Goal: Task Accomplishment & Management: Manage account settings

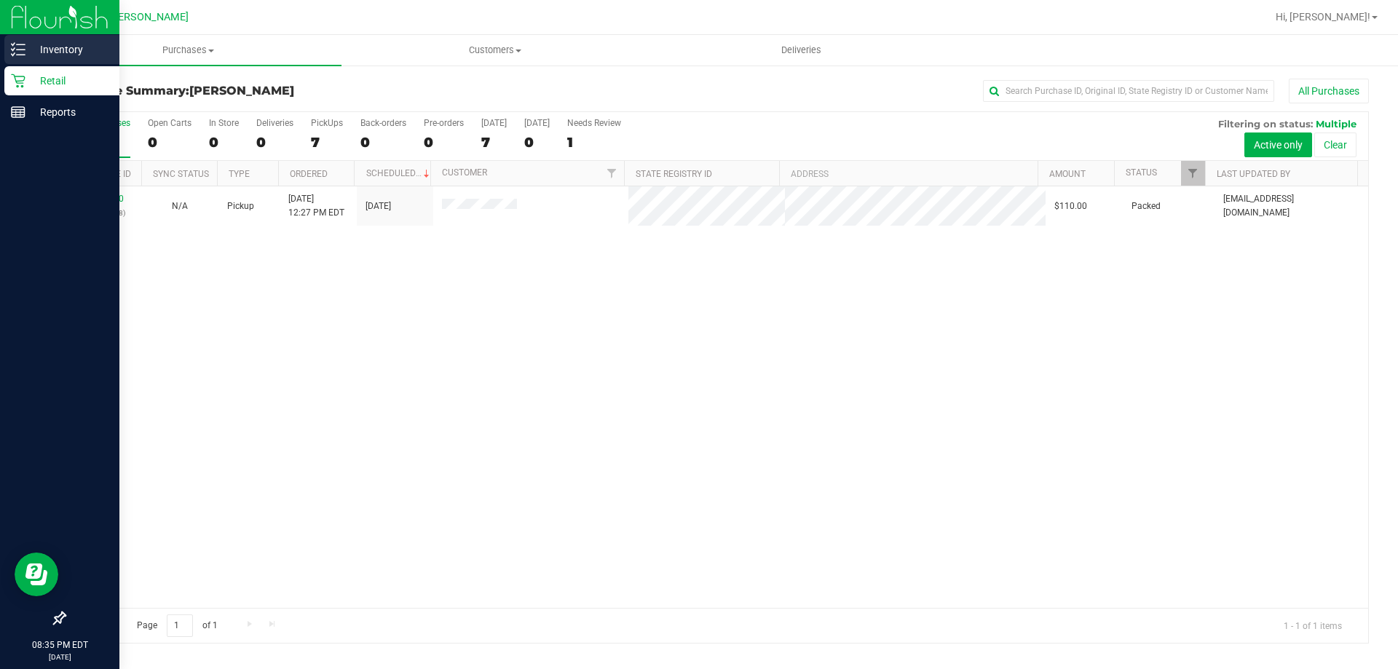
click at [62, 52] on p "Inventory" at bounding box center [68, 49] width 87 height 17
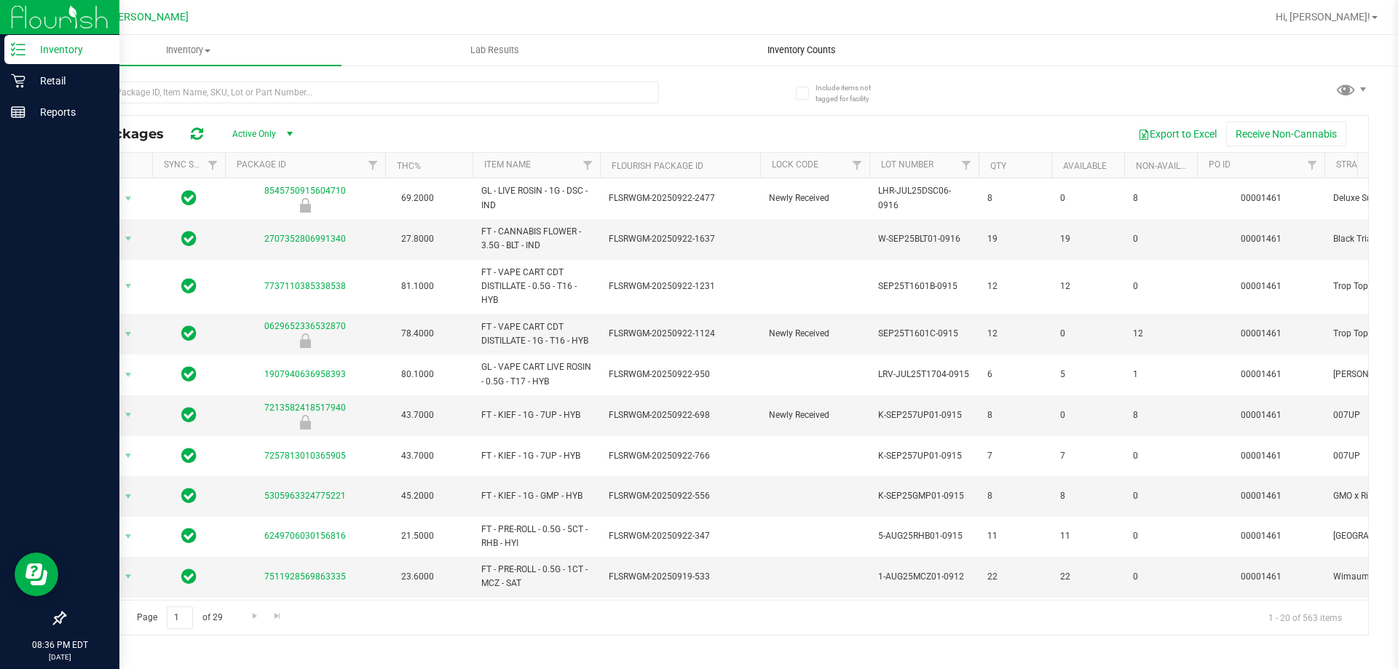
click at [813, 49] on span "Inventory Counts" at bounding box center [802, 50] width 108 height 13
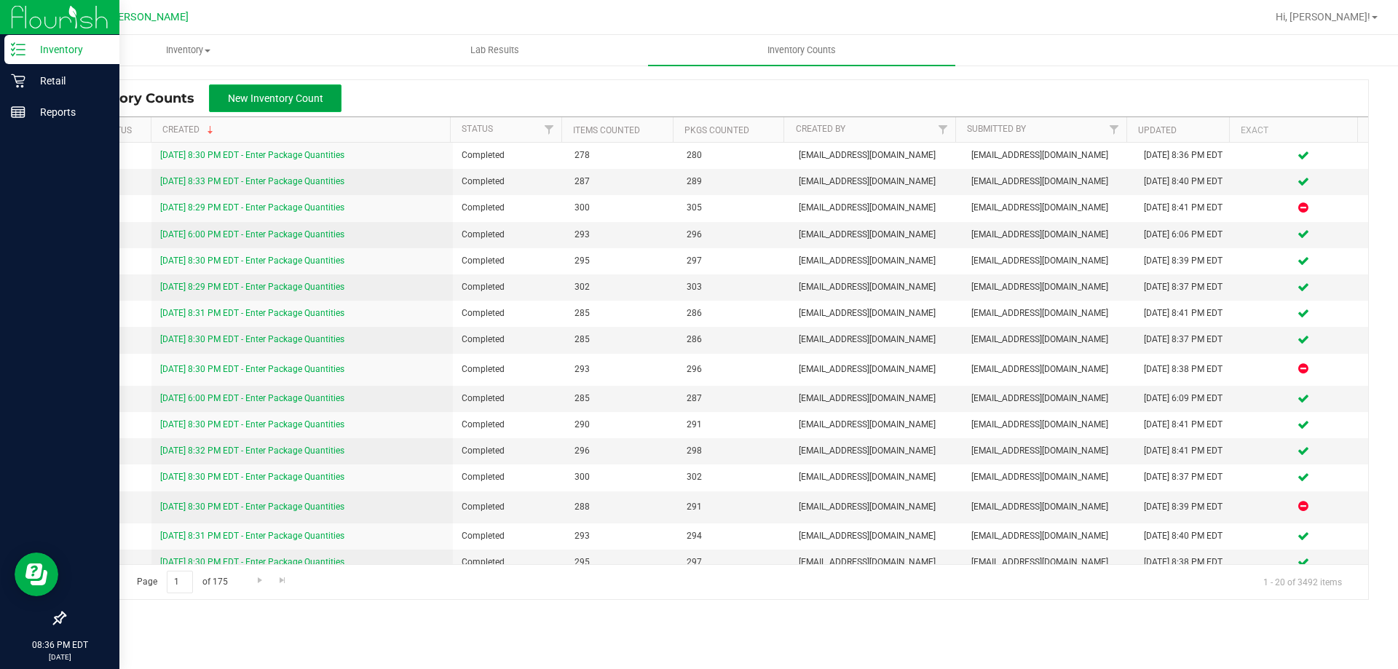
click at [279, 98] on span "New Inventory Count" at bounding box center [275, 98] width 95 height 12
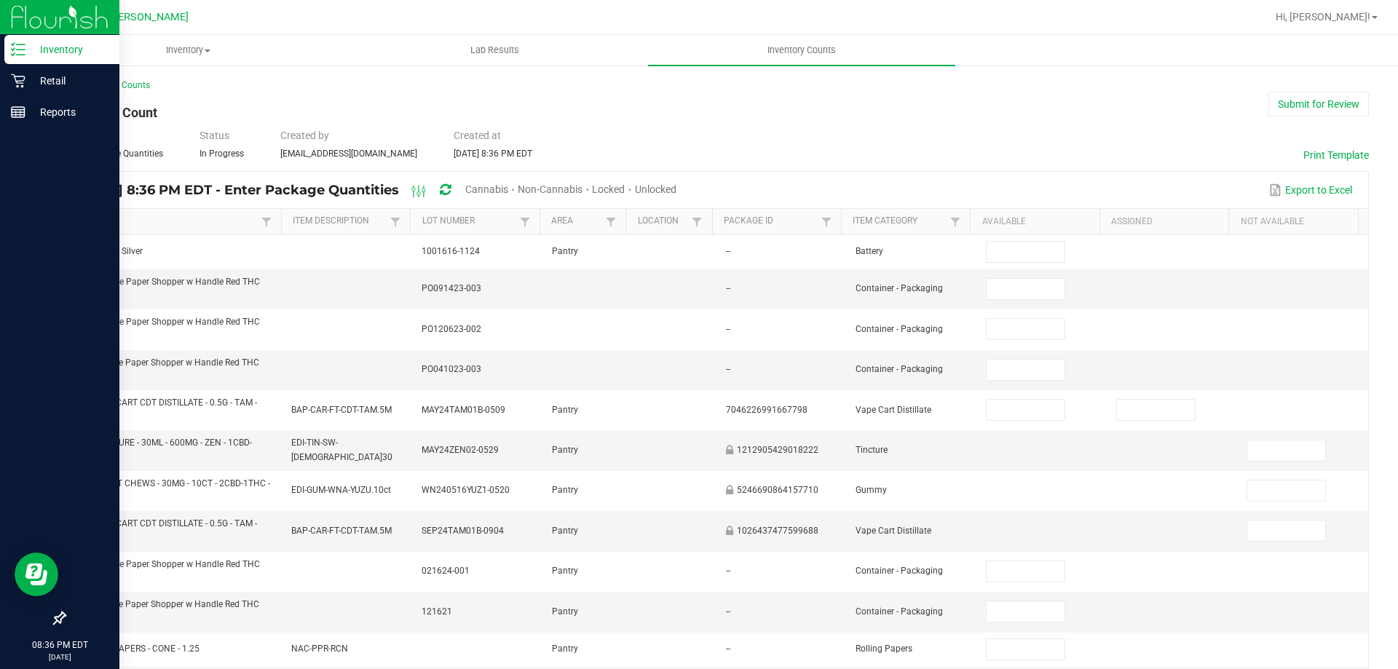
click at [94, 221] on link "Item" at bounding box center [168, 221] width 180 height 12
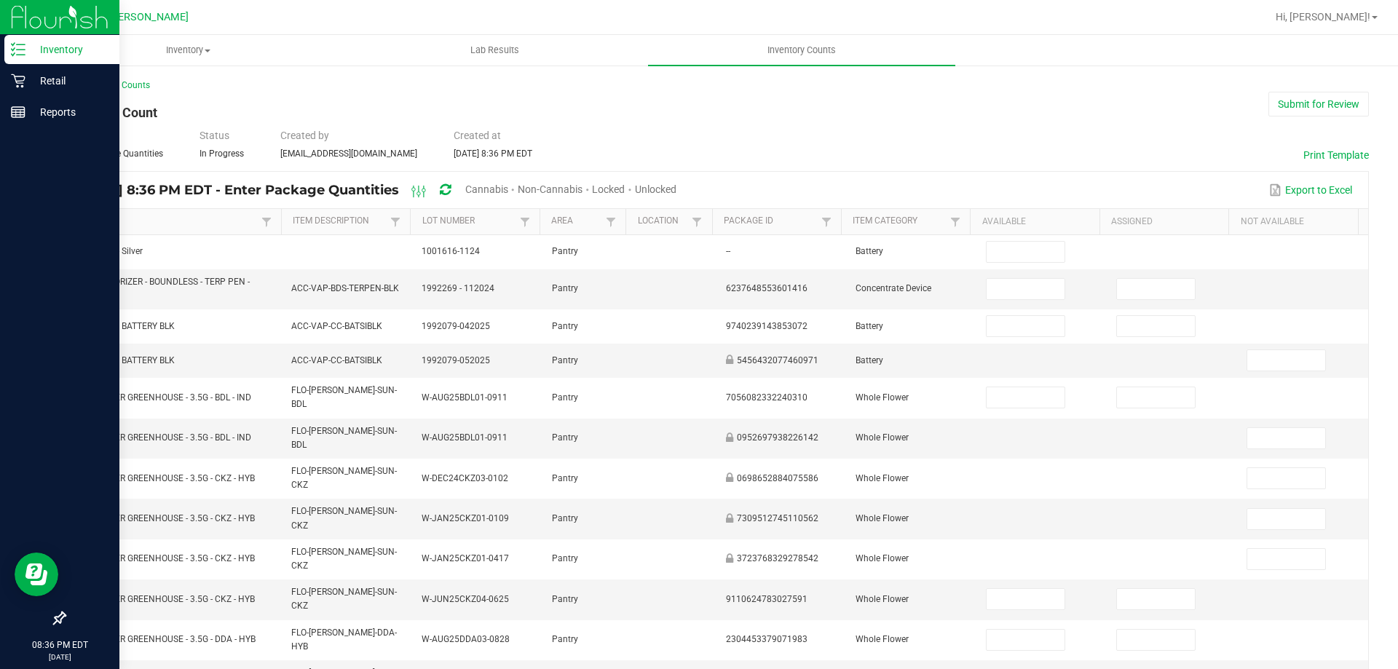
click at [508, 191] on span "Cannabis" at bounding box center [486, 189] width 43 height 12
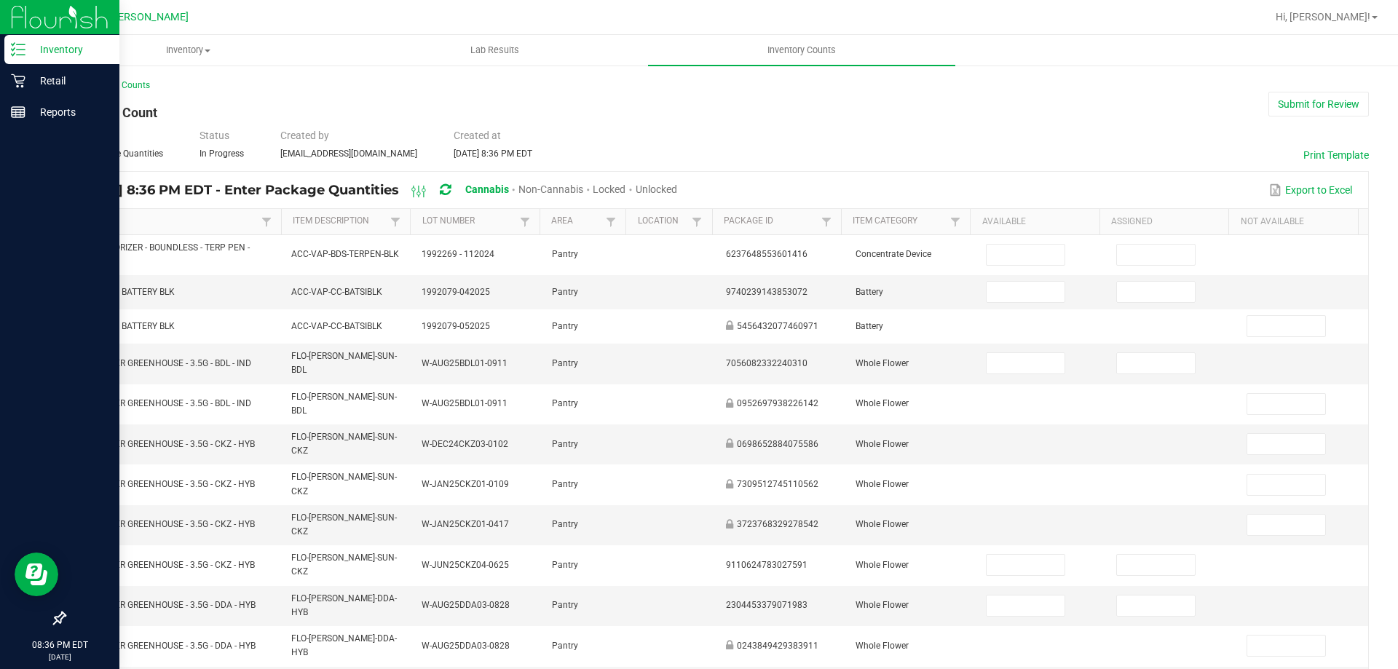
click at [677, 185] on span "Unlocked" at bounding box center [655, 189] width 41 height 12
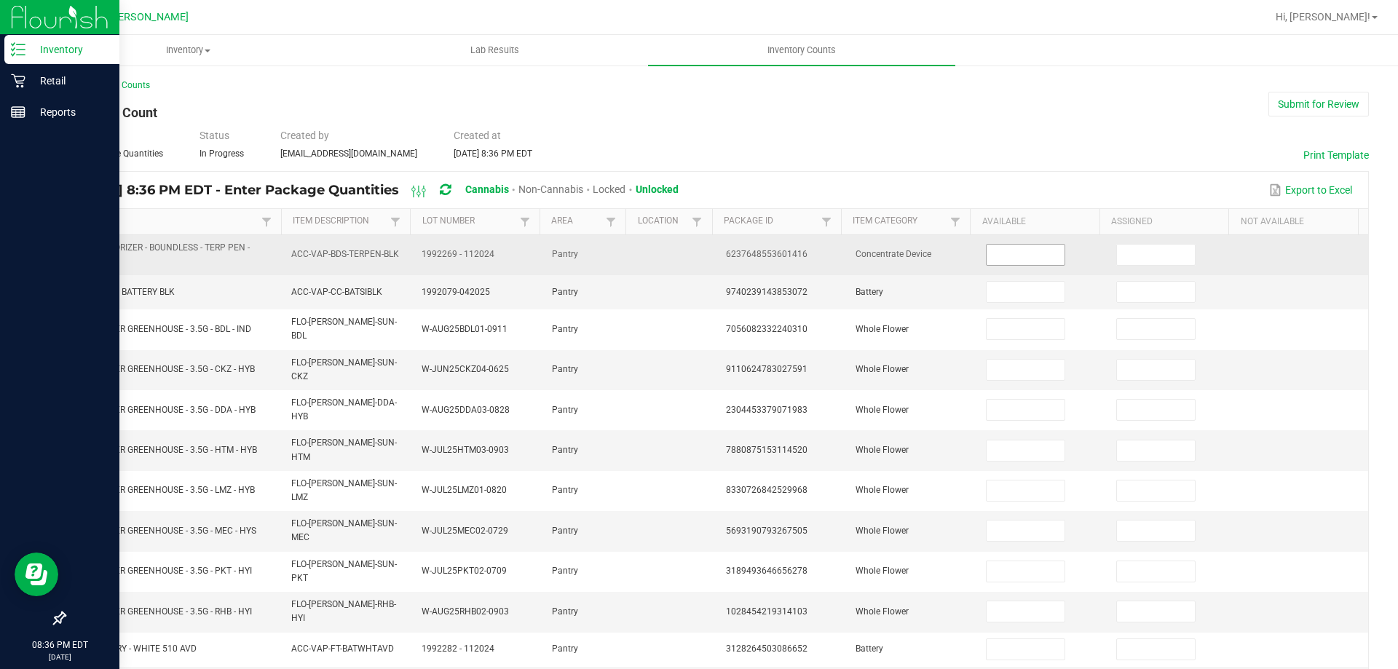
click at [1017, 254] on input at bounding box center [1024, 255] width 77 height 20
type input "1"
type input "5"
type input "17"
type input "16"
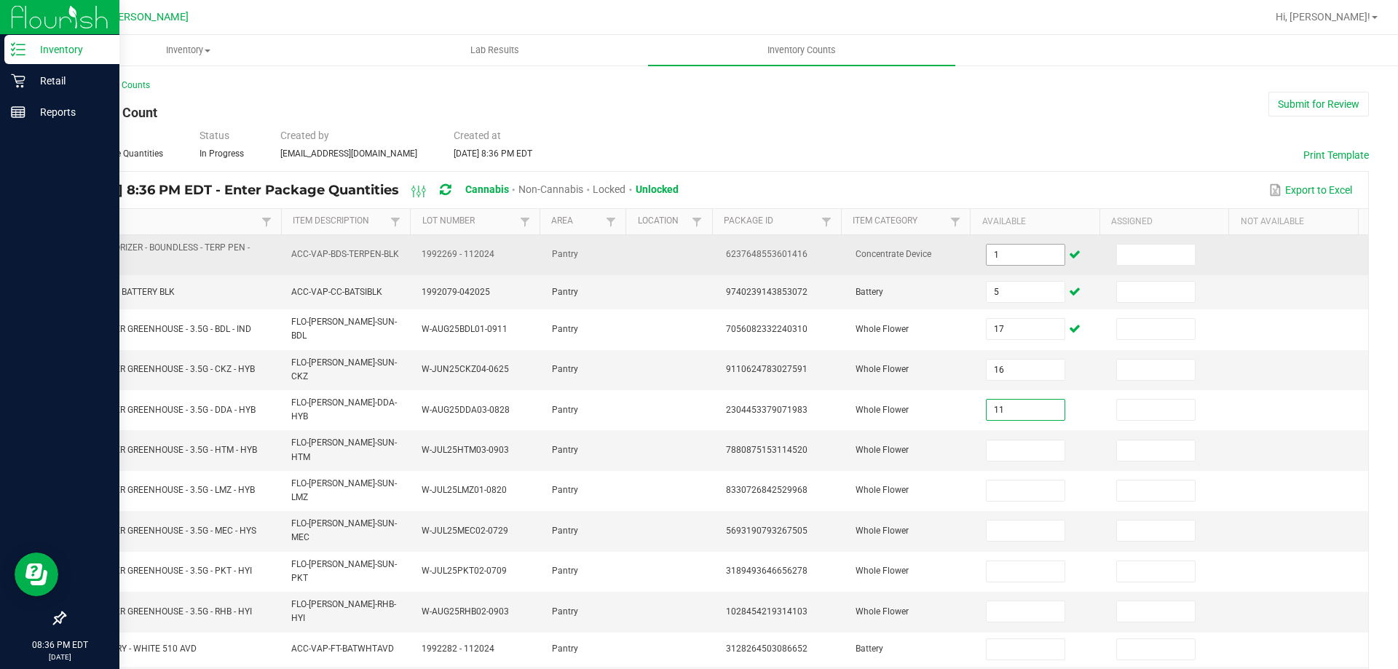
type input "11"
type input "17"
type input "2"
type input "196"
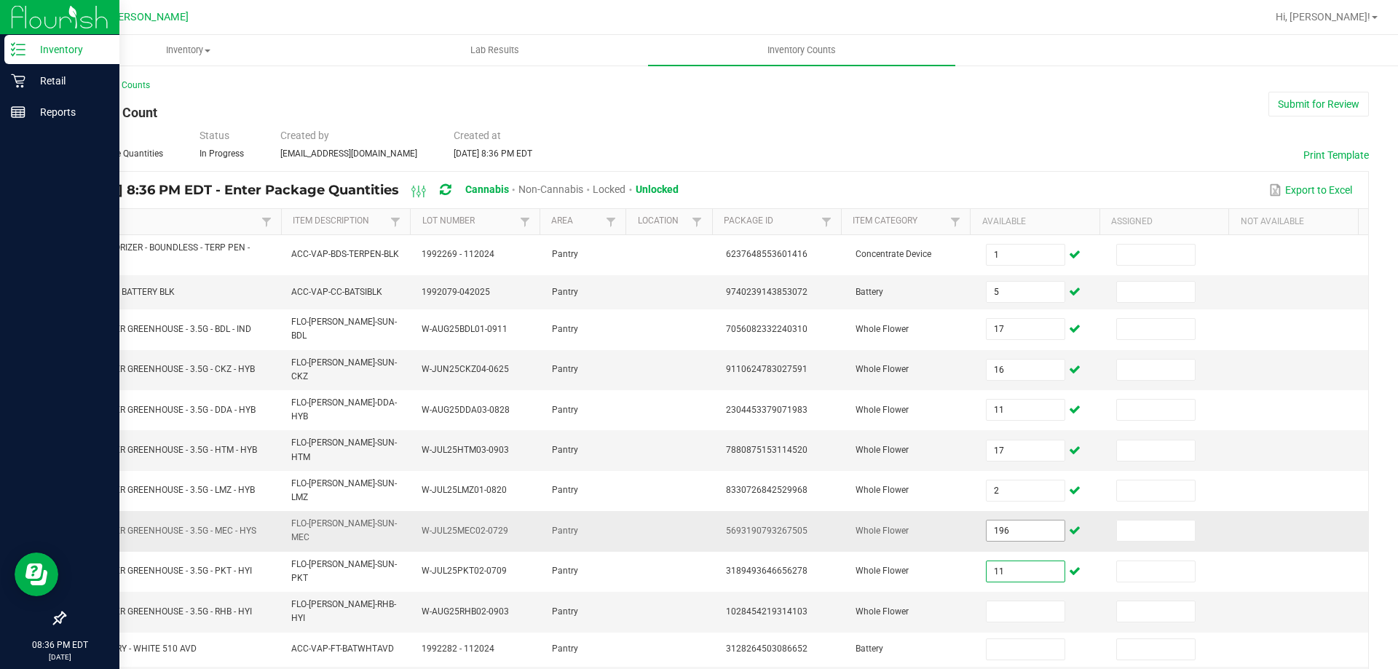
type input "11"
click at [986, 520] on input "196" at bounding box center [1024, 530] width 77 height 20
type input "16"
type input "3"
type input "35"
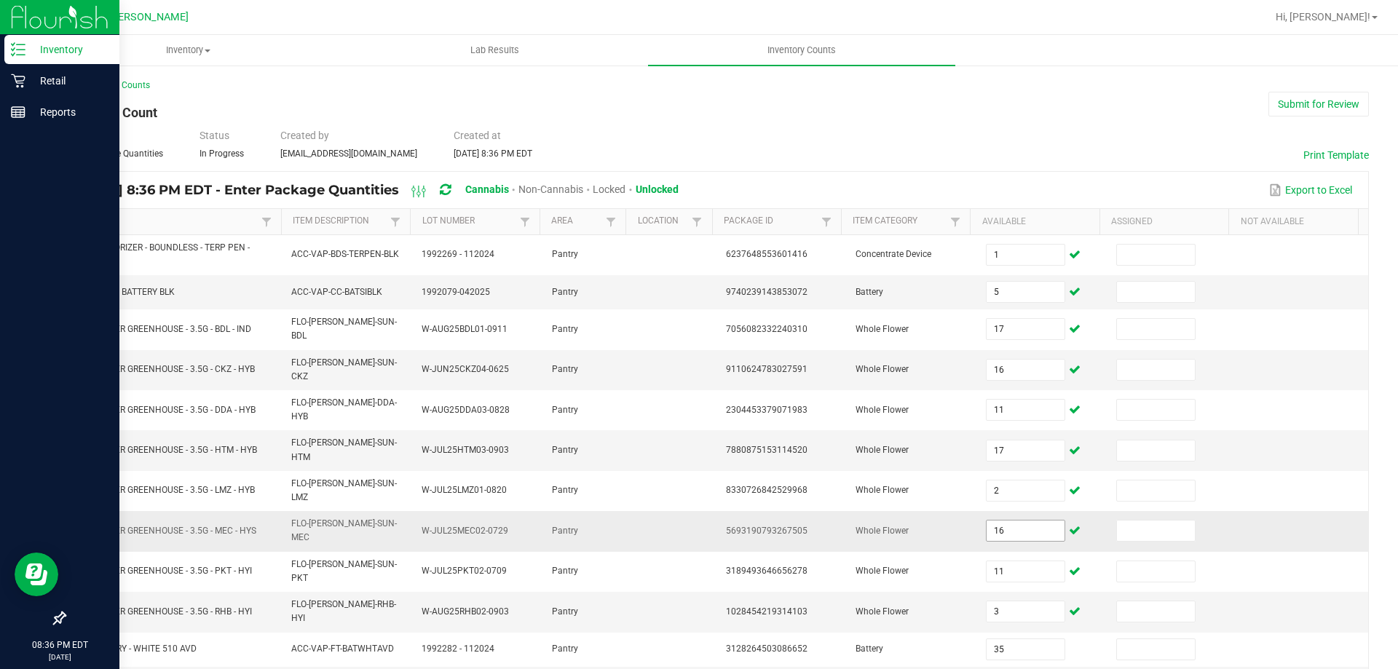
type input "2"
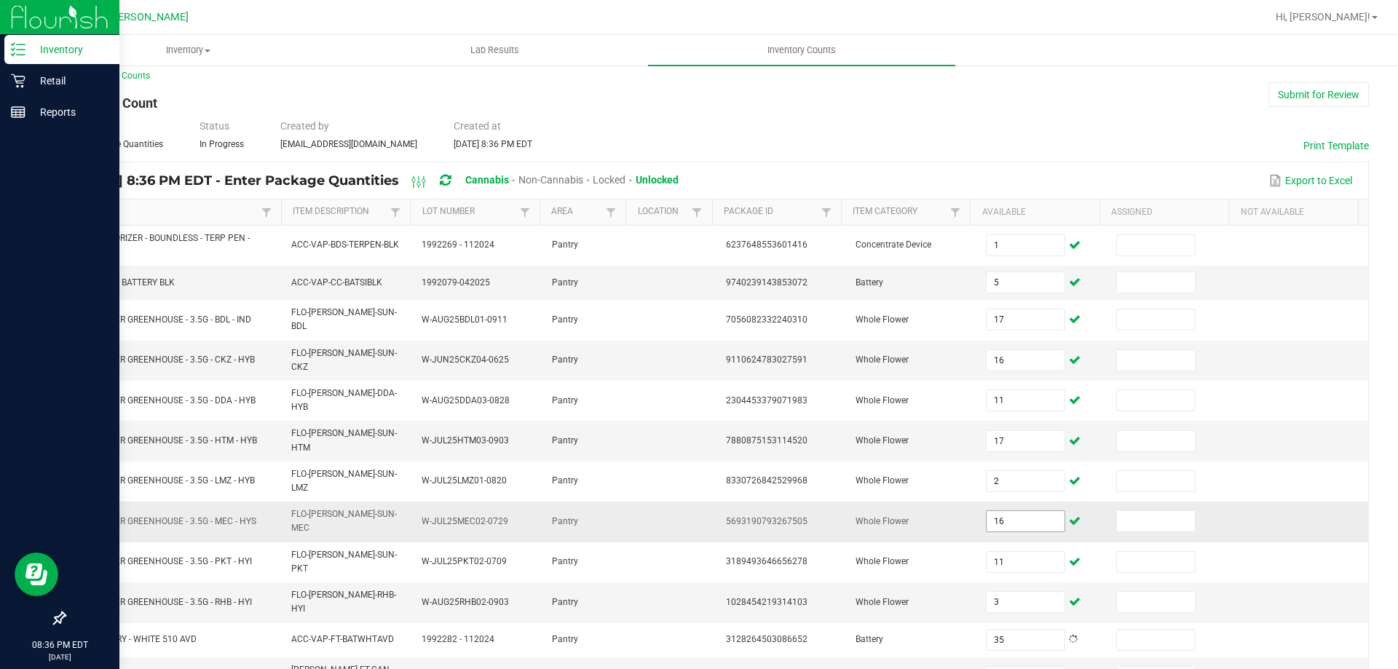
type input "3"
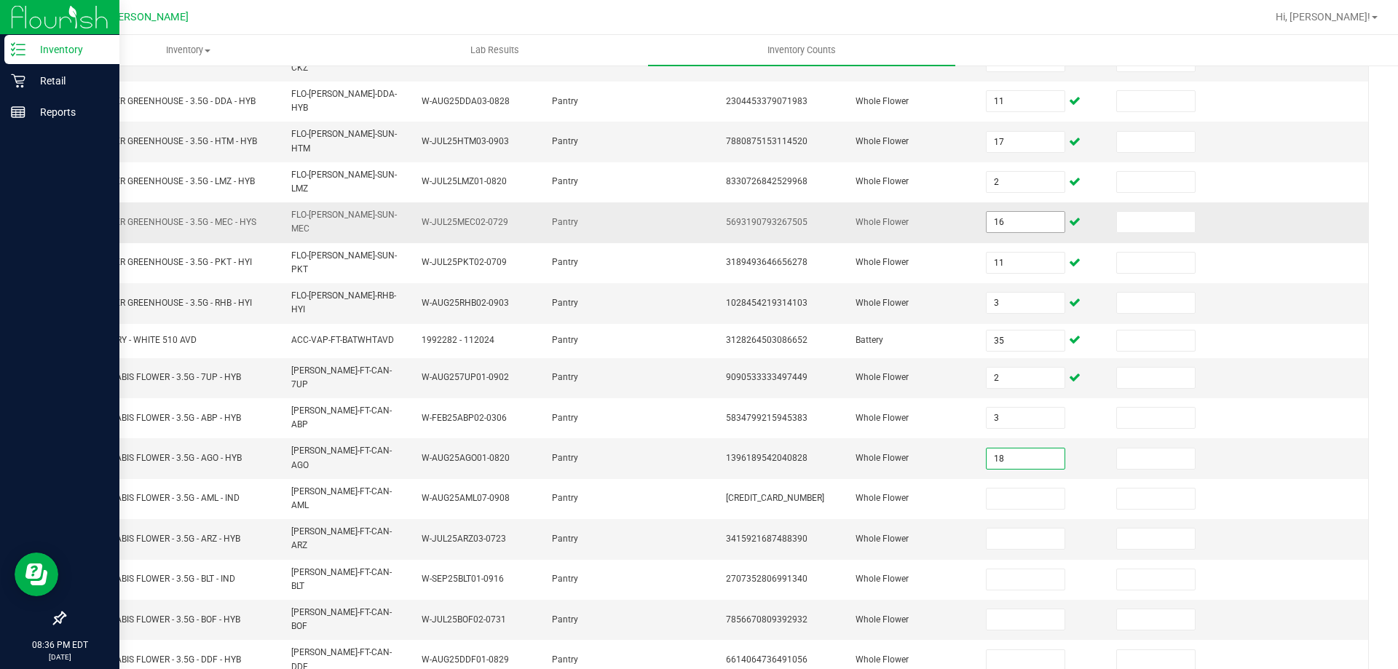
type input "18"
type input "19"
type input "10"
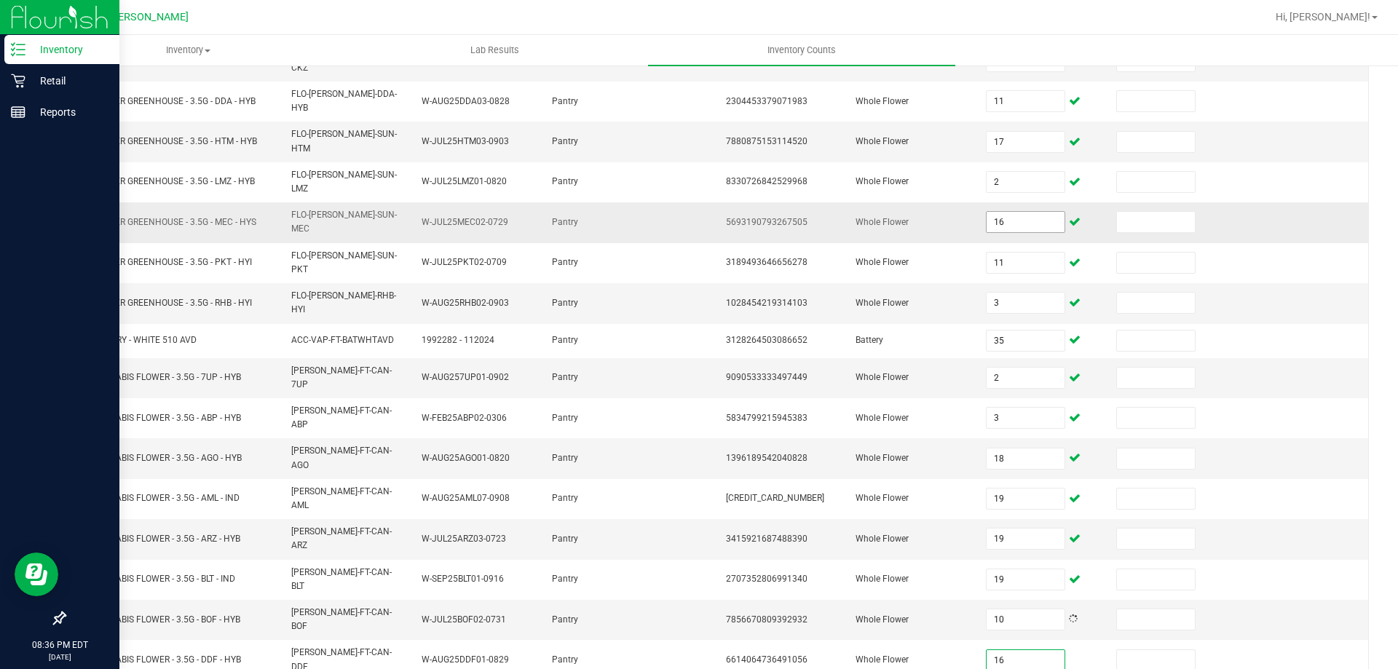
type input "16"
type input "19"
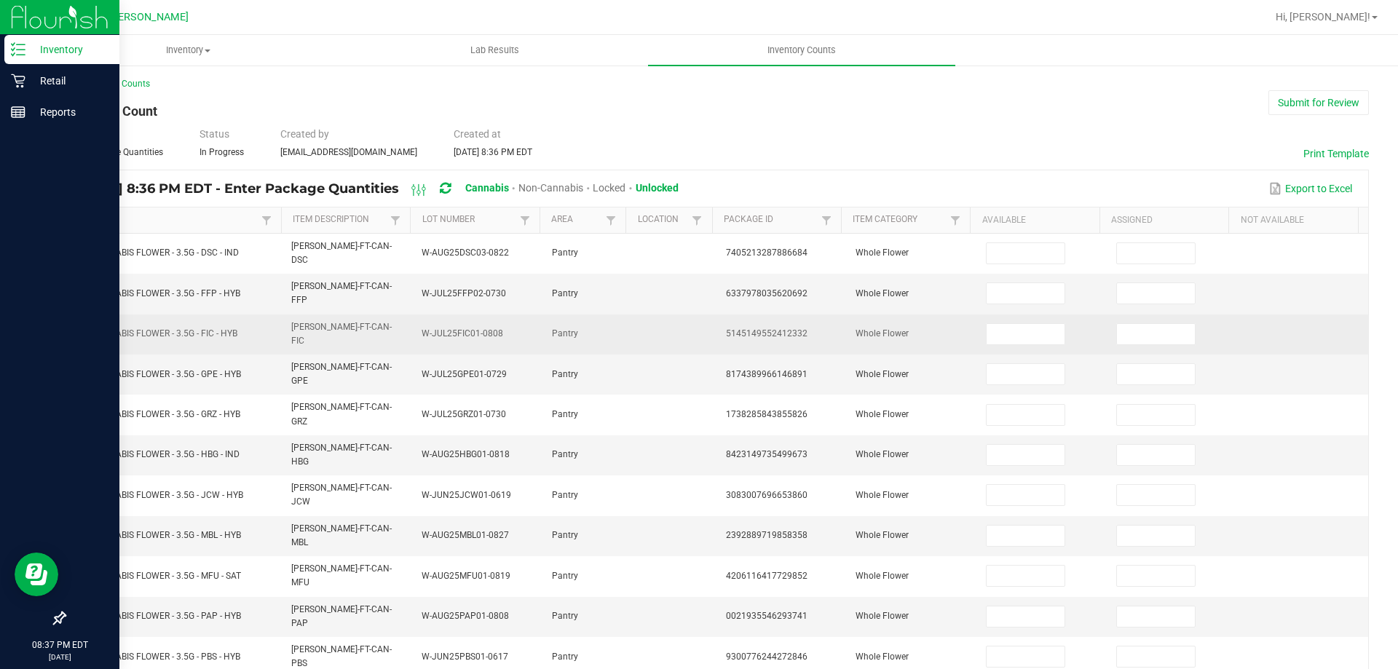
scroll to position [0, 0]
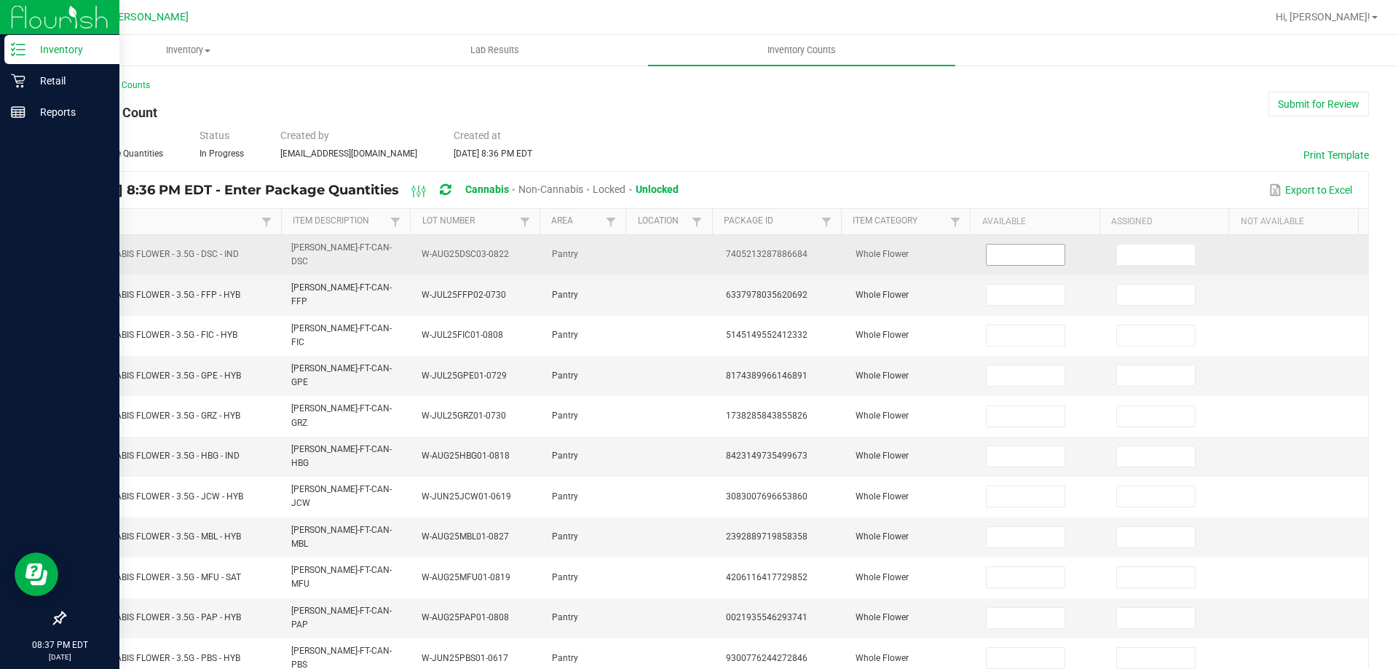
click at [986, 252] on input at bounding box center [1024, 255] width 77 height 20
type input "11"
type input "4"
type input "8"
type input "17"
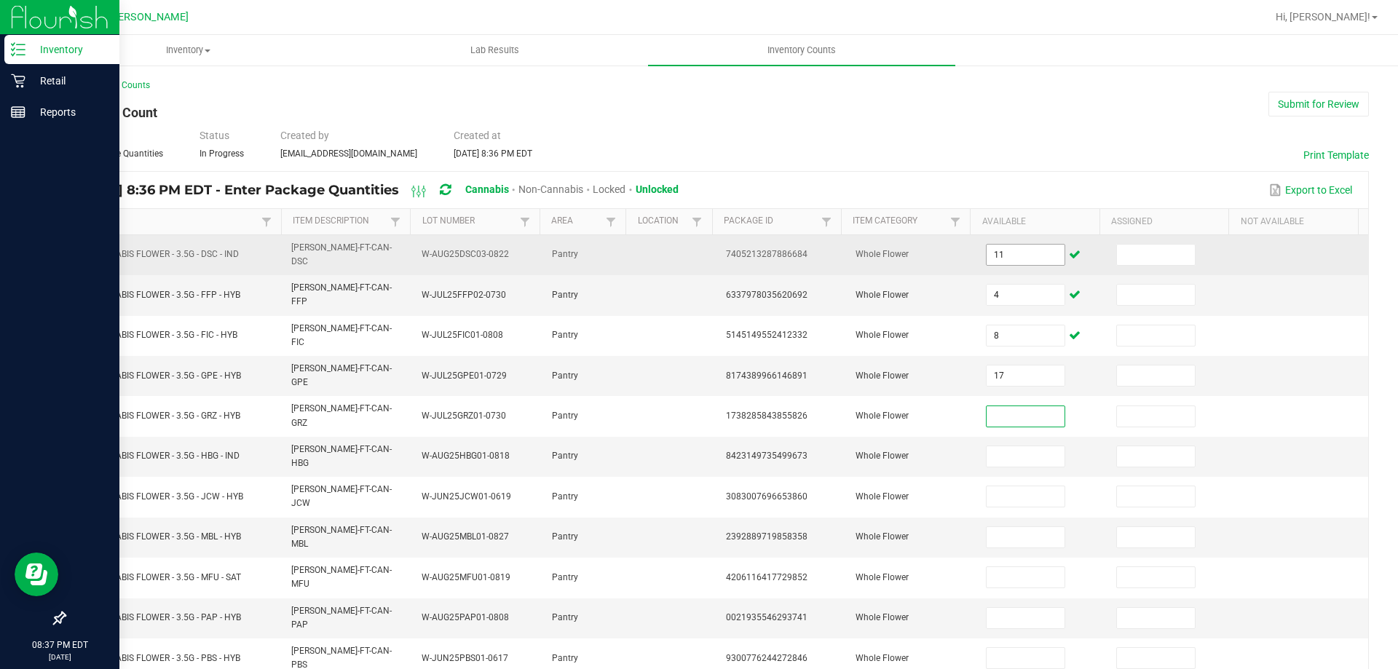
type input "1"
type input "7"
type input "11"
type input "19"
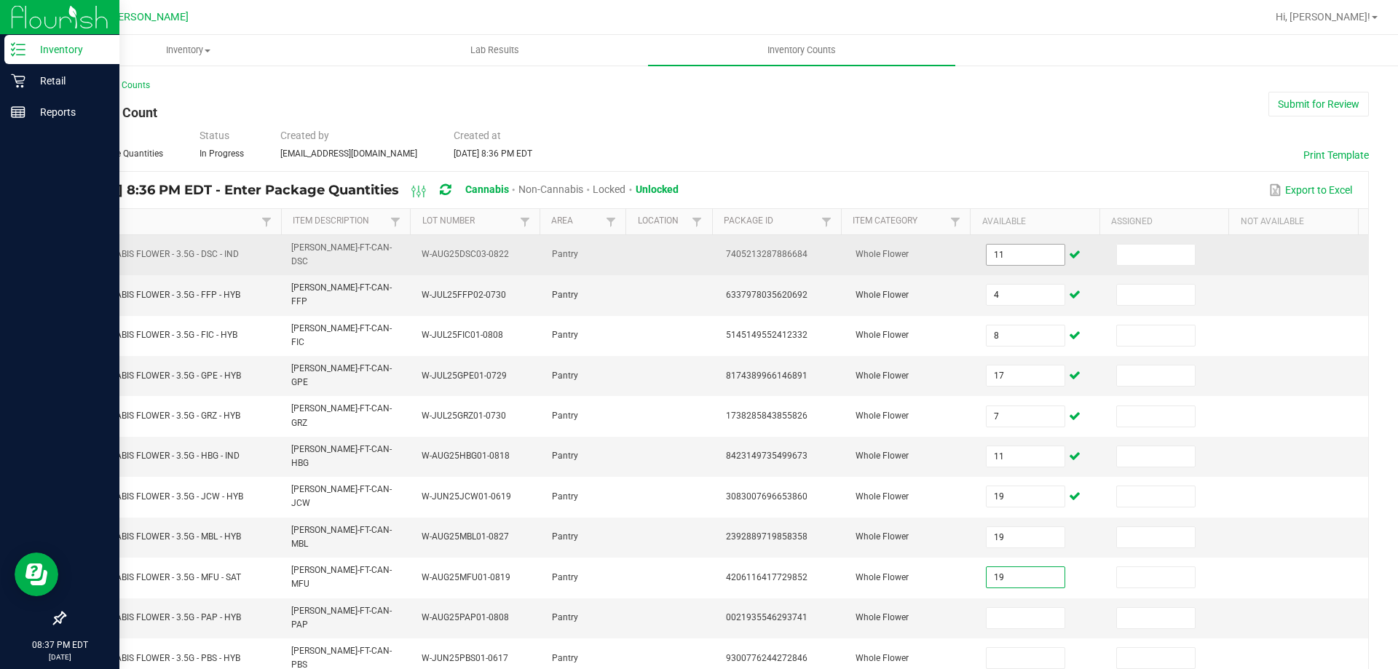
type input "19"
type input "4"
type input "19"
type input "2"
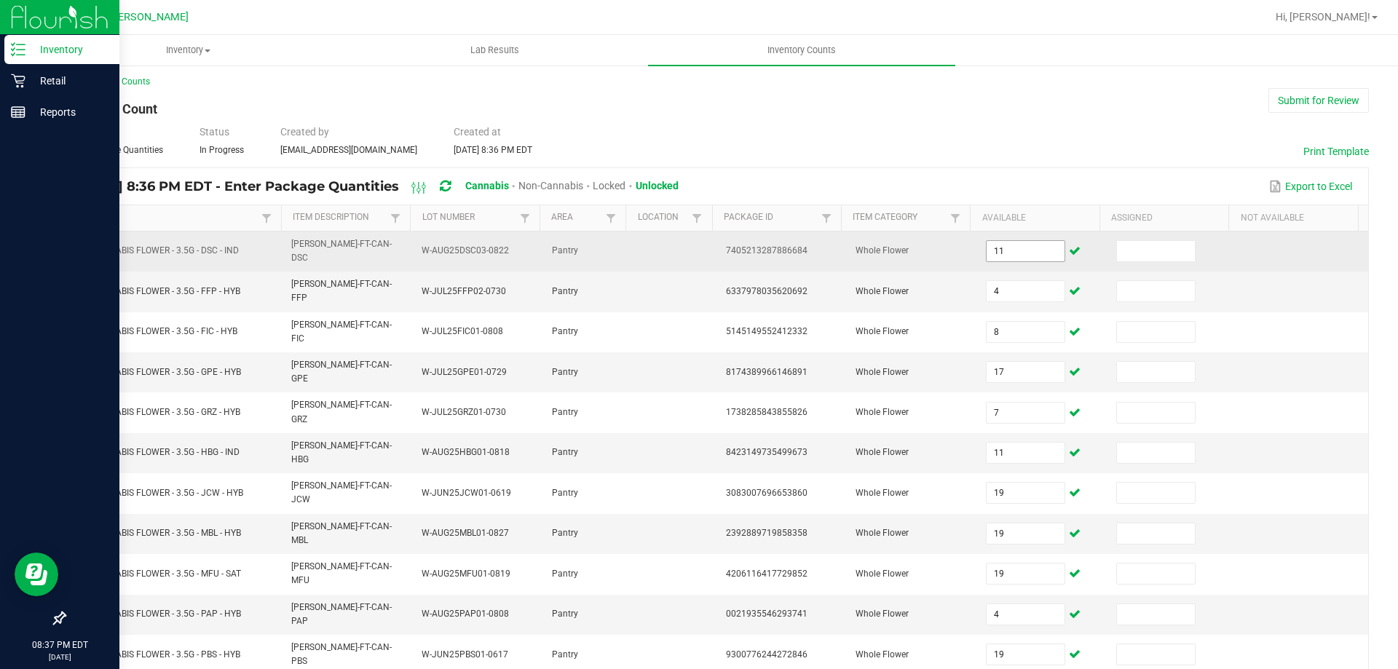
type input "14"
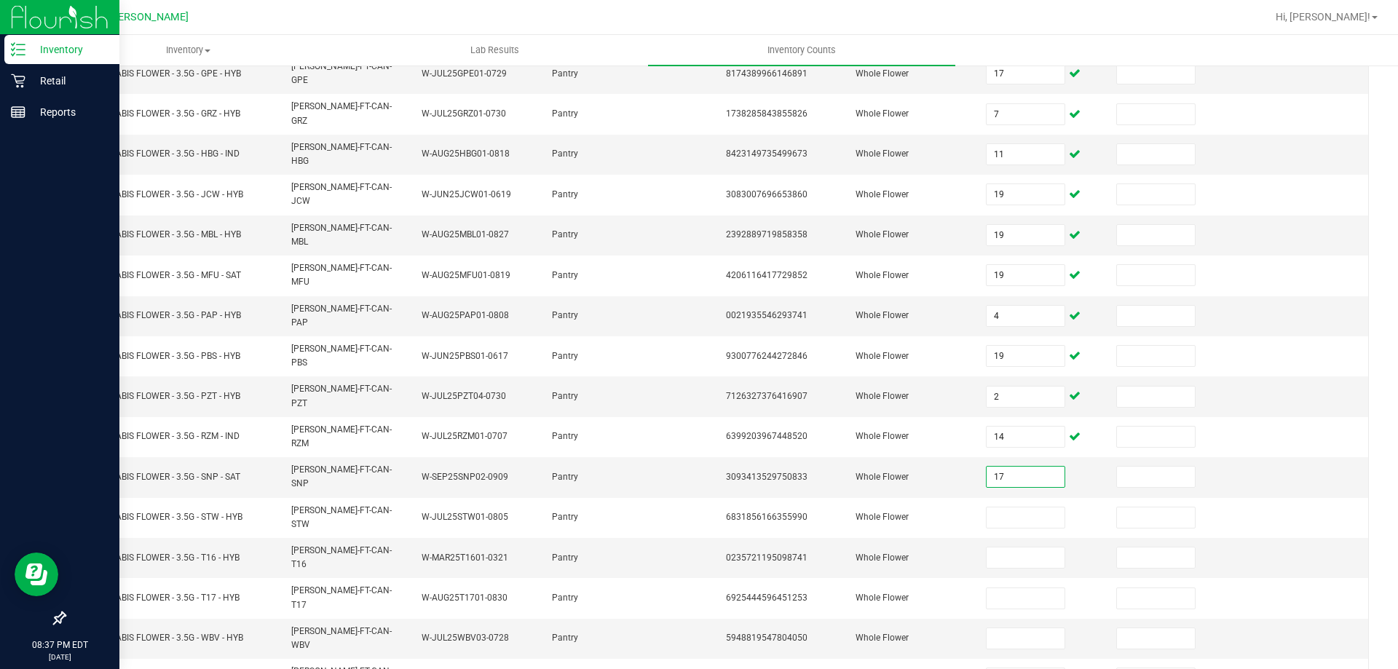
type input "17"
type input "15"
type input "12"
type input "18"
type input "1"
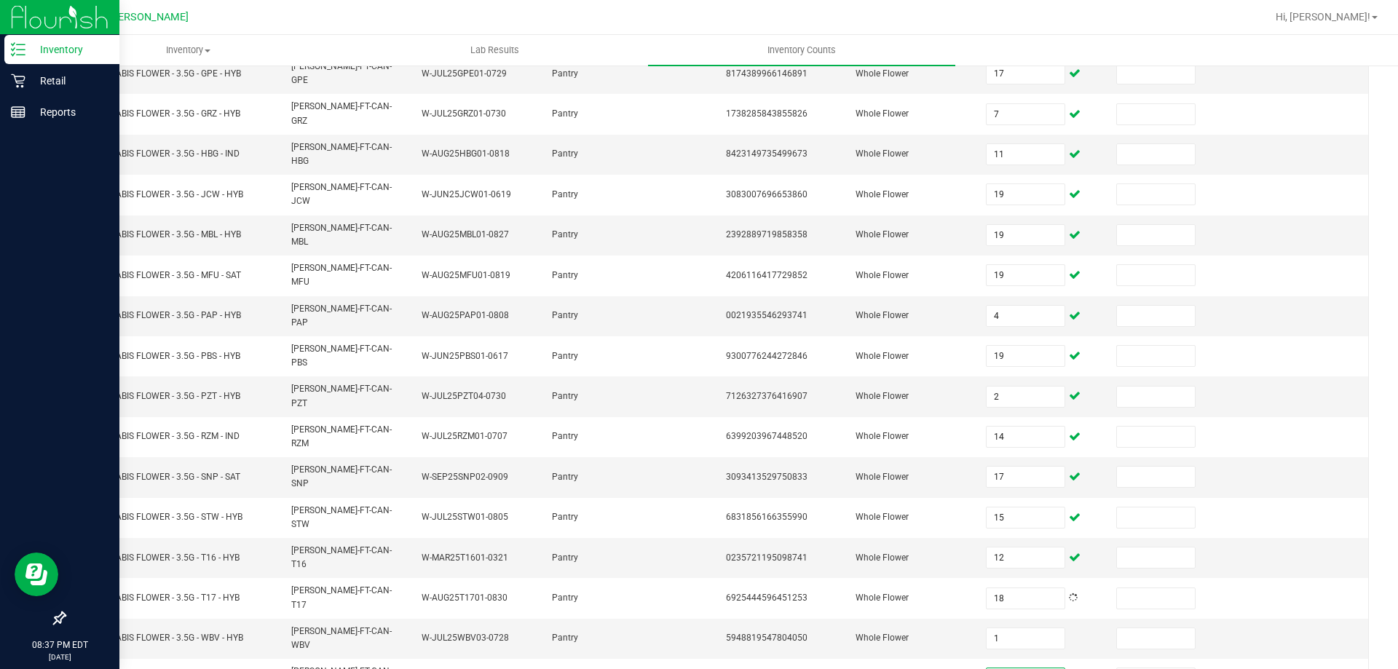
type input "5"
type input "17"
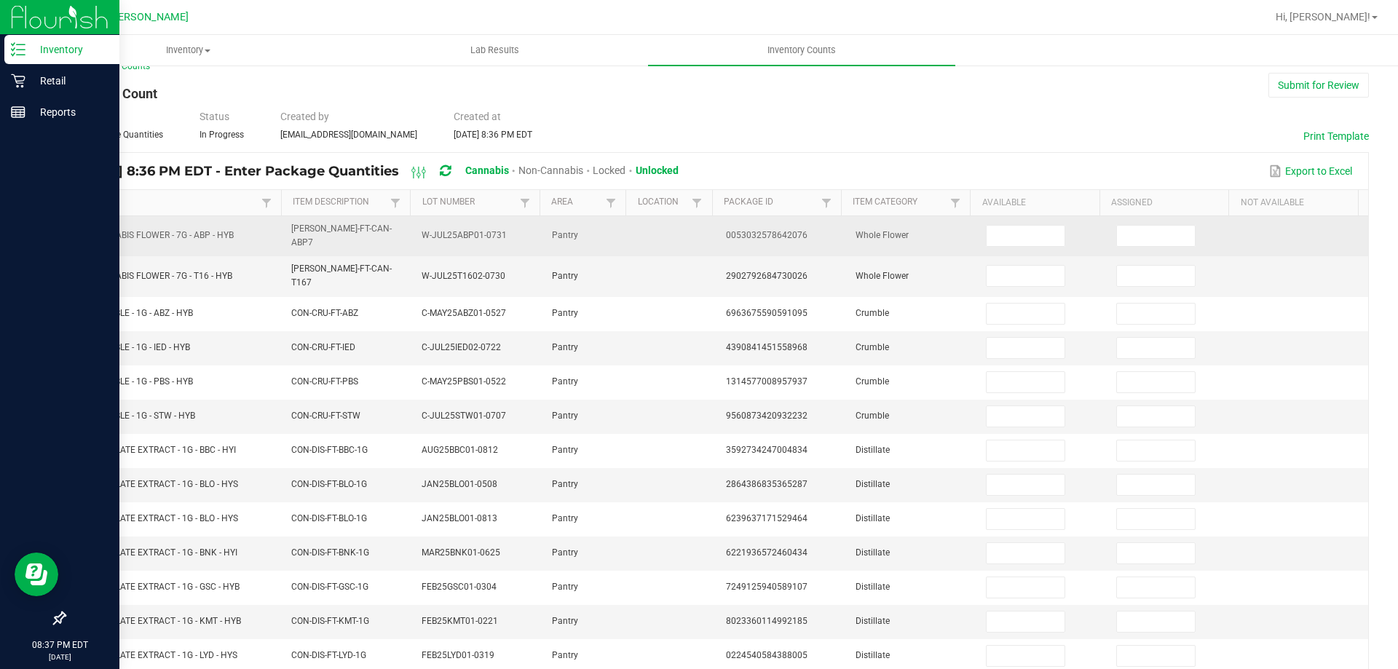
scroll to position [0, 0]
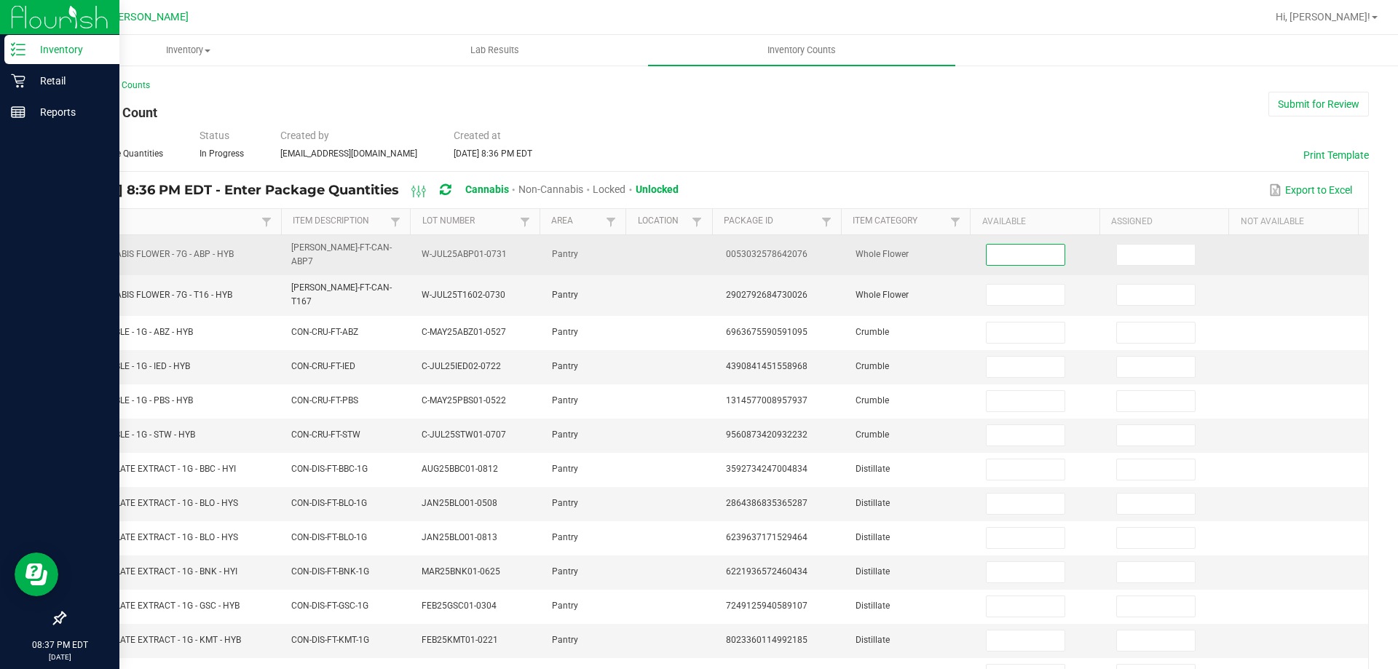
click at [986, 247] on input at bounding box center [1024, 255] width 77 height 20
type input "18"
type input "14"
type input "5"
type input "7"
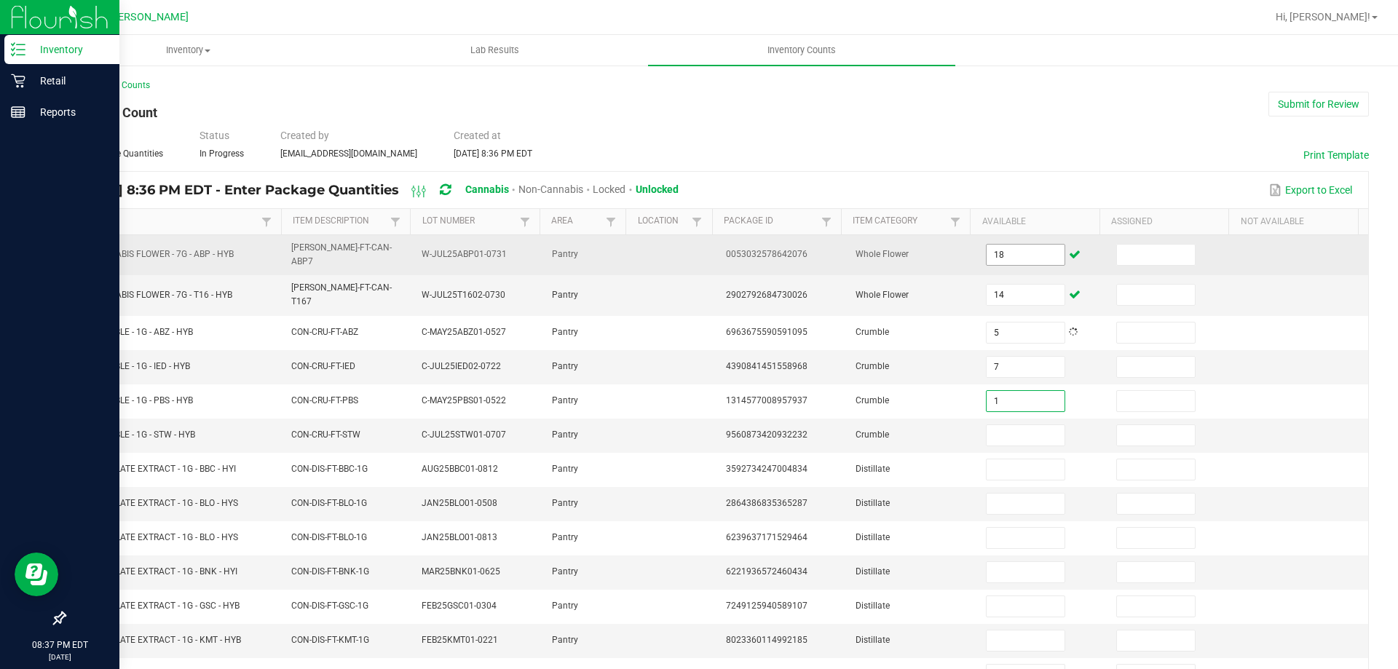
type input "1"
type input "5"
type input "6"
type input "1"
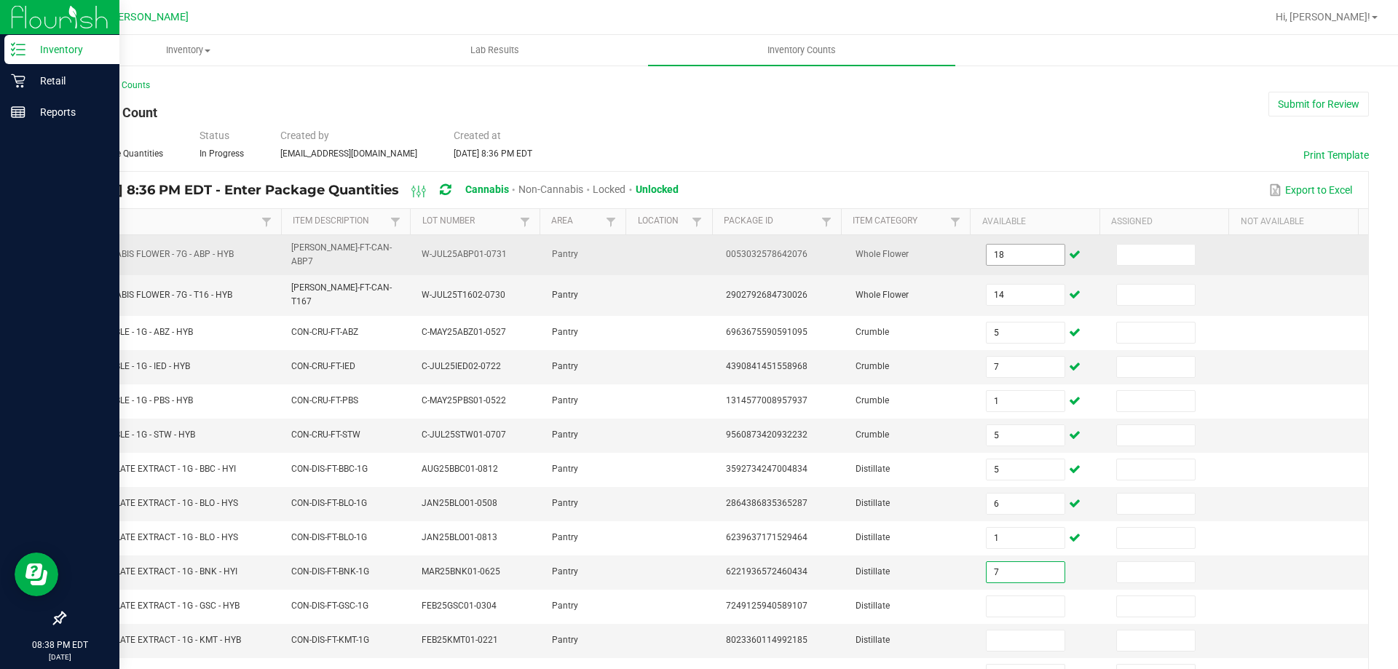
type input "7"
type input "12"
type input "11"
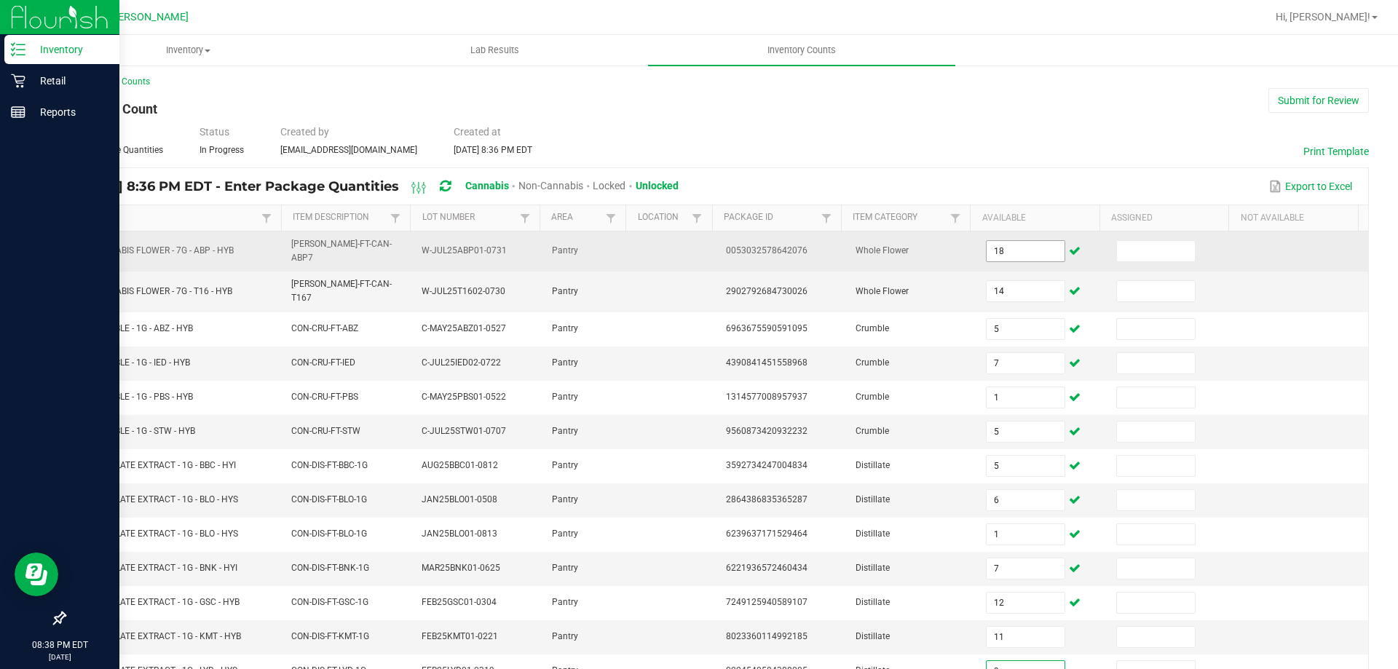
type input "9"
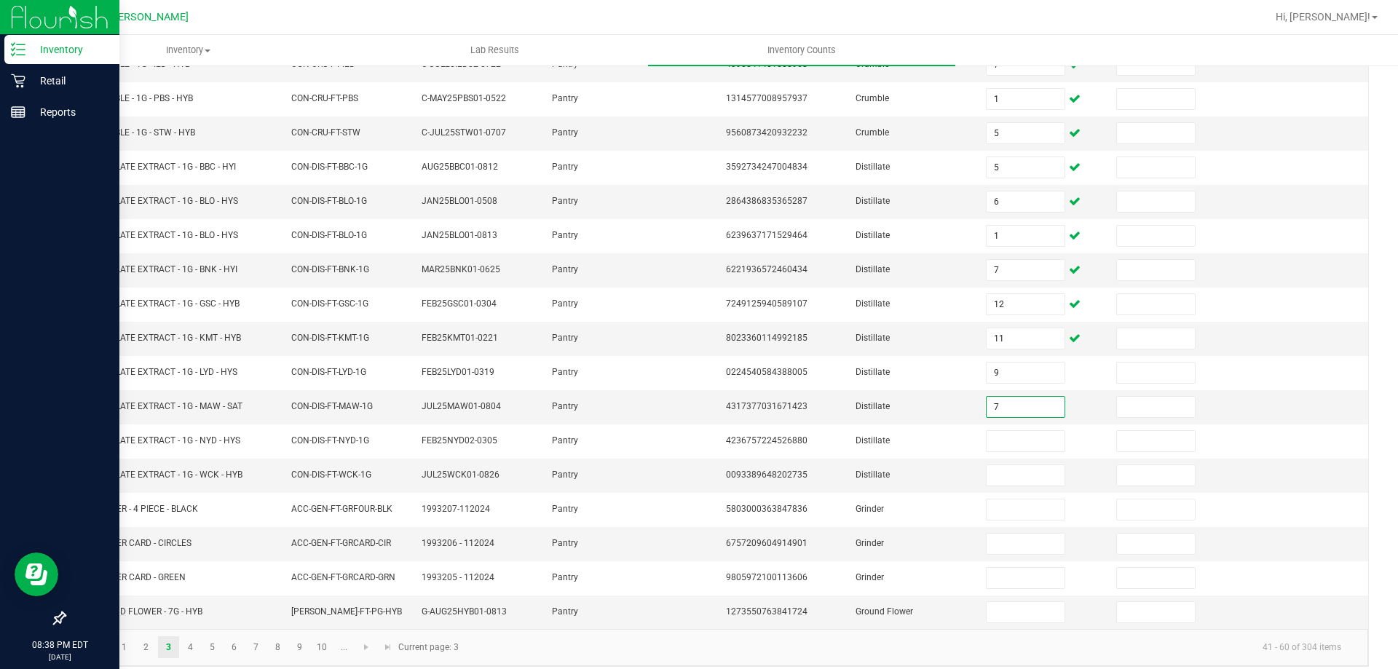
type input "7"
type input "10"
type input "2"
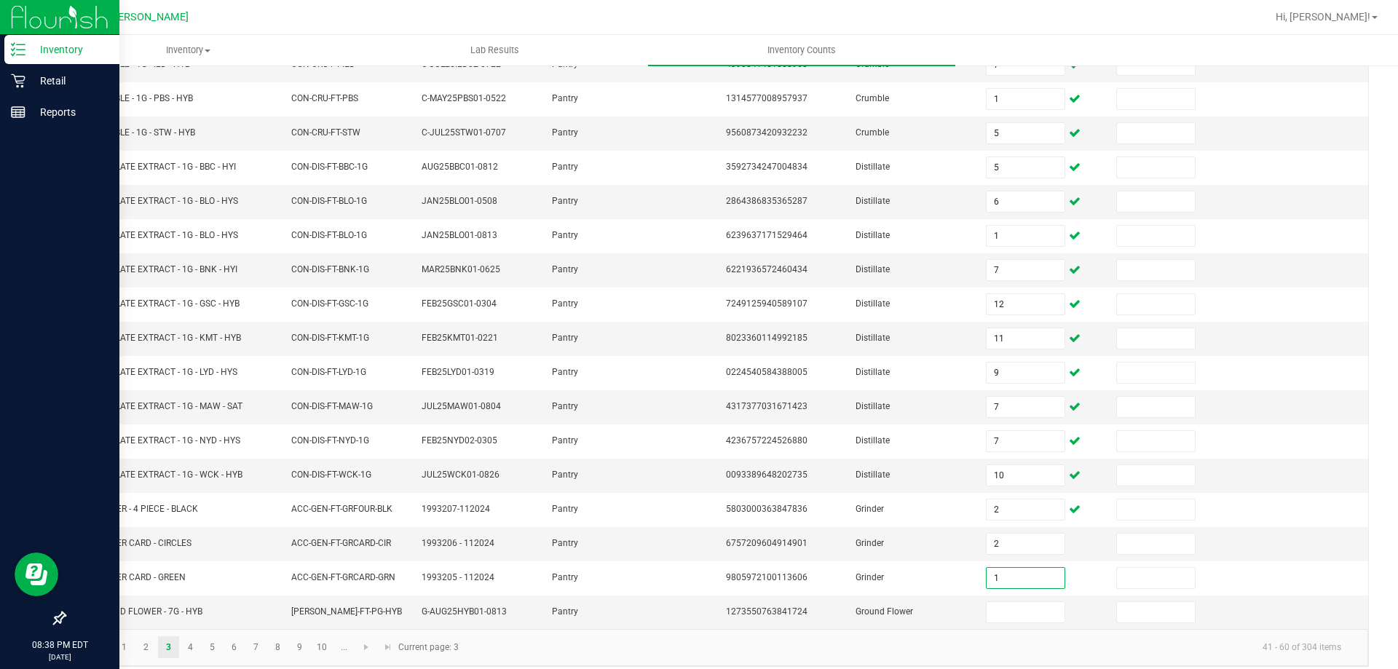
type input "1"
type input "2"
click at [186, 638] on link "4" at bounding box center [190, 647] width 21 height 22
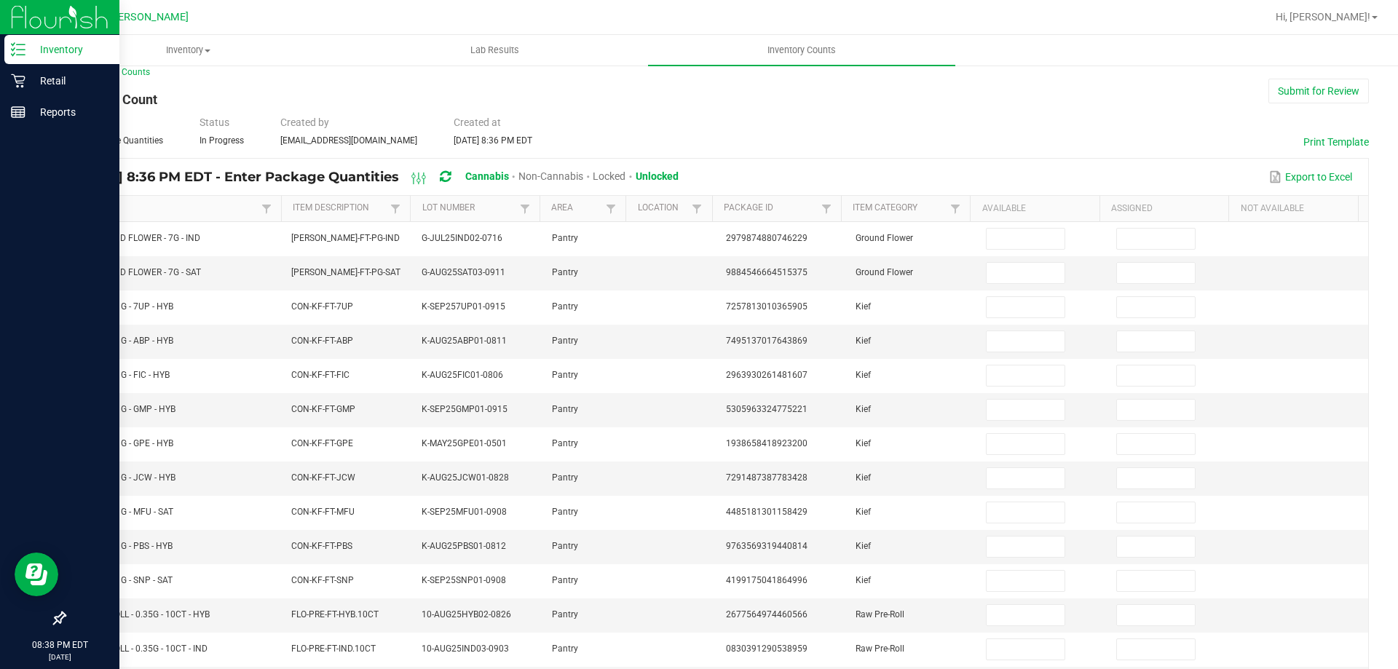
scroll to position [11, 0]
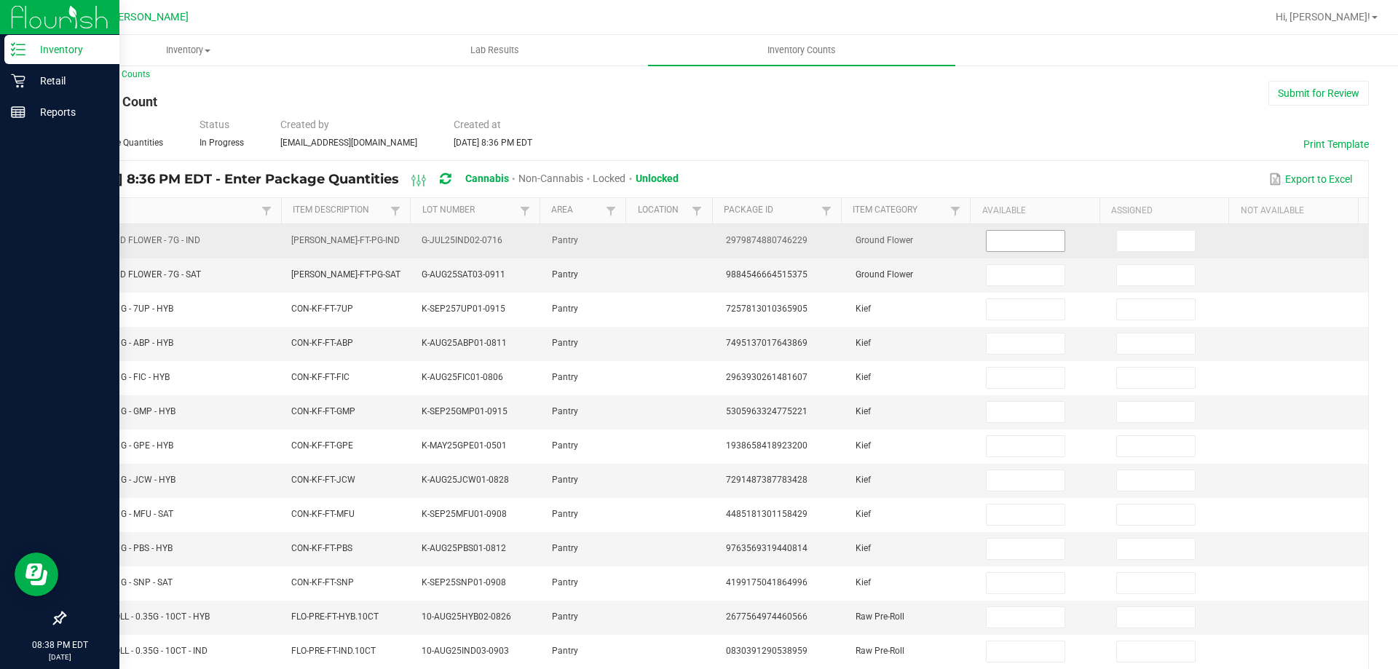
click at [994, 242] on input at bounding box center [1024, 241] width 77 height 20
type input "5"
type input "19"
type input "7"
type input "1"
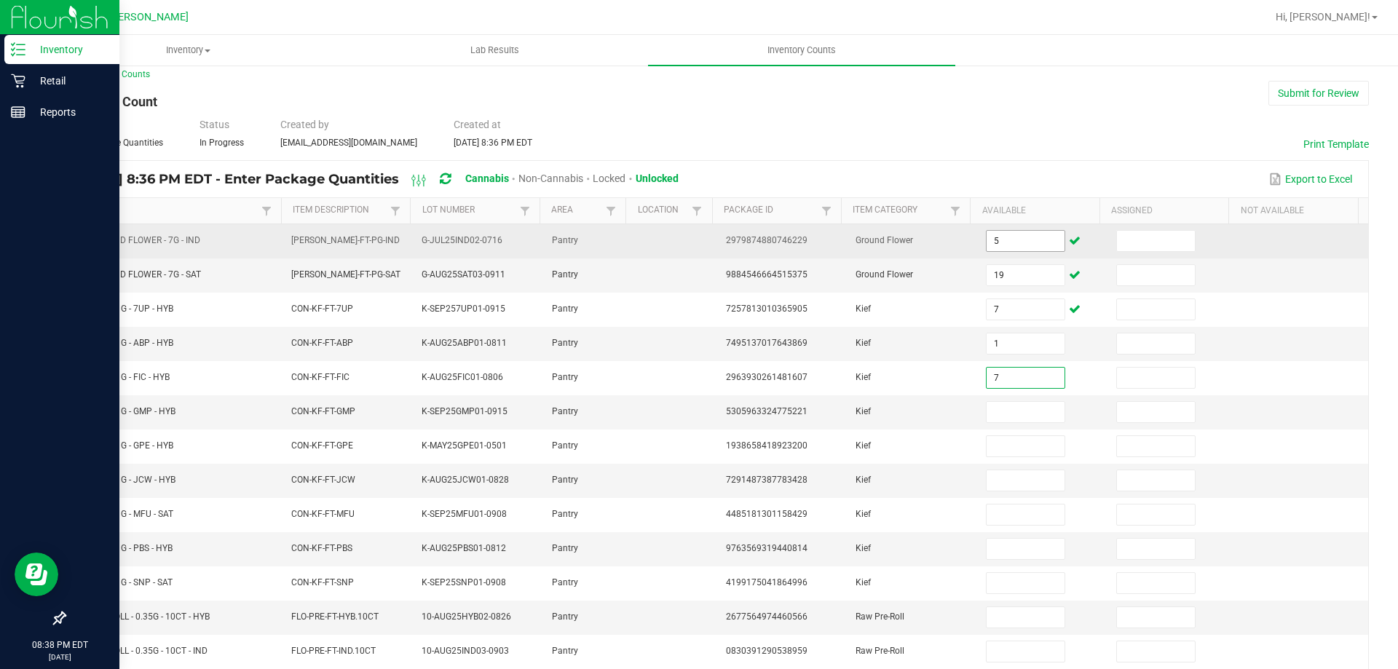
type input "7"
type input "8"
type input "6"
type input "3"
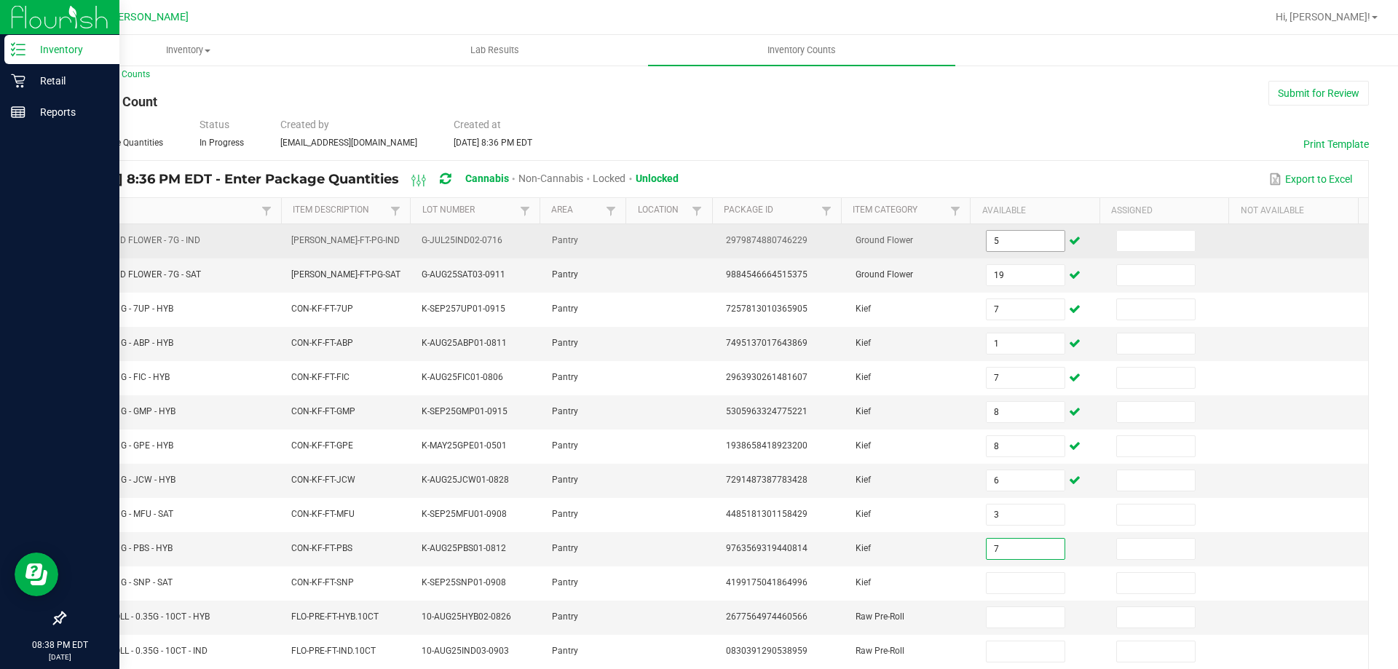
type input "7"
type input "8"
type input "6"
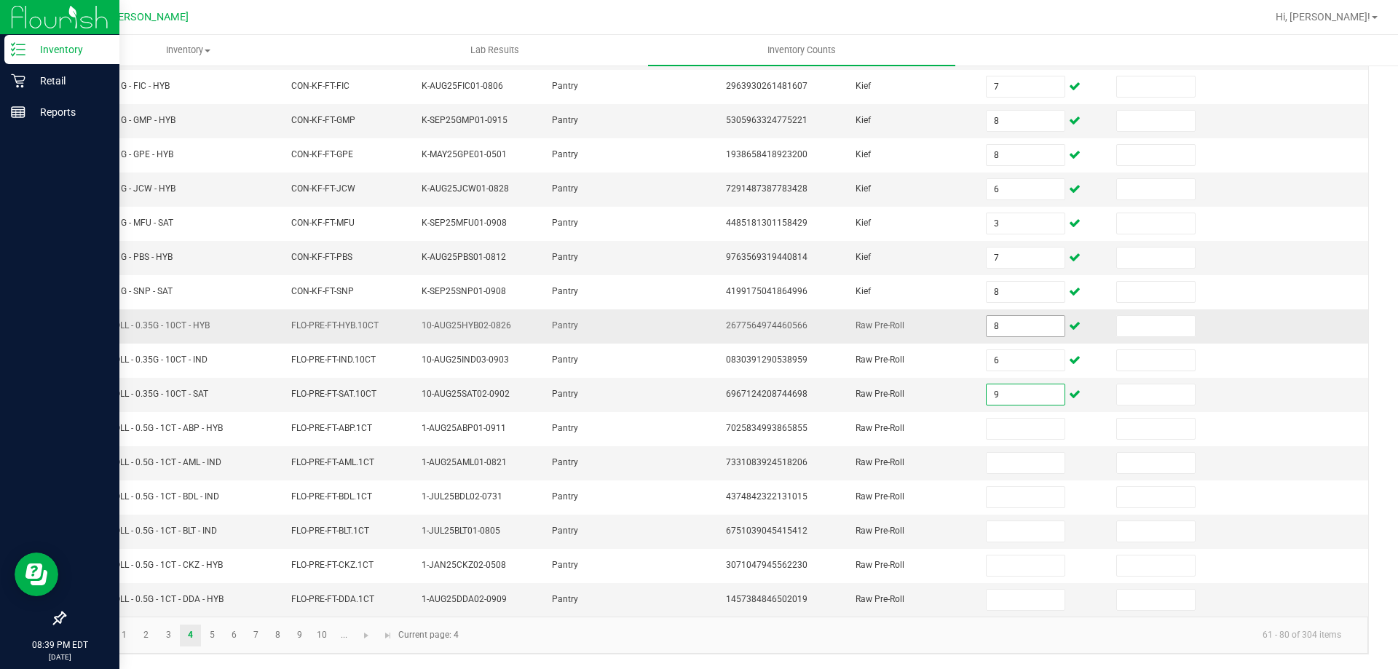
type input "9"
click at [997, 327] on input "8" at bounding box center [1024, 326] width 77 height 20
type input "3"
type input "11"
type input "18"
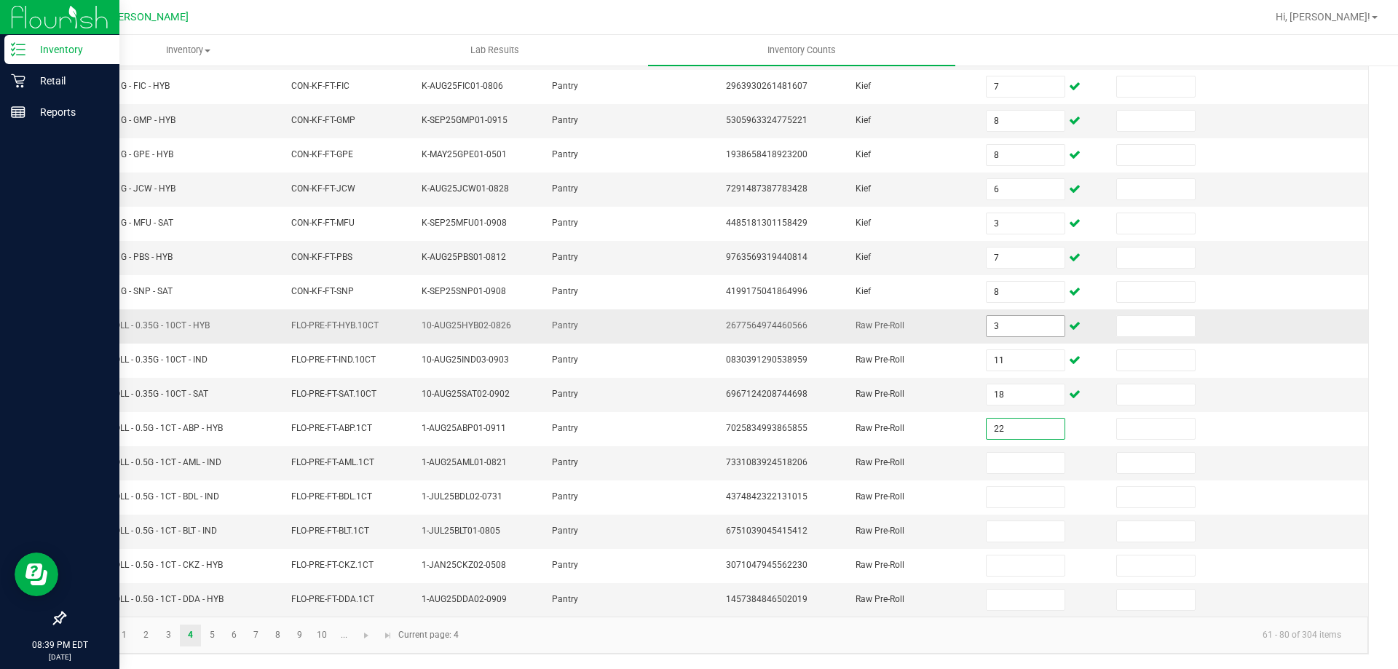
type input "22"
type input "11"
type input "10"
type input "1"
type input "11"
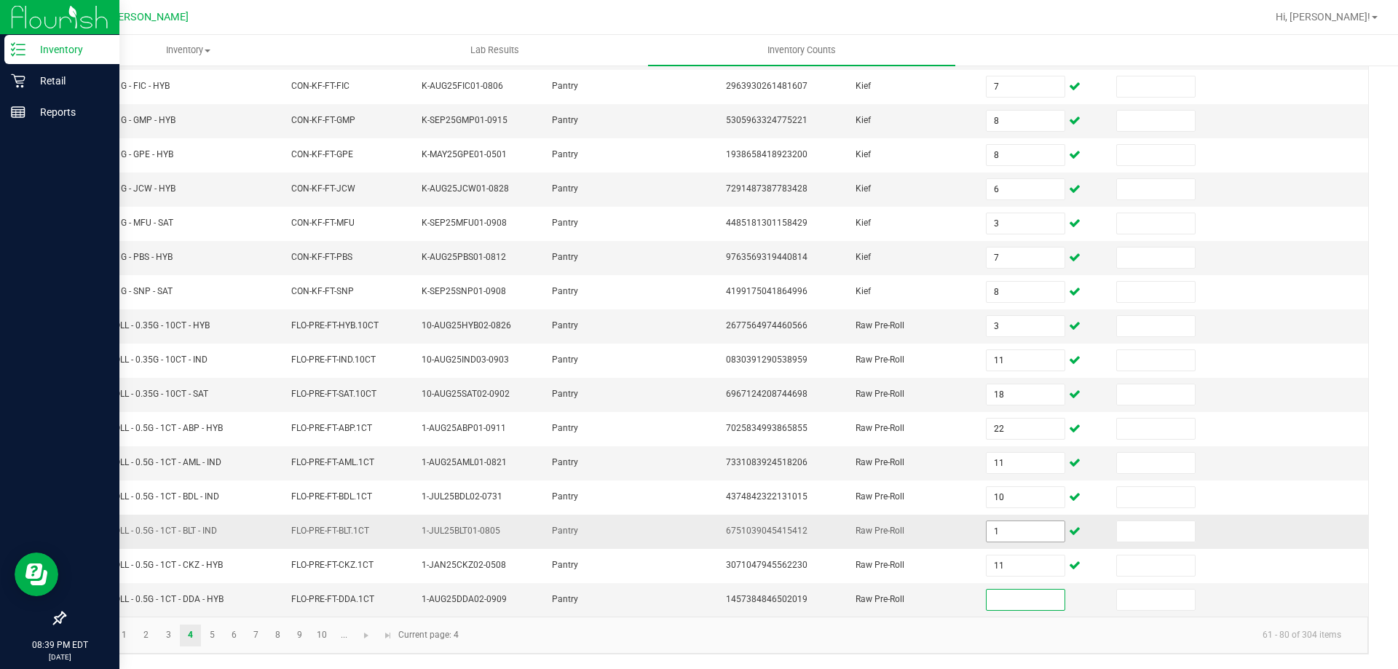
click at [989, 534] on input "1" at bounding box center [1024, 531] width 77 height 20
type input "18"
click at [1008, 599] on input at bounding box center [1024, 600] width 77 height 20
type input "25"
click at [1119, 605] on input at bounding box center [1155, 600] width 77 height 20
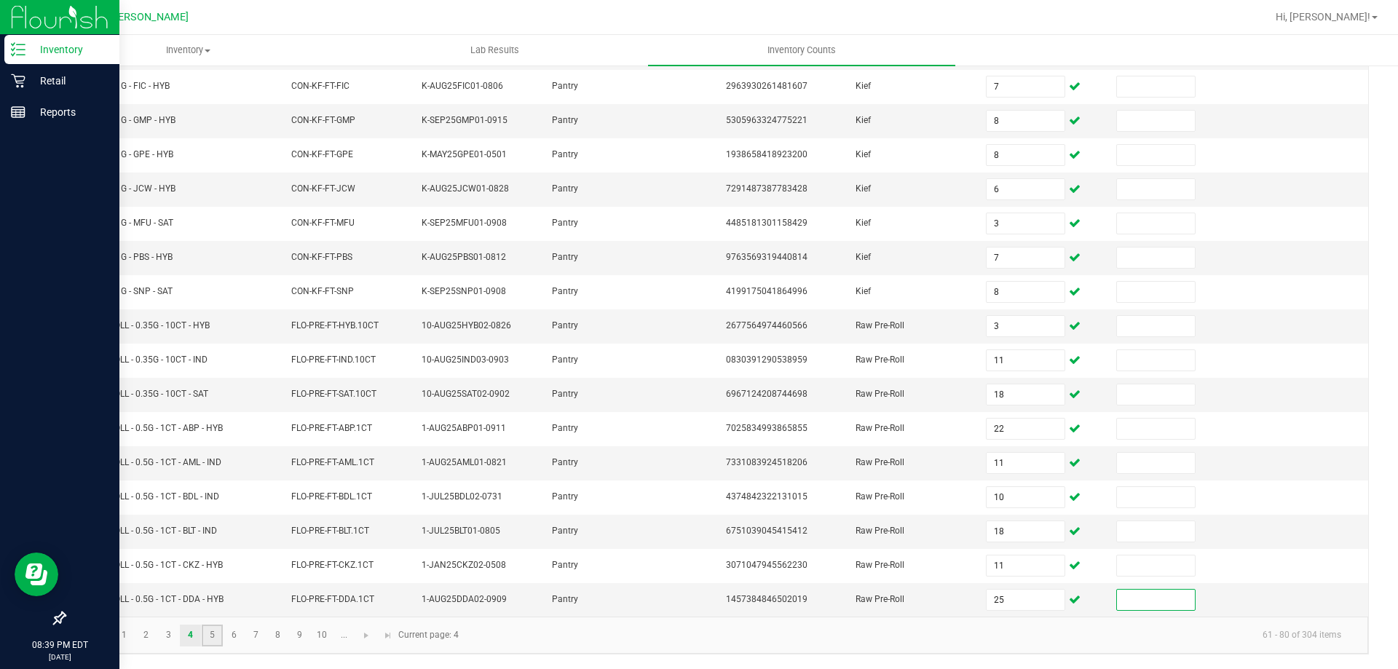
click at [218, 635] on link "5" at bounding box center [212, 636] width 21 height 22
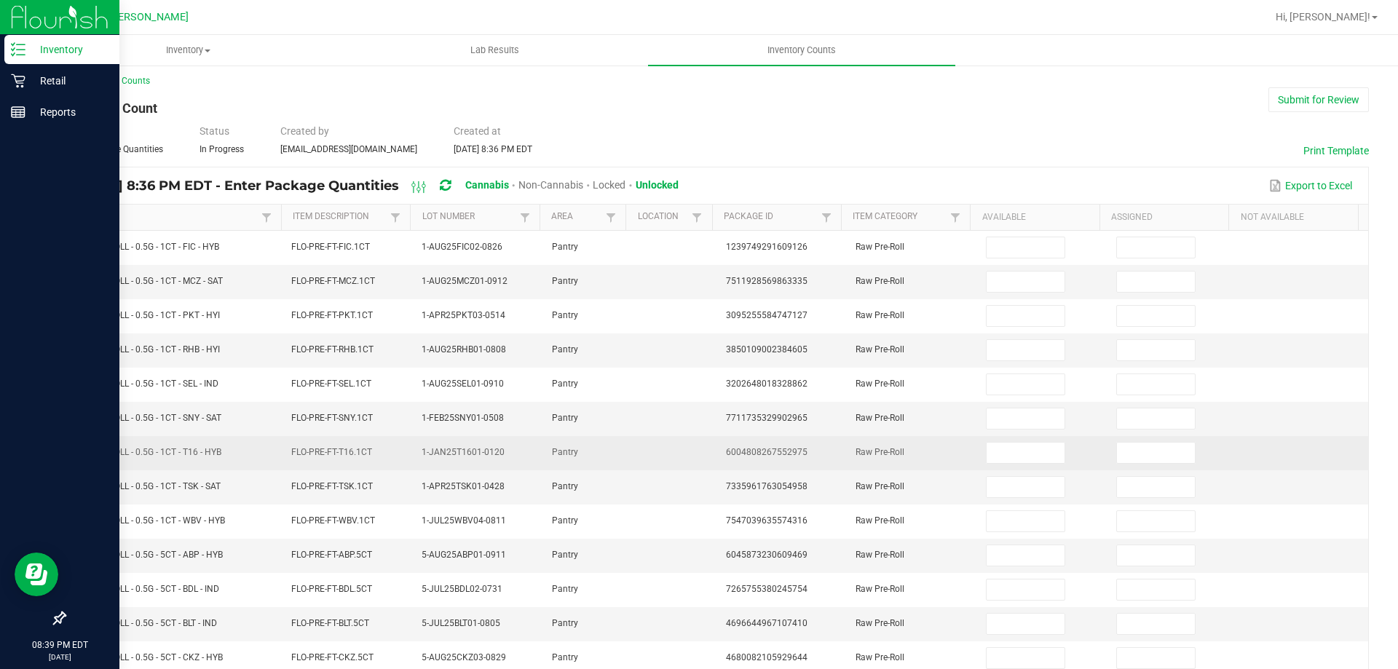
scroll to position [0, 0]
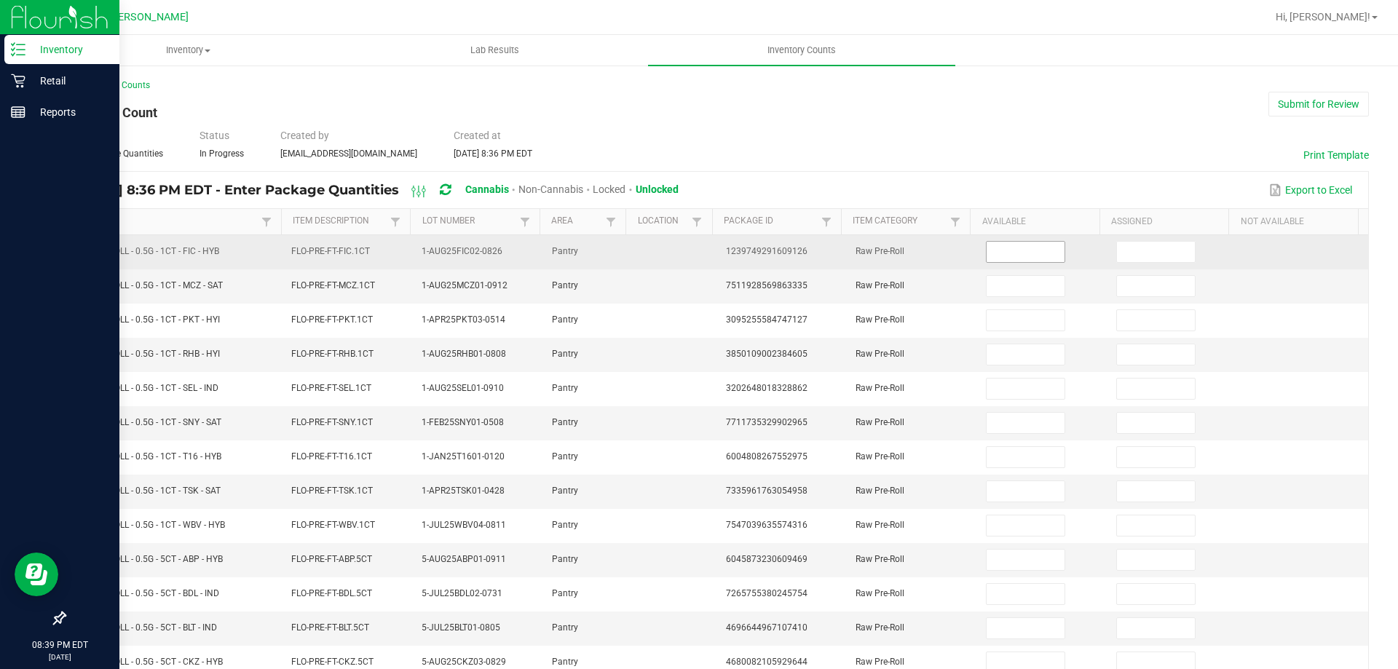
click at [1032, 251] on input at bounding box center [1024, 252] width 77 height 20
type input "19"
type input "22"
type input "4"
type input "10"
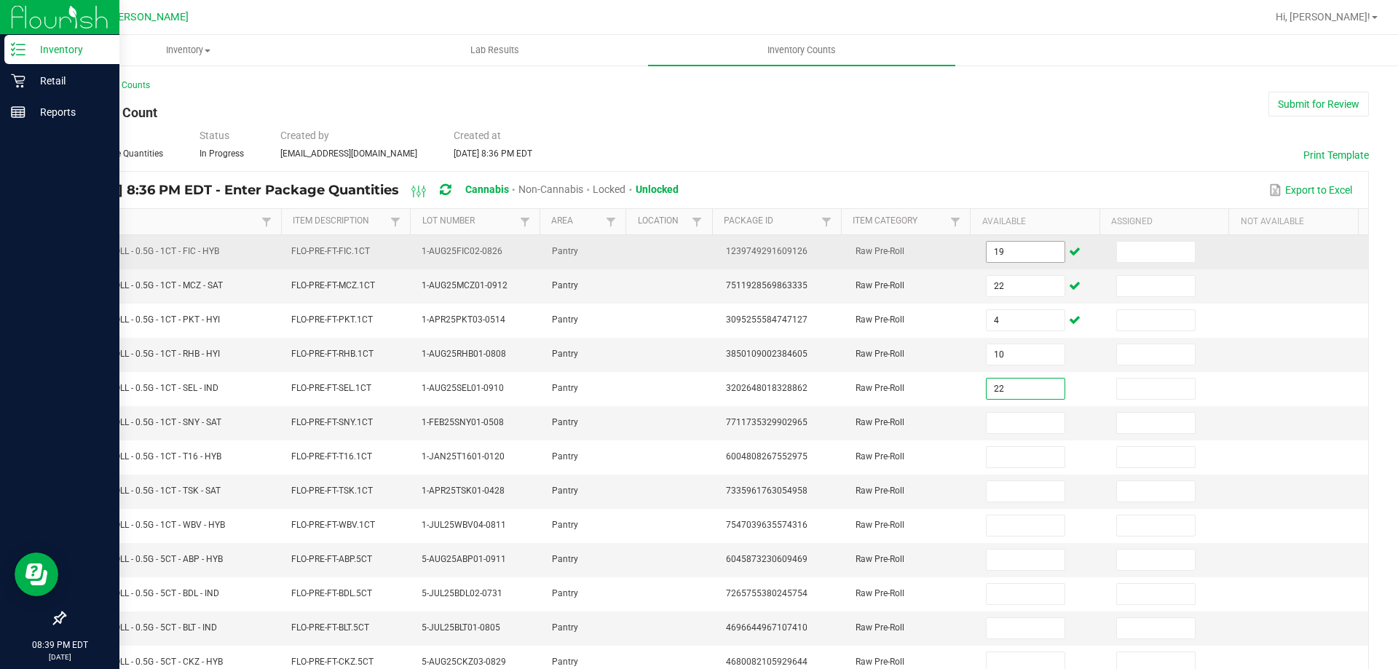
type input "22"
type input "13"
type input "2"
type input "25"
type input "6"
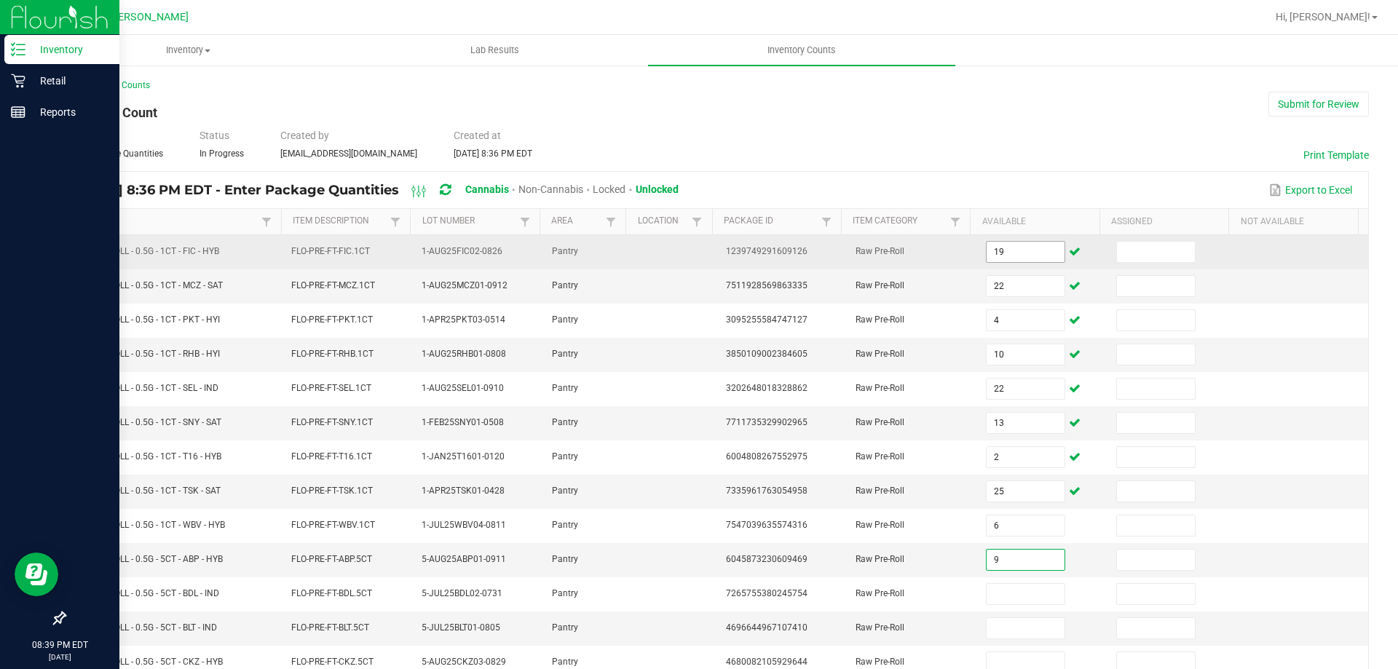
type input "9"
type input "2"
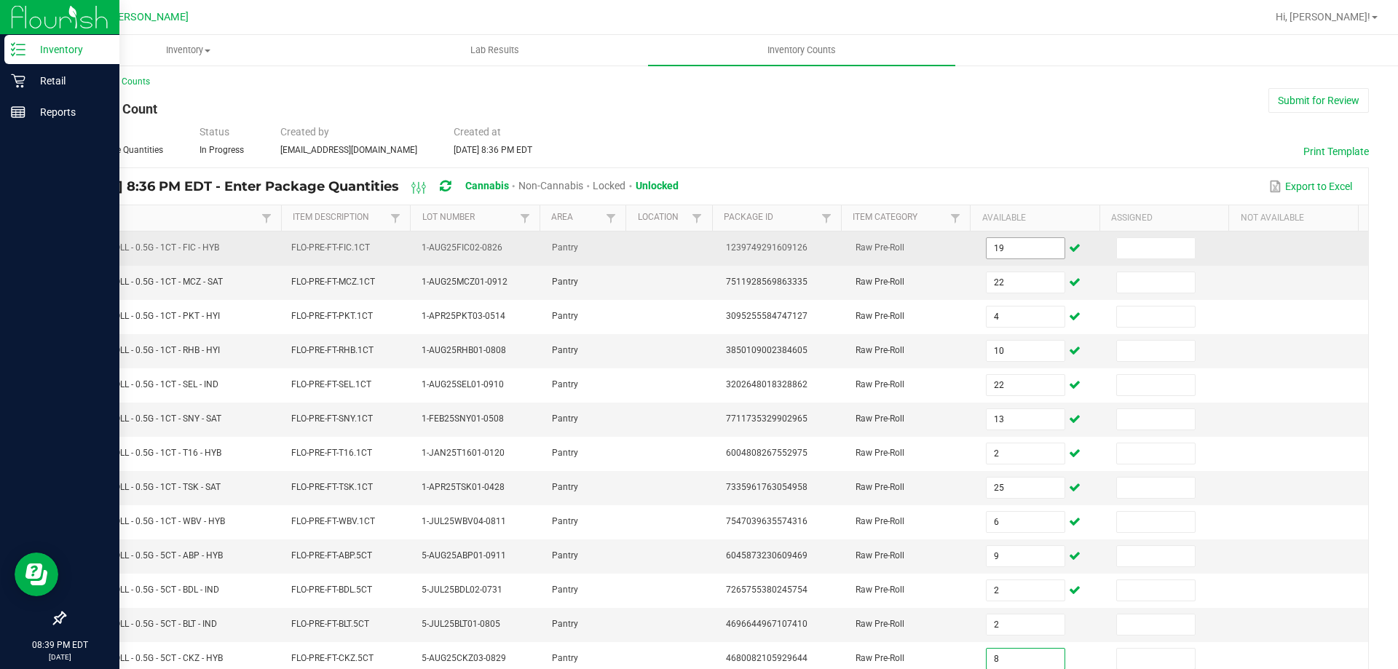
type input "8"
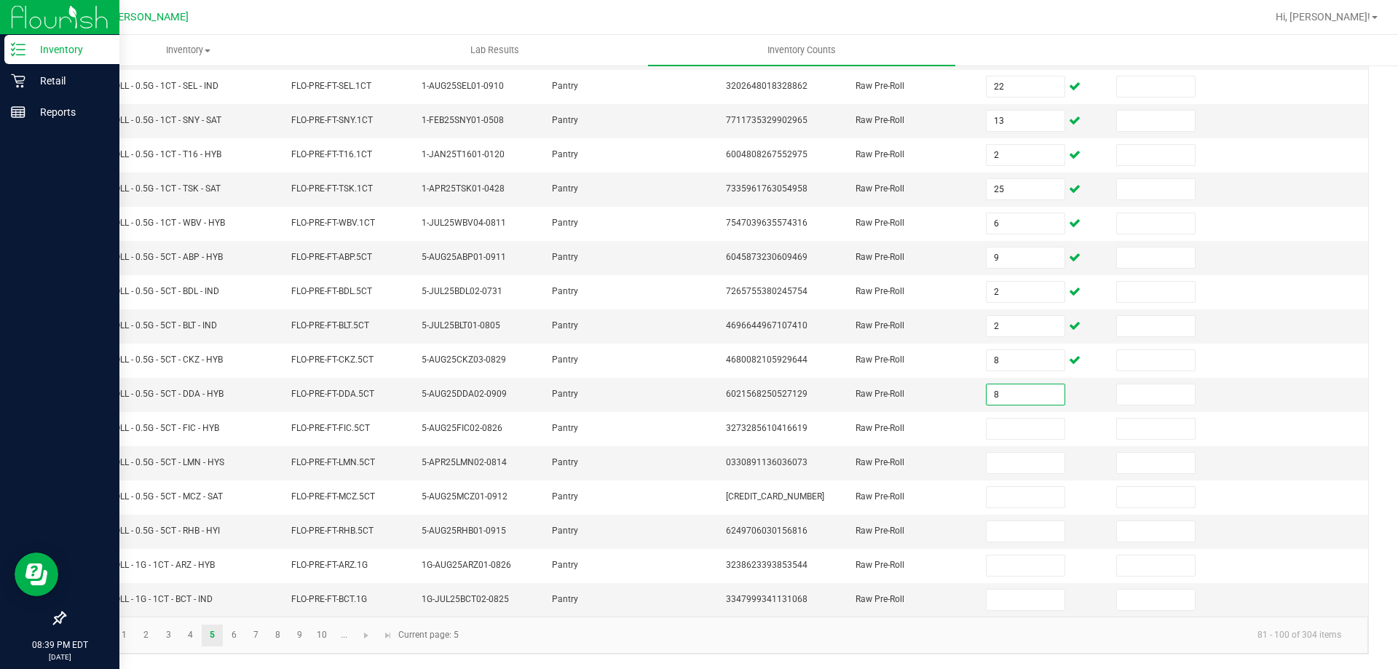
type input "8"
type input "1"
type input "10"
type input "11"
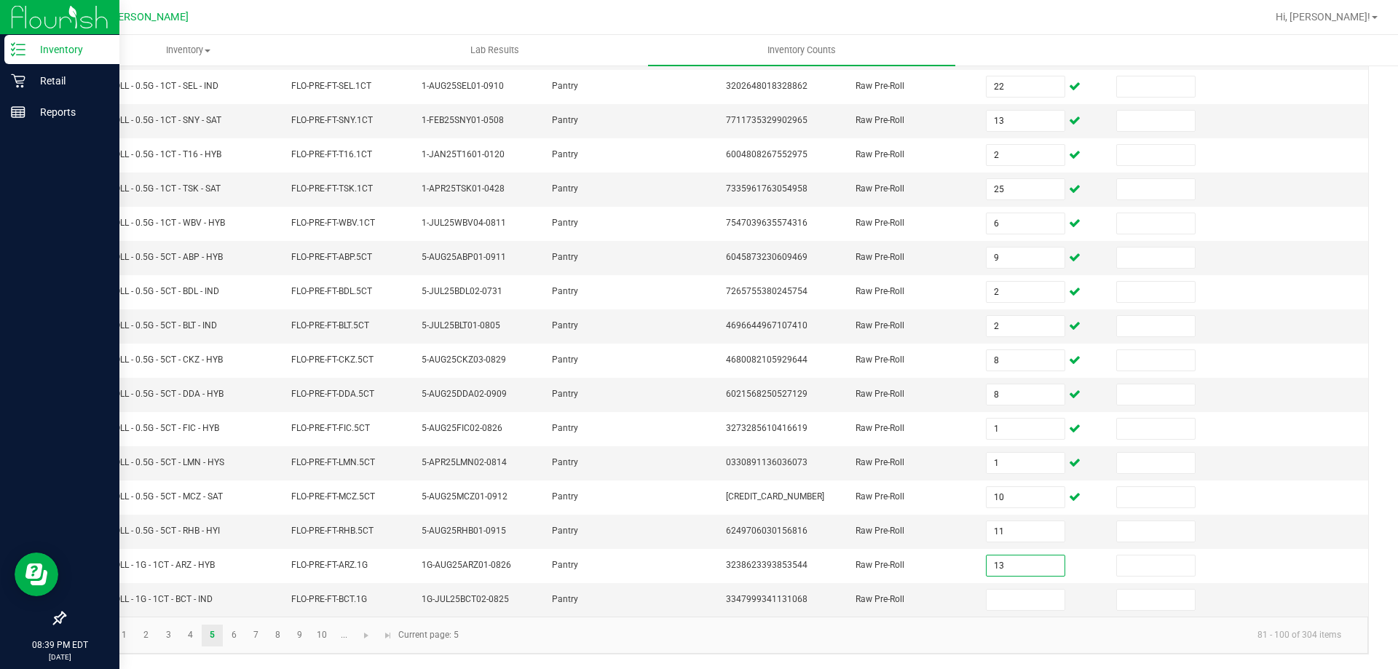
type input "13"
type input "22"
click at [233, 638] on link "6" at bounding box center [233, 636] width 21 height 22
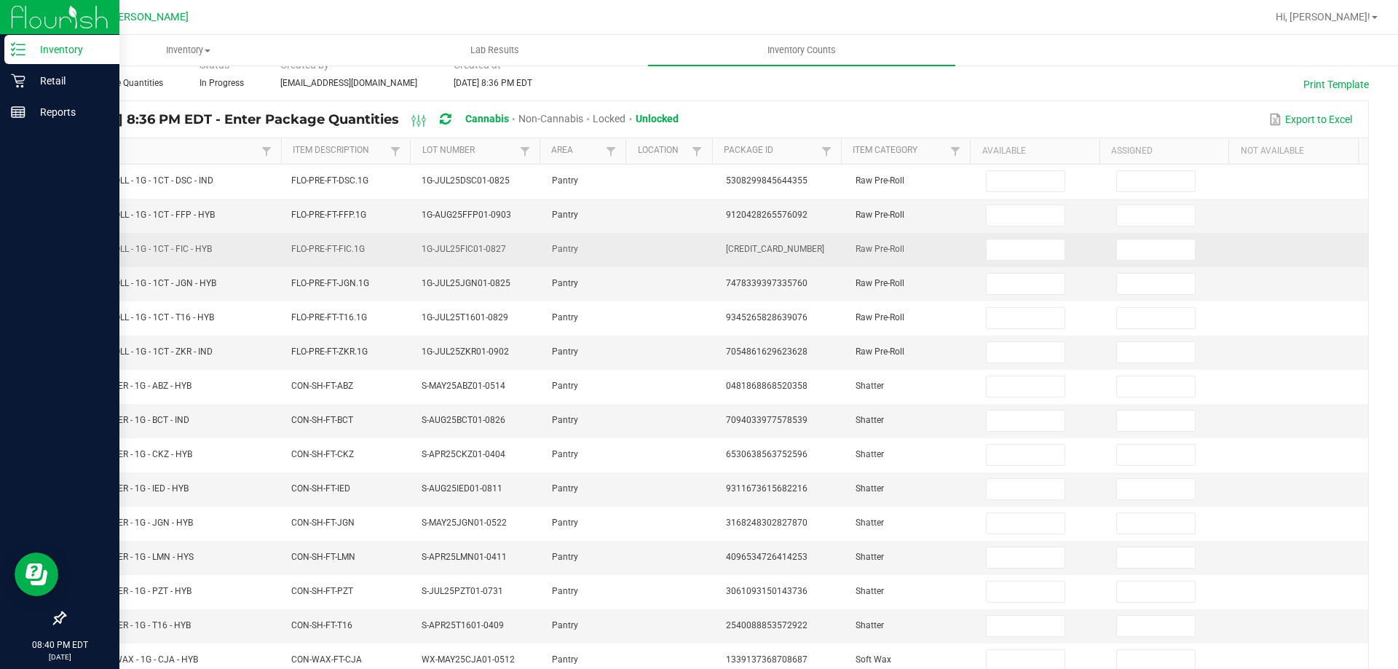
scroll to position [0, 0]
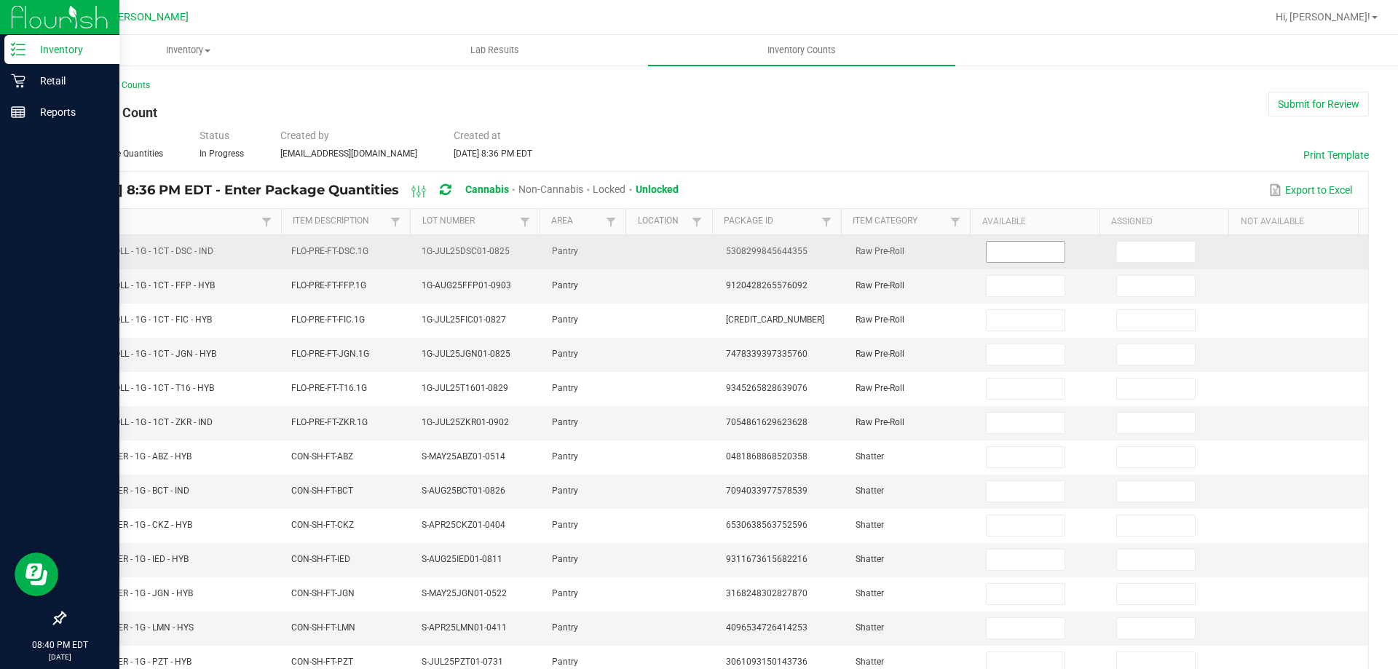
click at [987, 255] on input at bounding box center [1024, 252] width 77 height 20
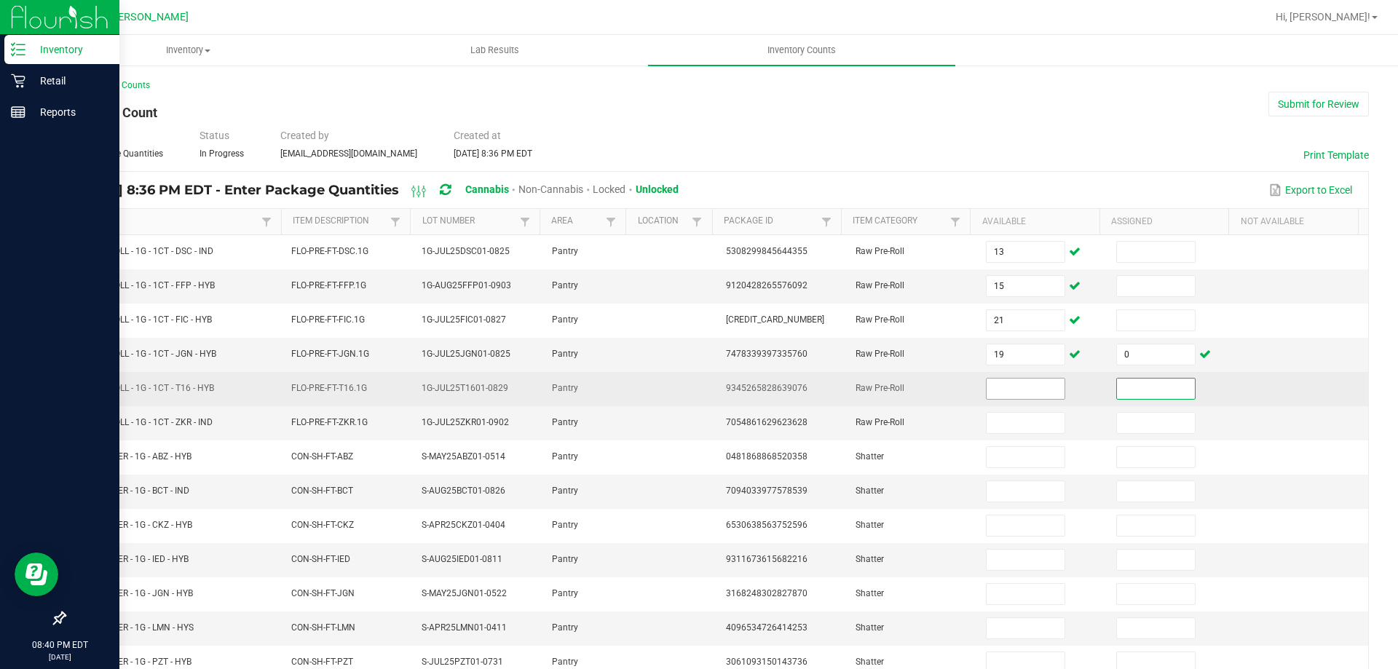
click at [991, 393] on input at bounding box center [1024, 389] width 77 height 20
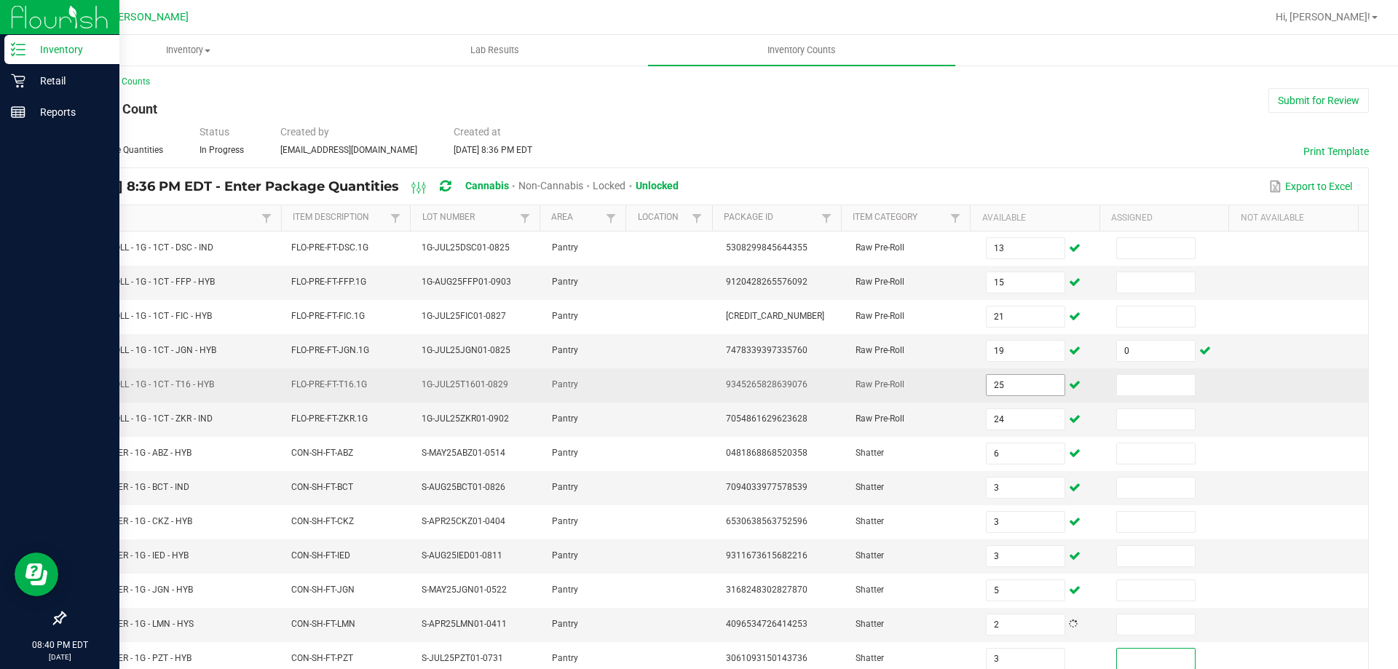
scroll to position [302, 0]
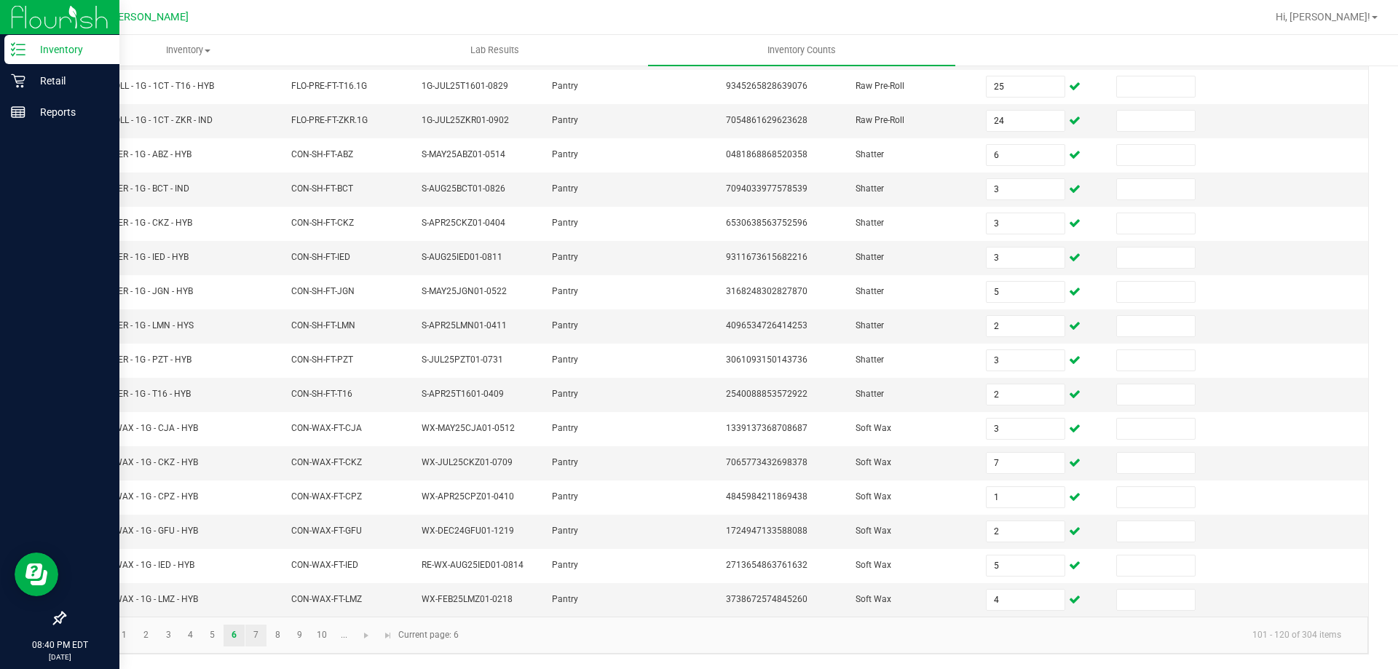
click at [255, 640] on link "7" at bounding box center [255, 636] width 21 height 22
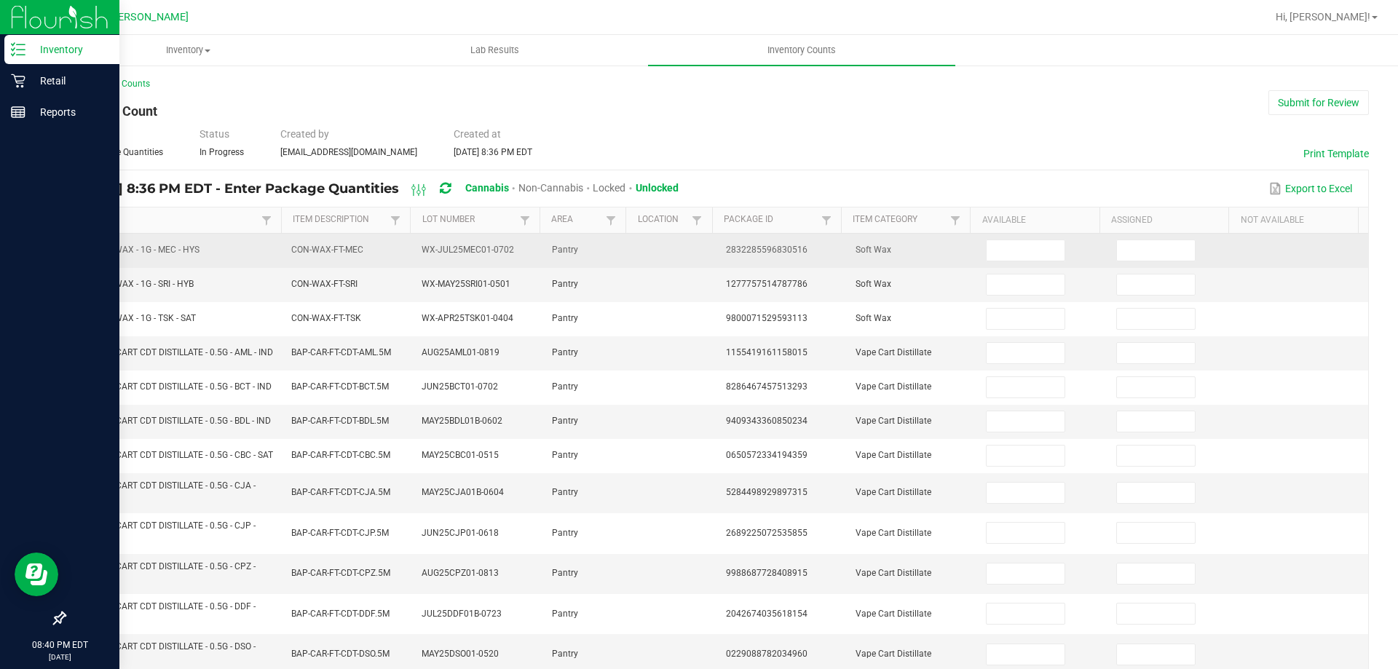
scroll to position [0, 0]
click at [995, 247] on input at bounding box center [1024, 252] width 77 height 20
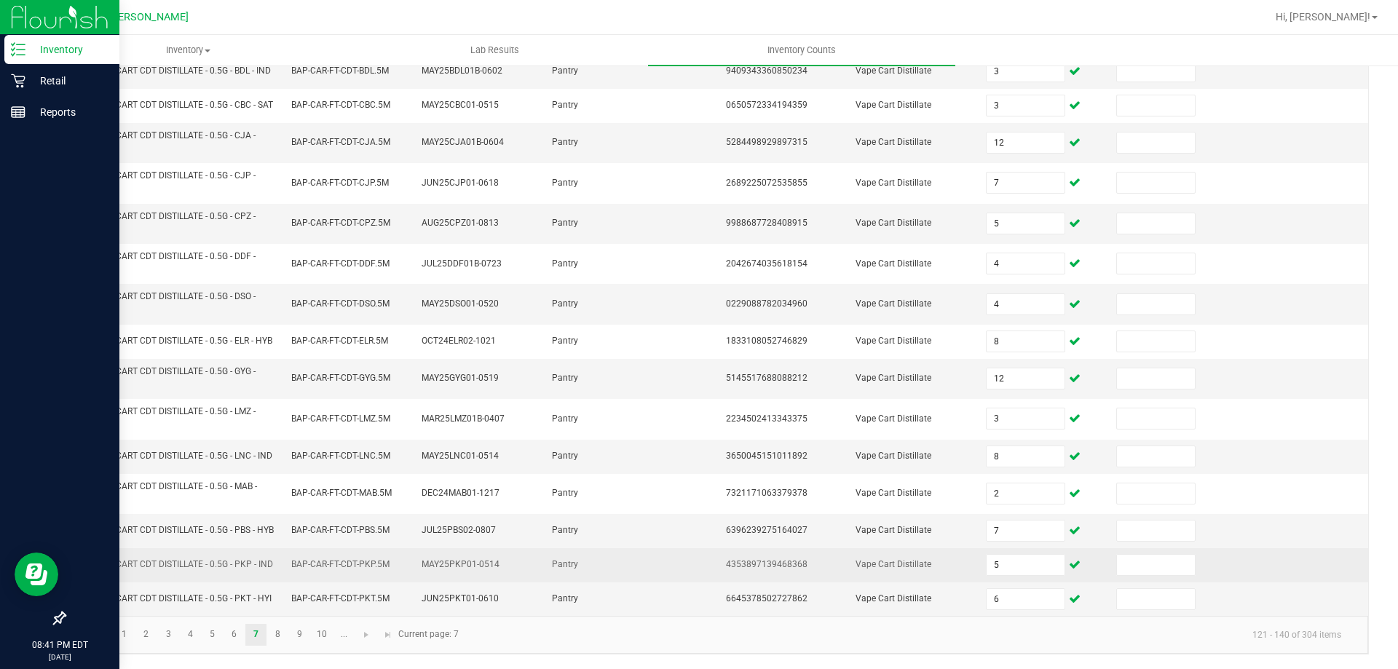
scroll to position [406, 0]
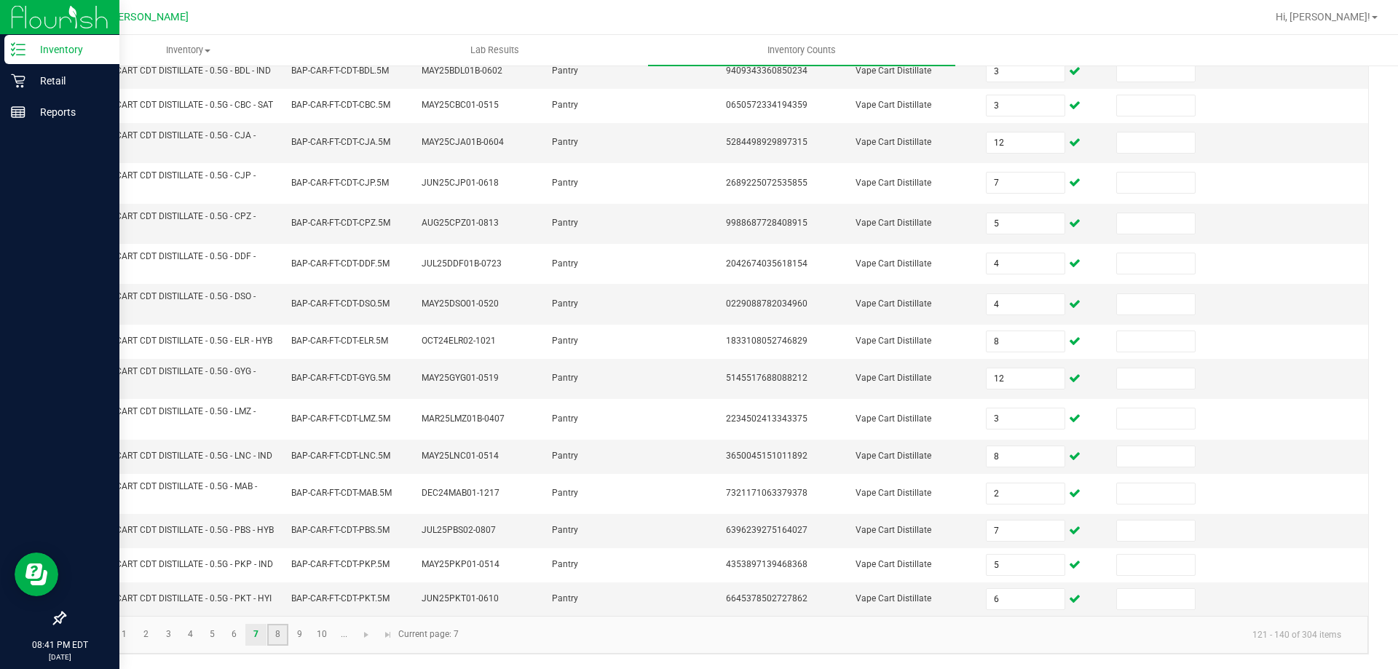
click at [280, 634] on link "8" at bounding box center [277, 635] width 21 height 22
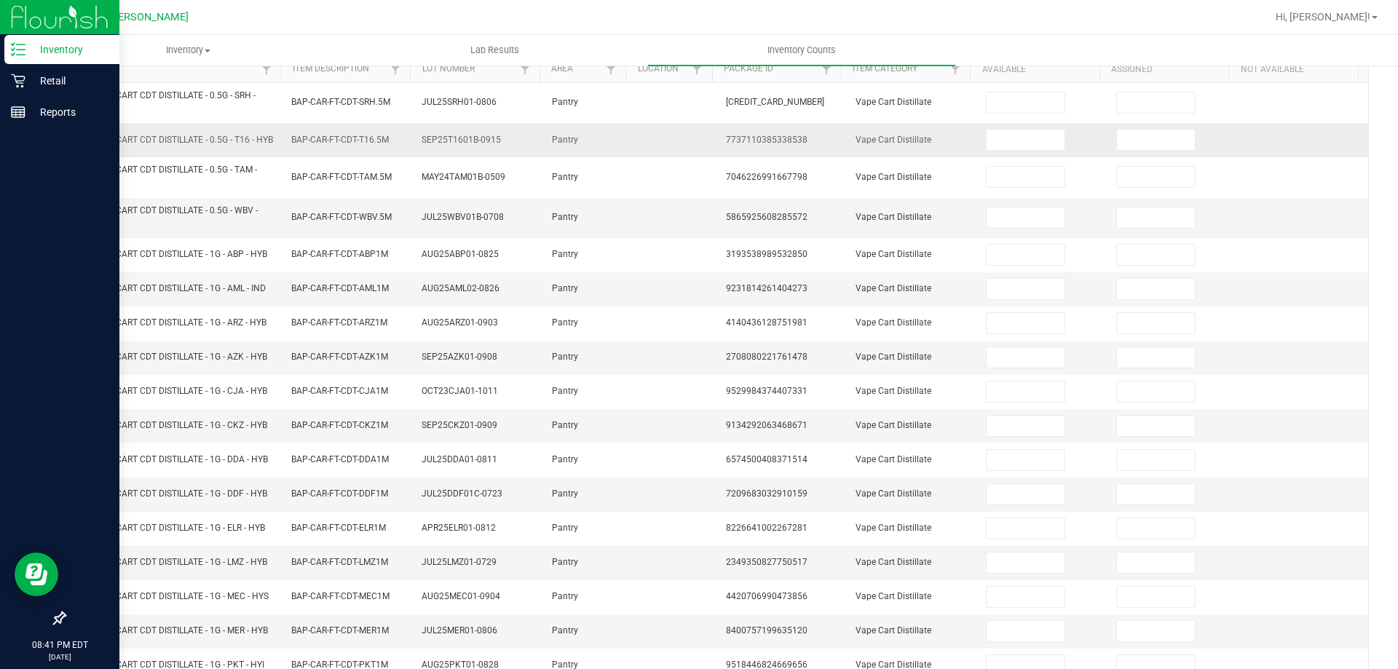
scroll to position [0, 0]
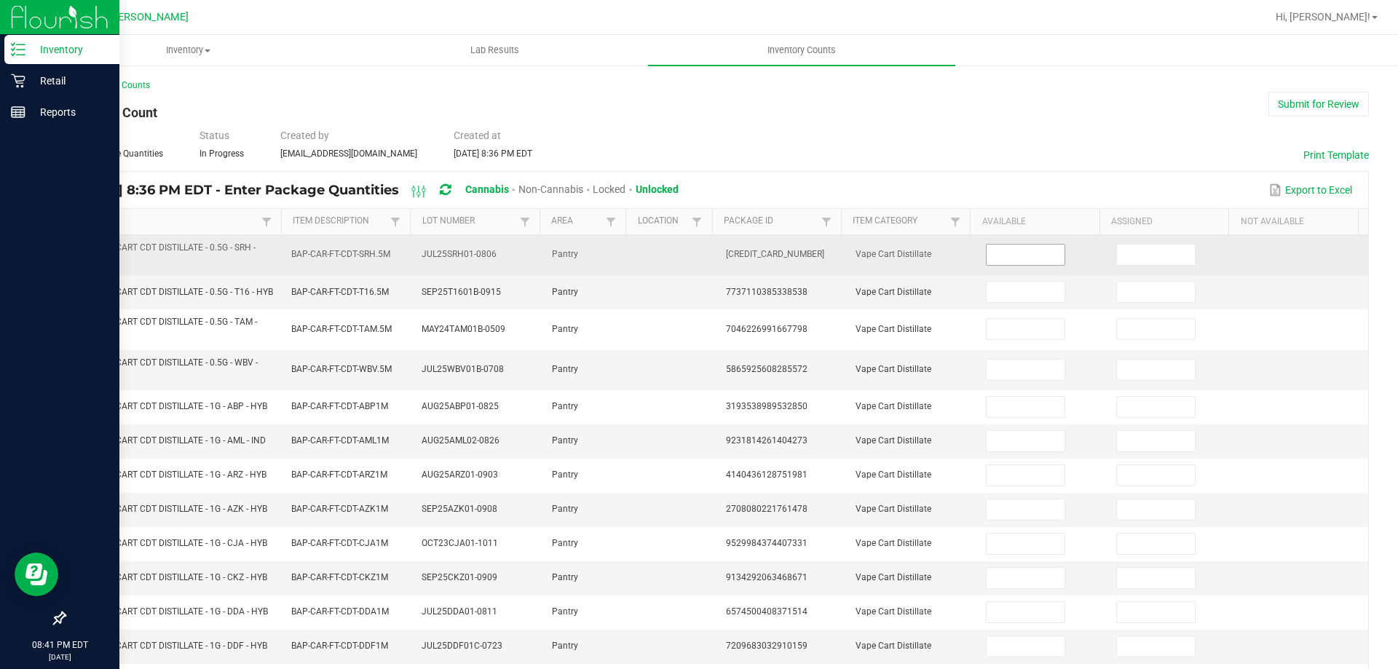
click at [1013, 253] on input at bounding box center [1024, 255] width 77 height 20
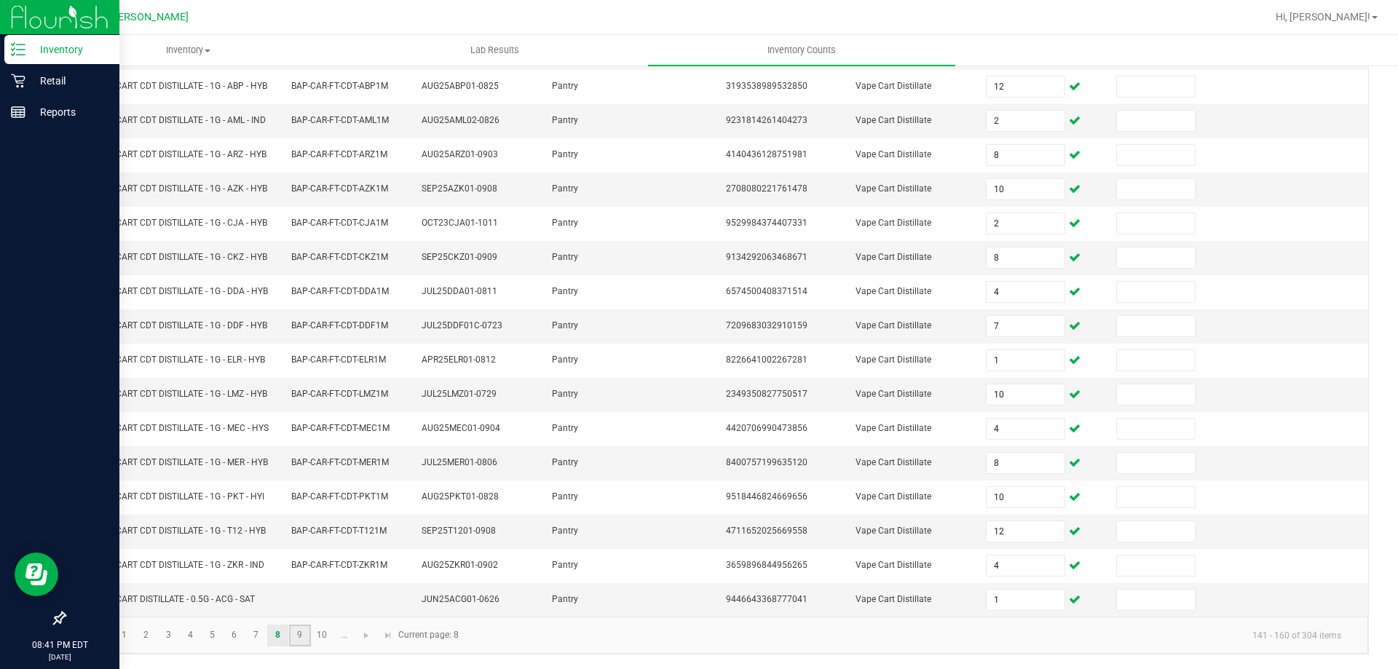
click at [302, 635] on link "9" at bounding box center [299, 636] width 21 height 22
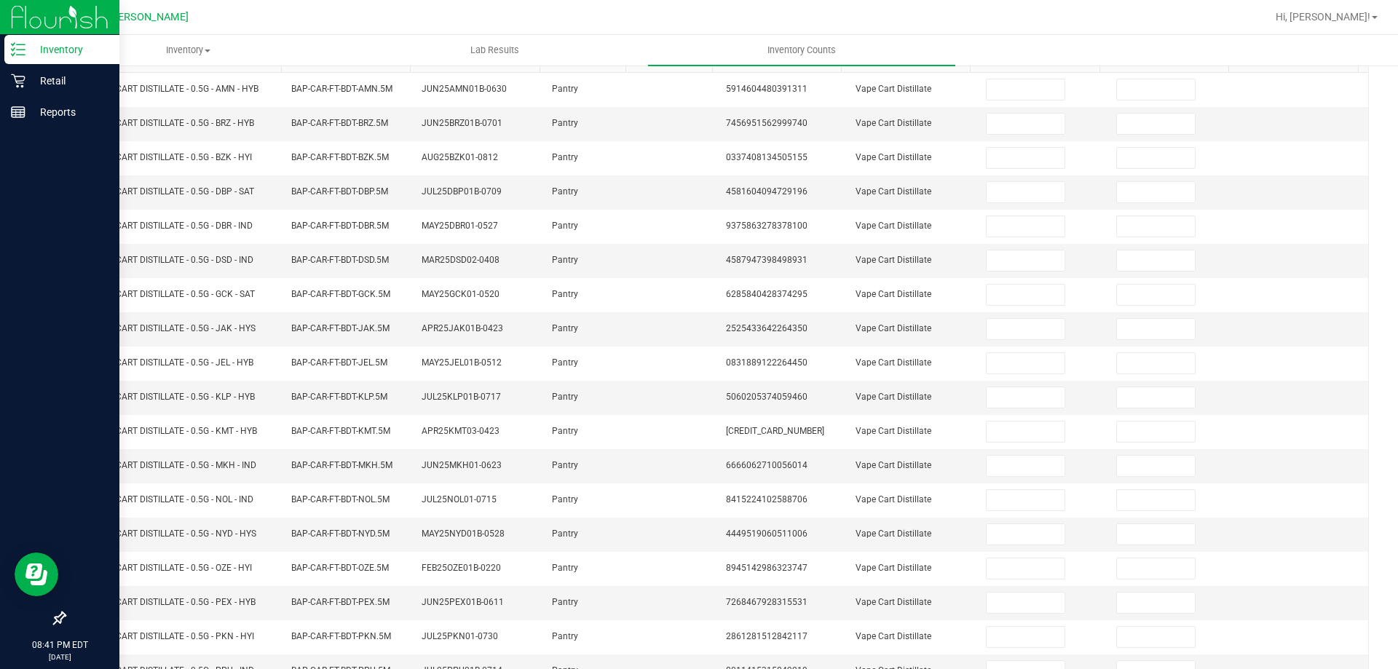
scroll to position [0, 0]
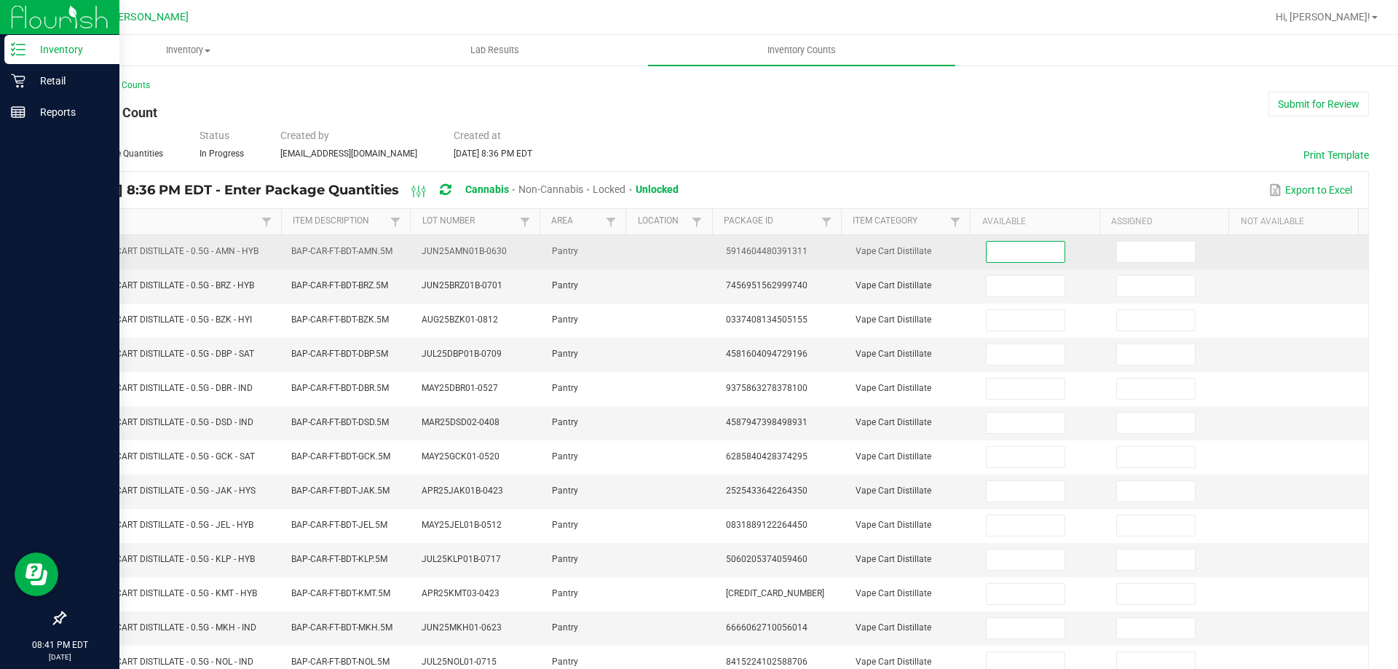
click at [991, 254] on input at bounding box center [1024, 252] width 77 height 20
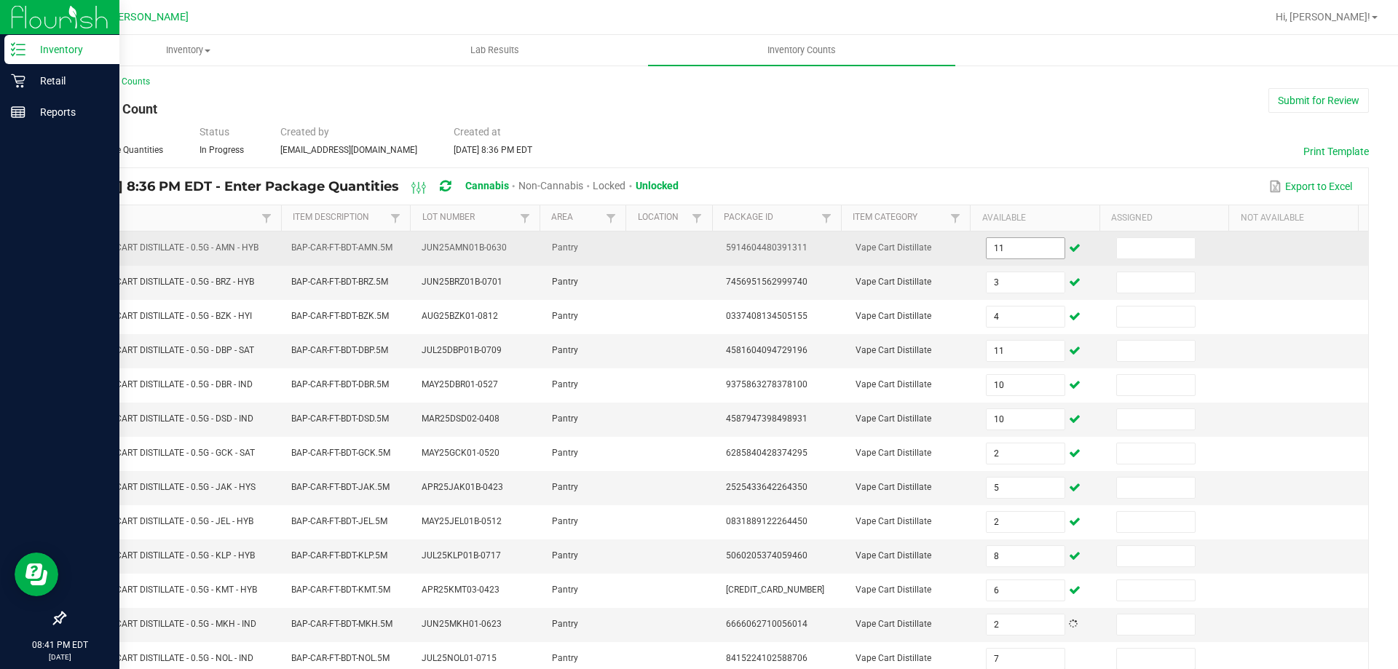
scroll to position [302, 0]
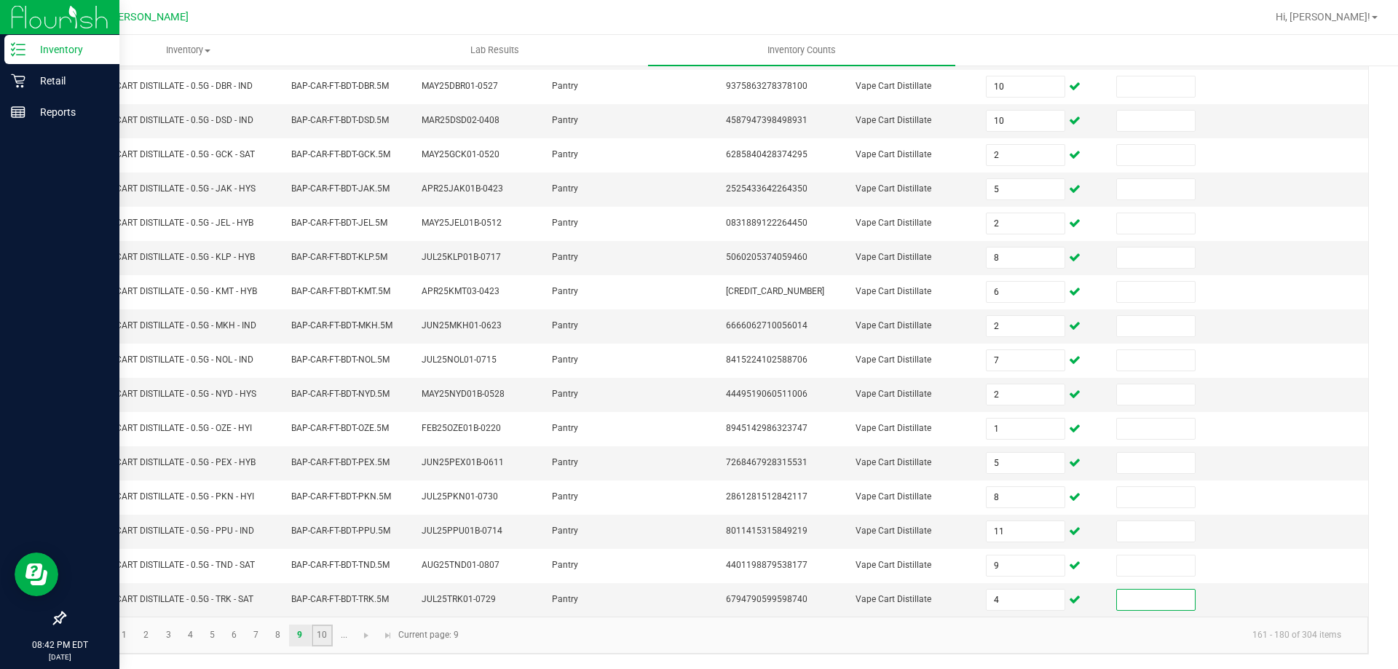
click at [318, 639] on link "10" at bounding box center [322, 636] width 21 height 22
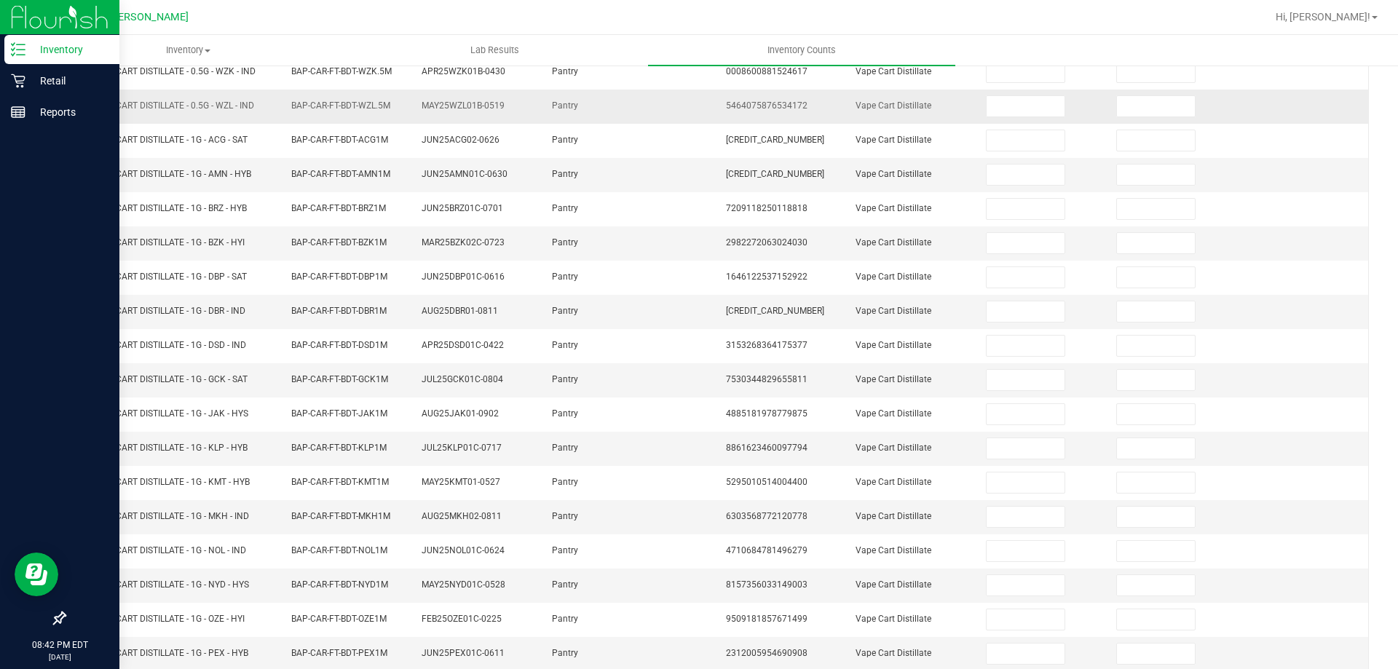
scroll to position [0, 0]
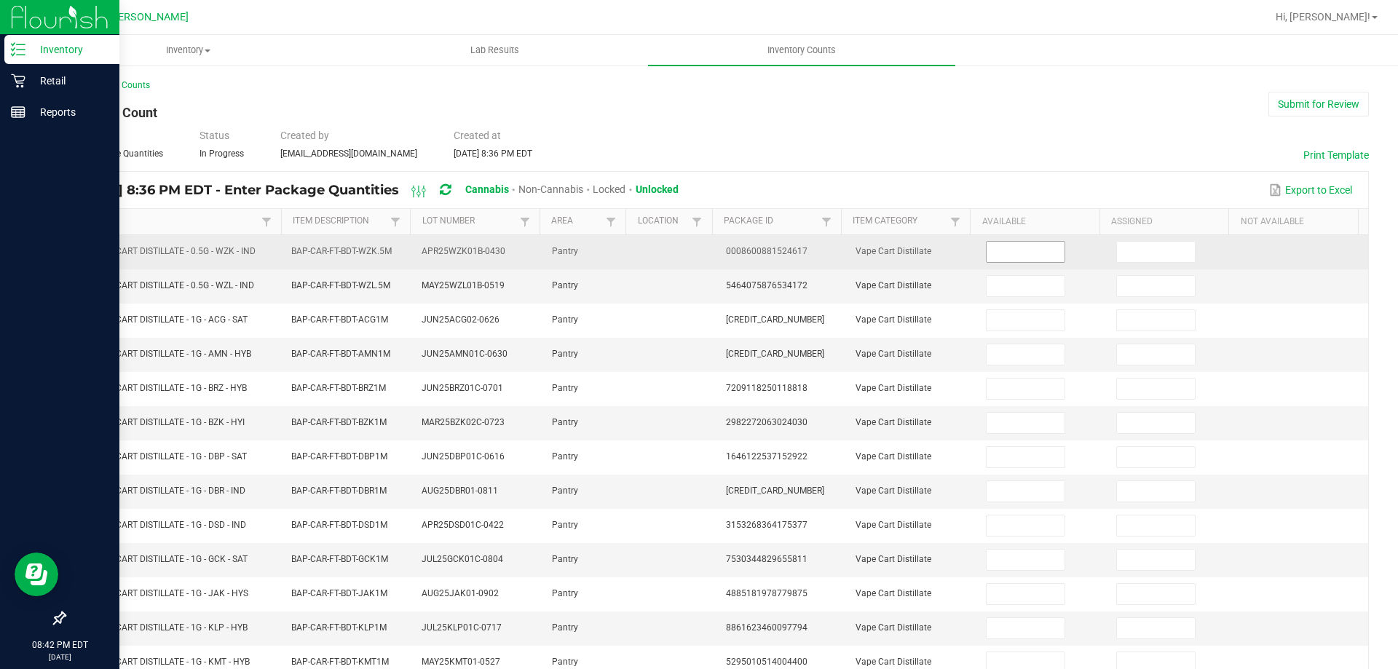
click at [986, 262] on span at bounding box center [1025, 252] width 79 height 22
click at [1003, 253] on input at bounding box center [1024, 252] width 77 height 20
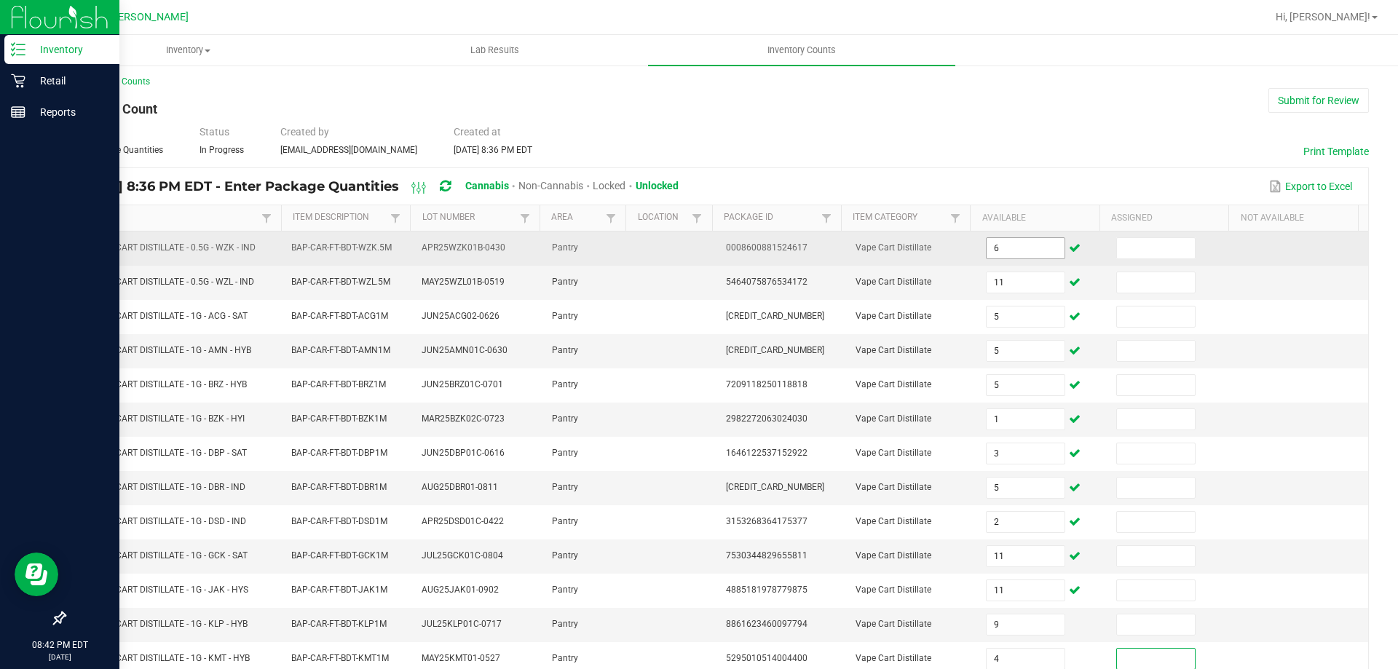
scroll to position [302, 0]
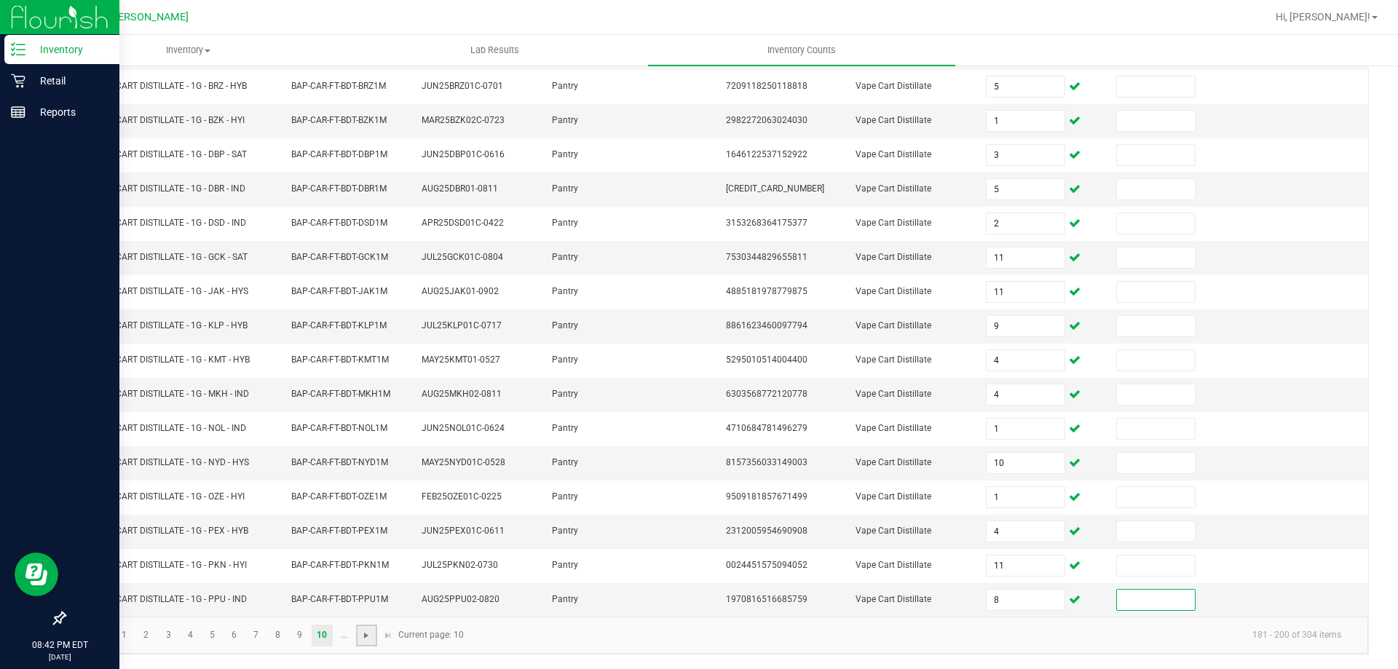
click at [364, 636] on span "Go to the next page" at bounding box center [366, 636] width 12 height 12
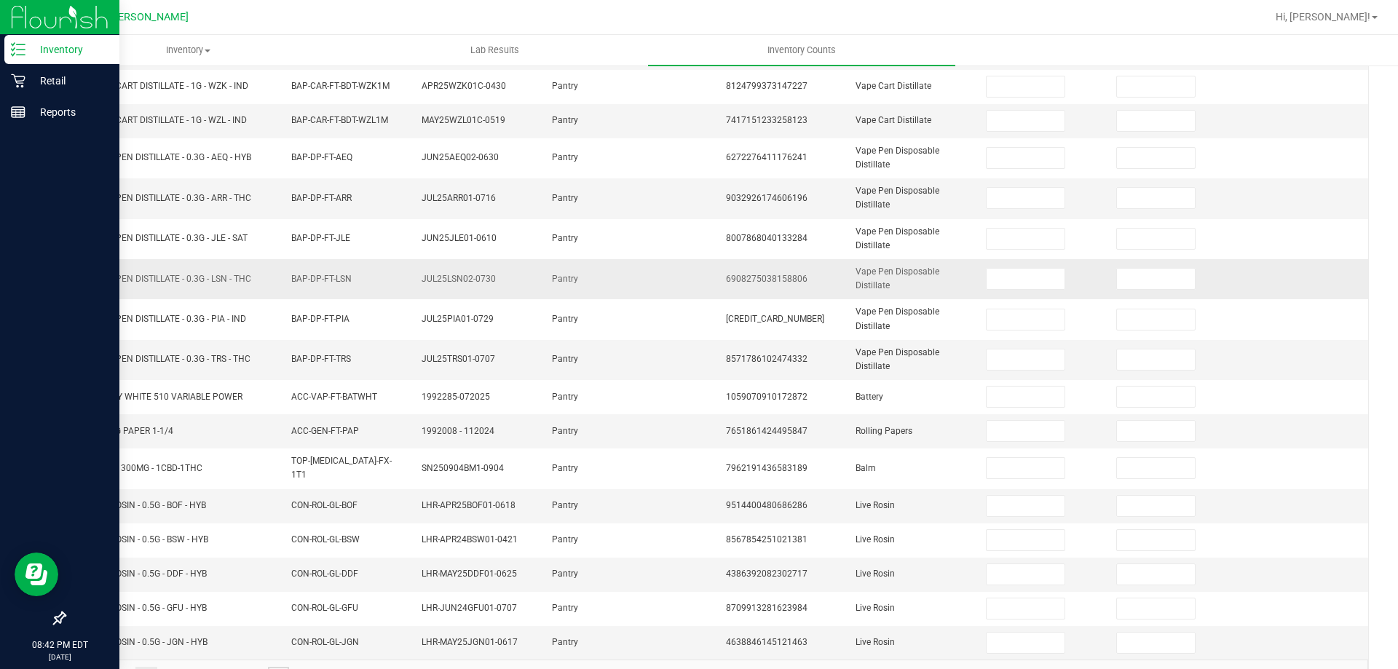
scroll to position [0, 0]
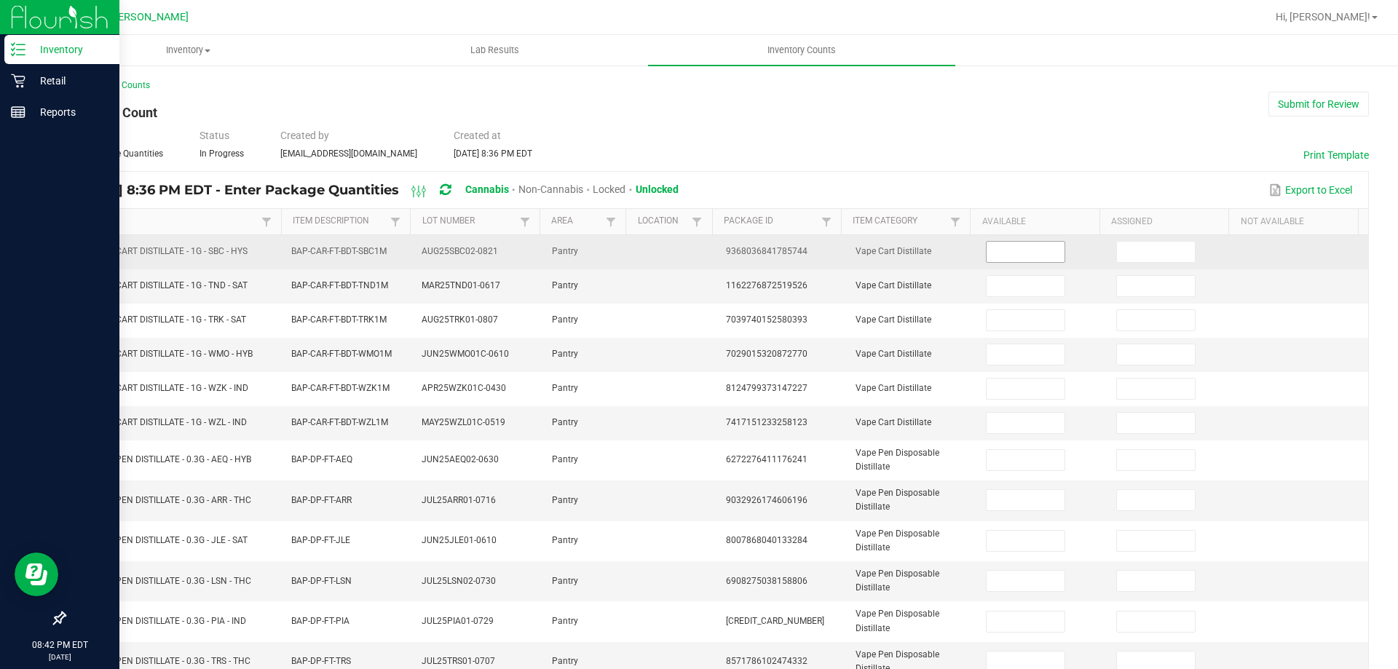
click at [994, 250] on input at bounding box center [1024, 252] width 77 height 20
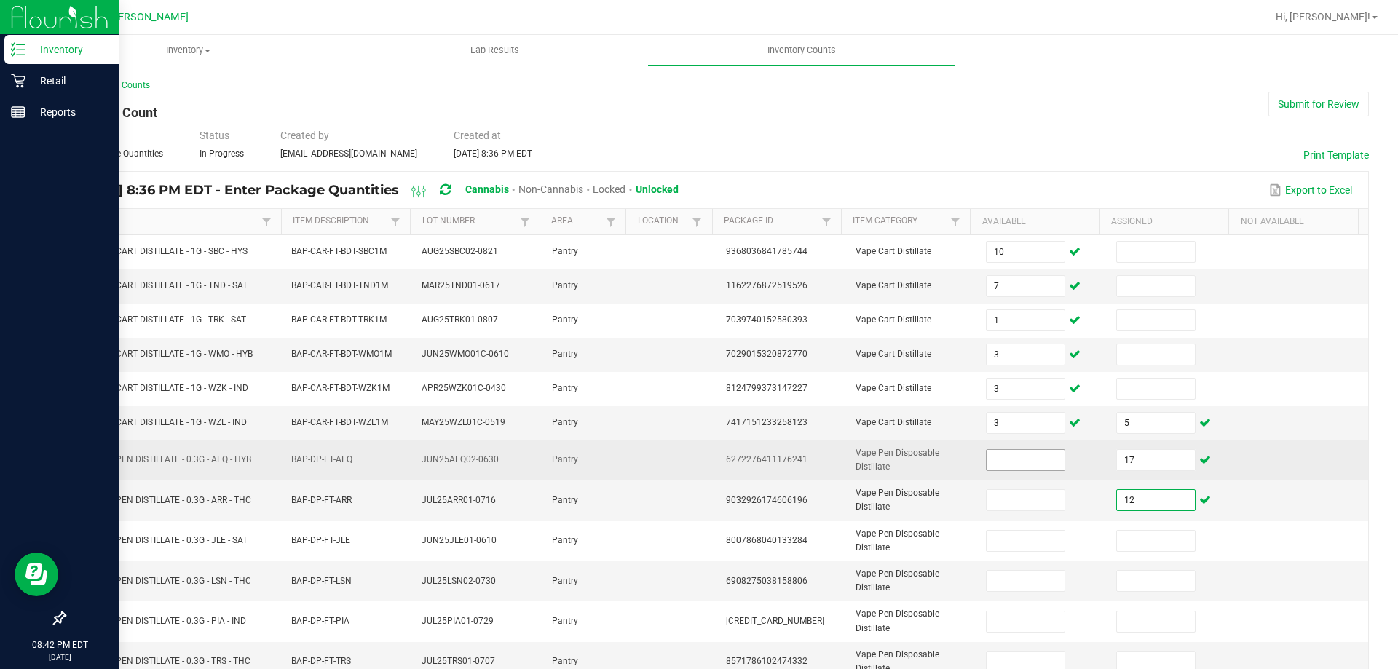
click at [1004, 460] on input at bounding box center [1024, 460] width 77 height 20
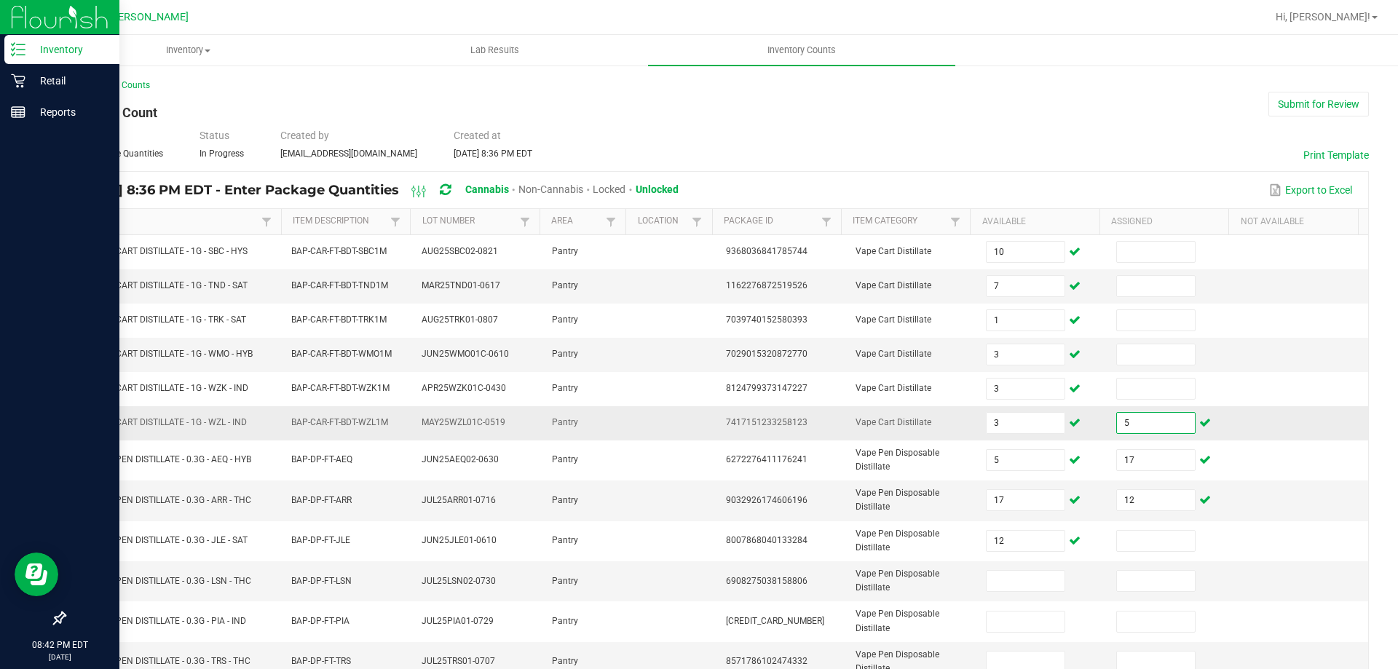
click at [1117, 419] on input "5" at bounding box center [1155, 423] width 77 height 20
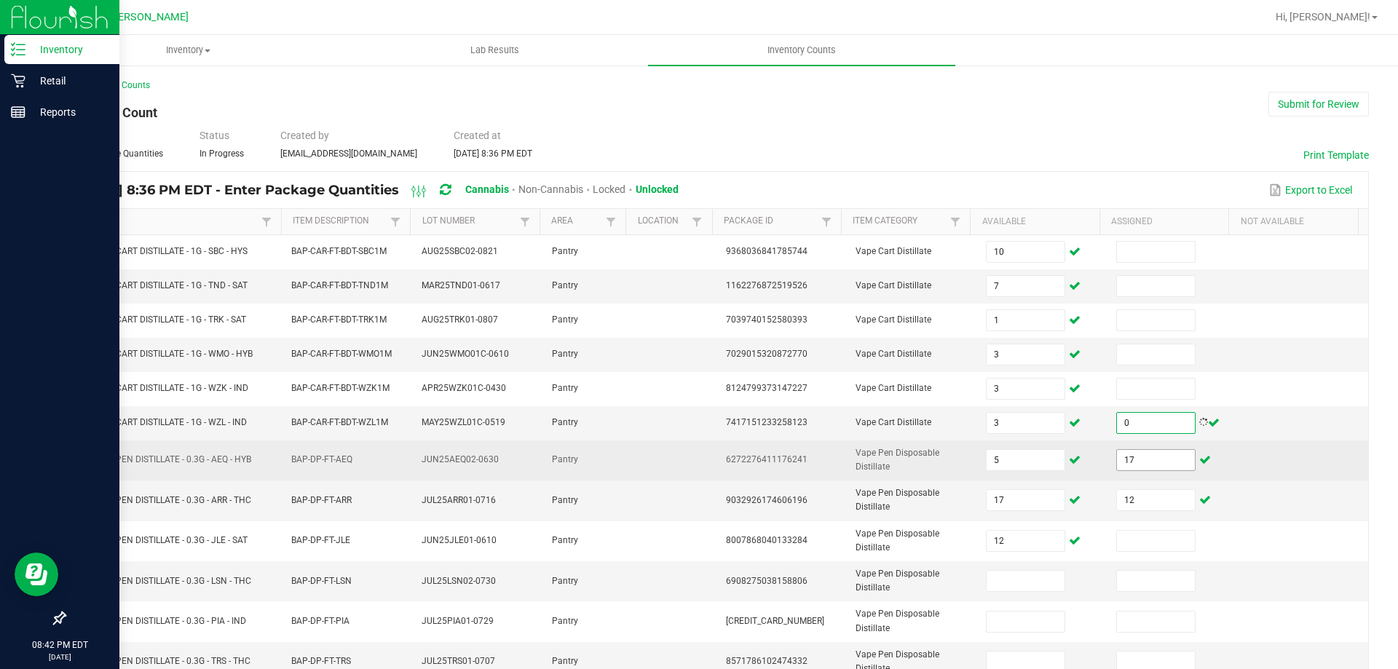
click at [1131, 463] on input "17" at bounding box center [1155, 460] width 77 height 20
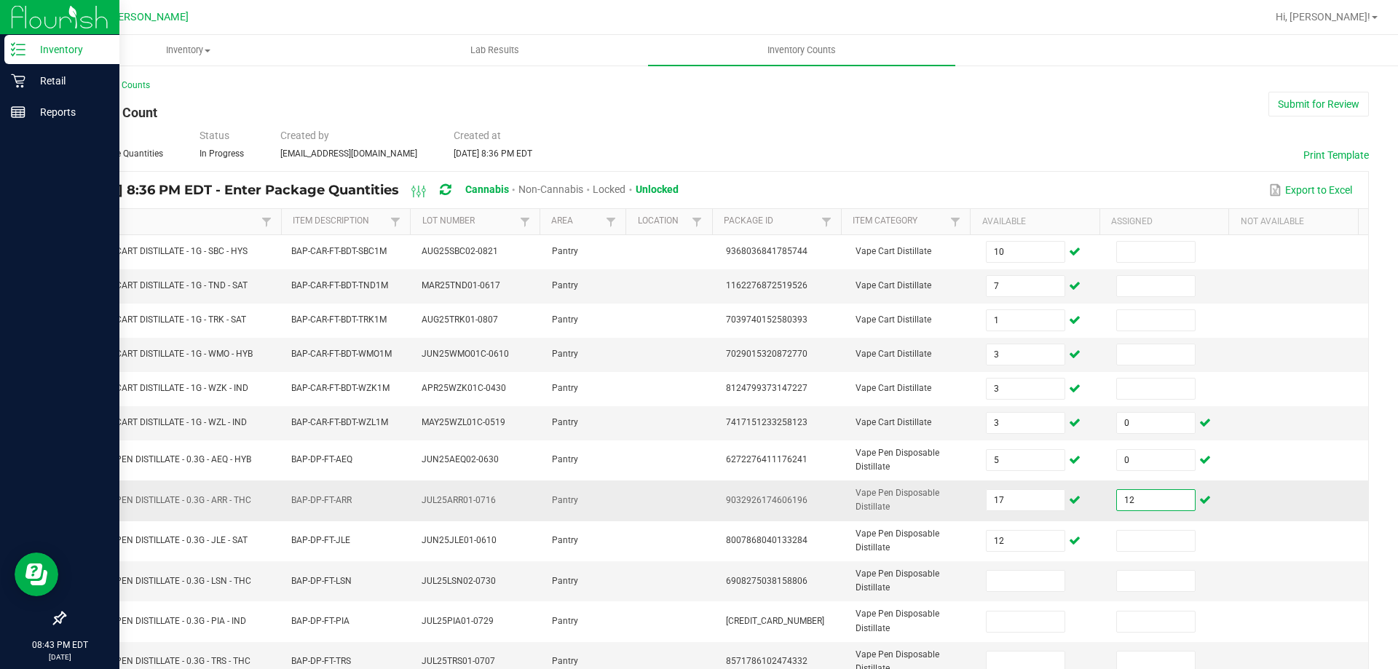
click at [1128, 507] on input "12" at bounding box center [1155, 500] width 77 height 20
click at [991, 577] on input at bounding box center [1024, 581] width 77 height 20
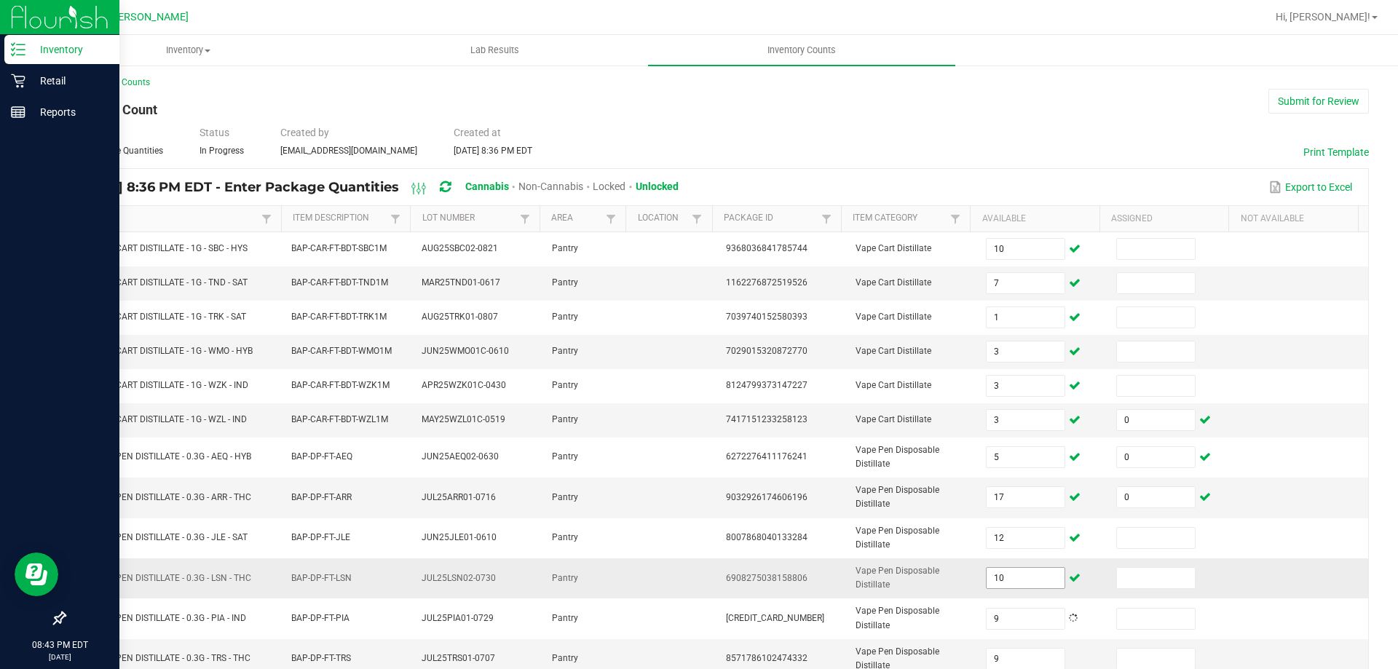
scroll to position [339, 0]
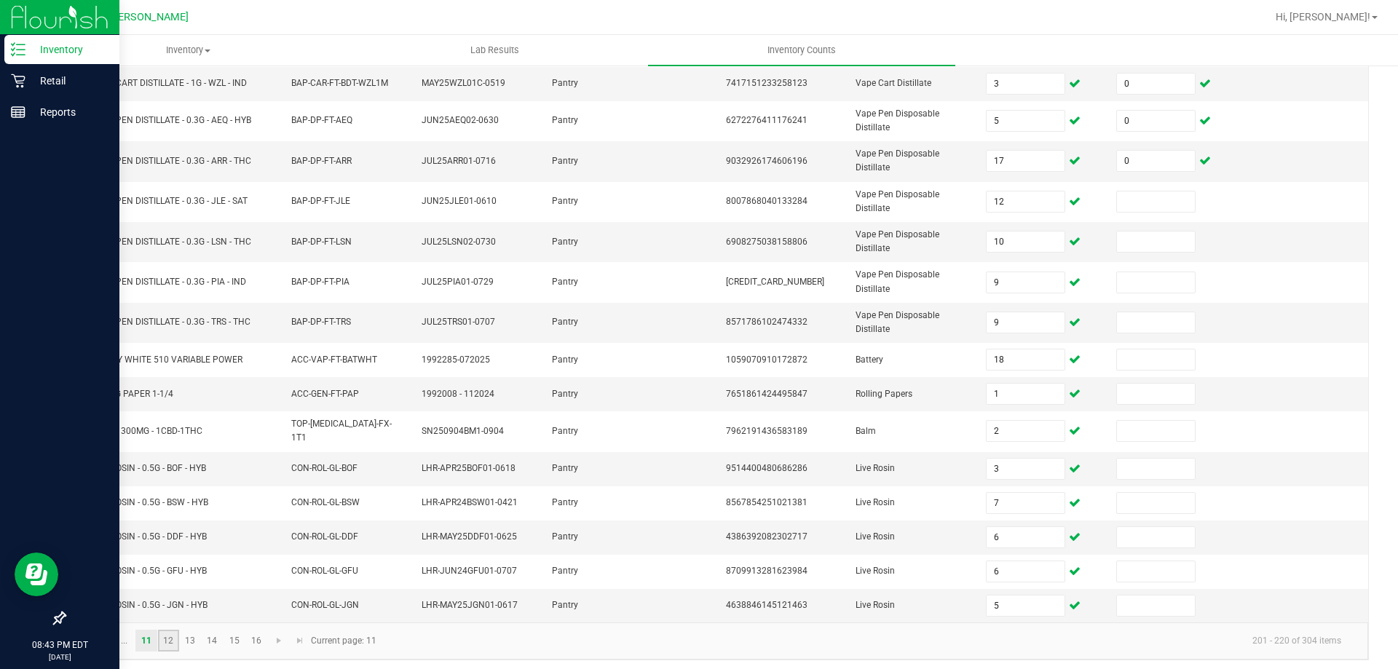
click at [170, 643] on link "12" at bounding box center [168, 641] width 21 height 22
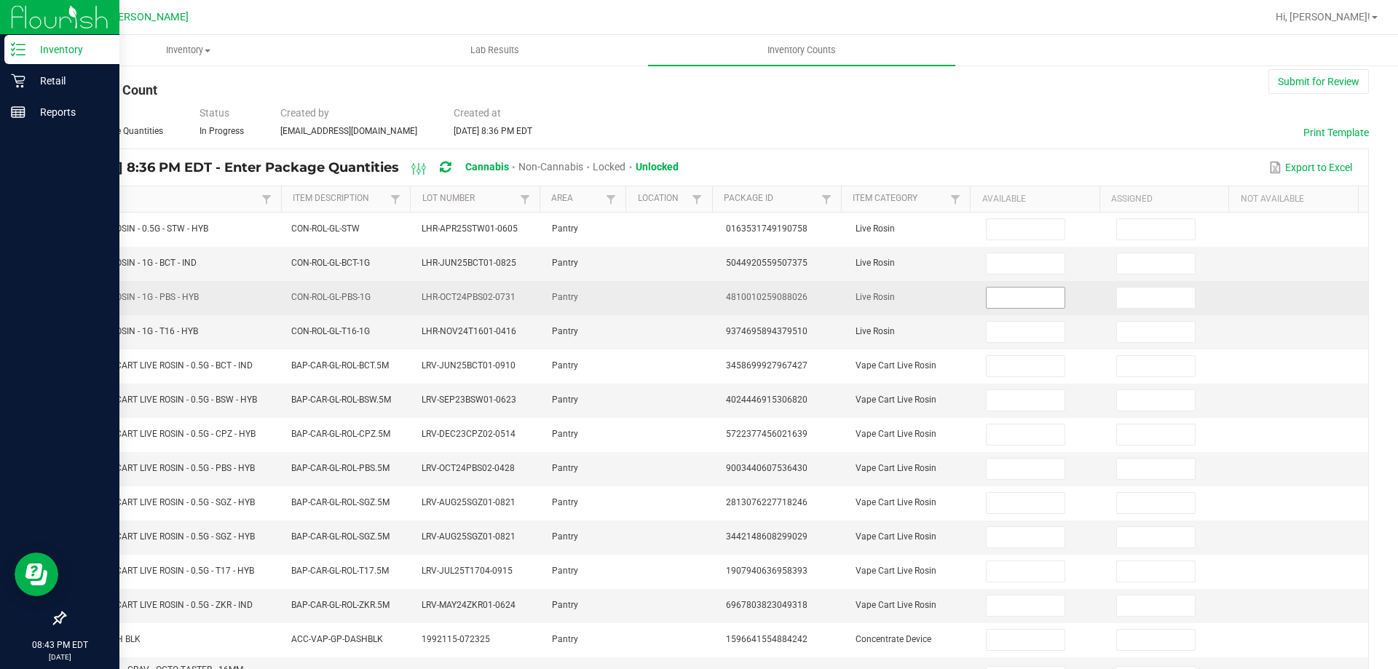
scroll to position [0, 0]
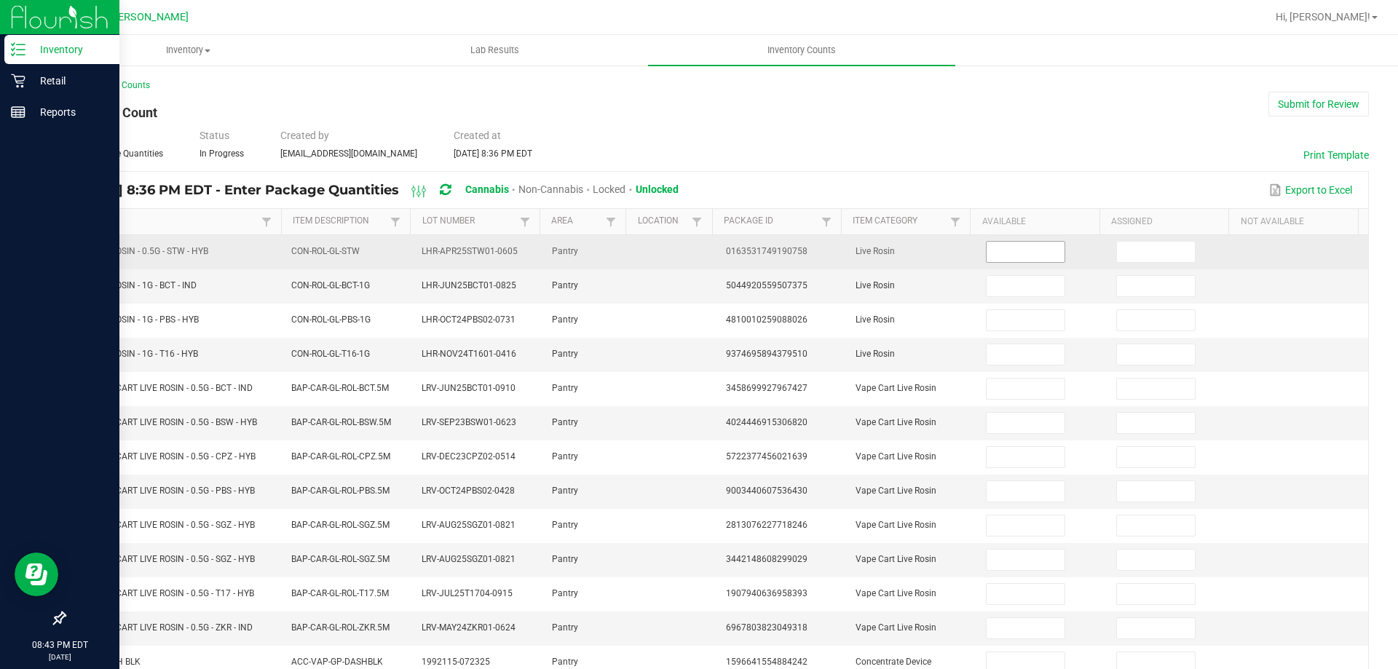
click at [986, 250] on input at bounding box center [1024, 252] width 77 height 20
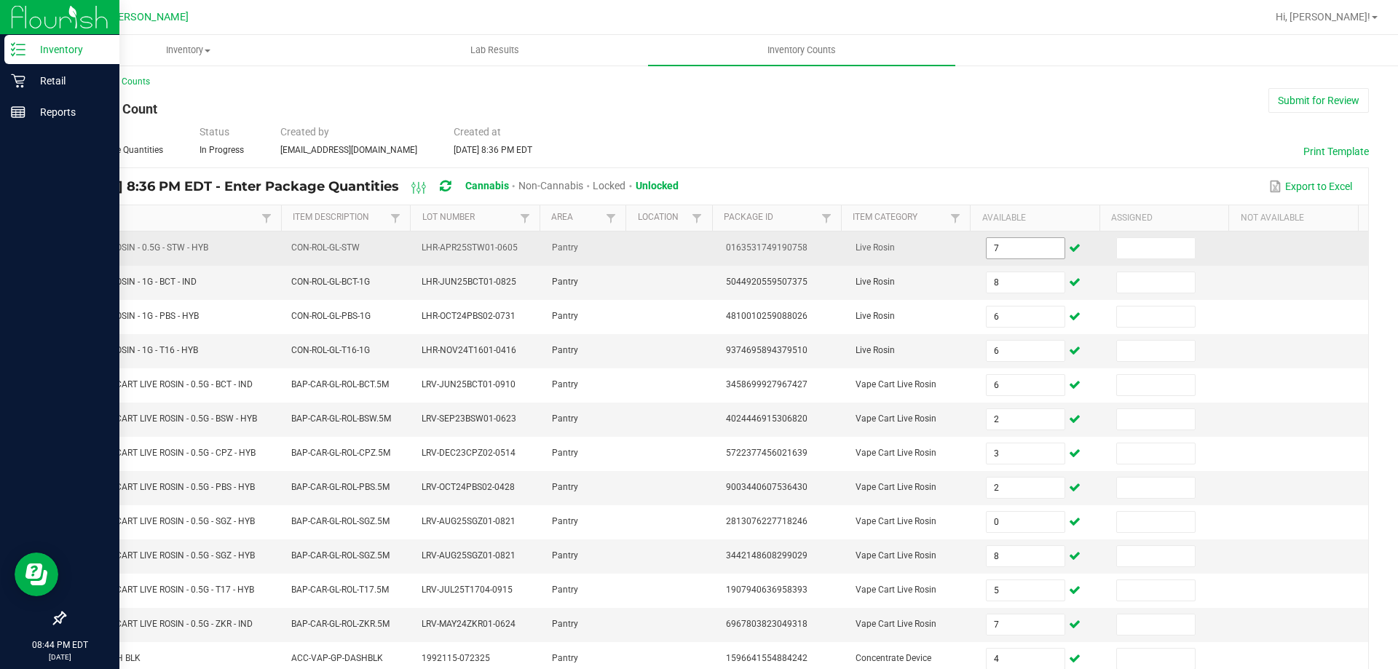
scroll to position [327, 0]
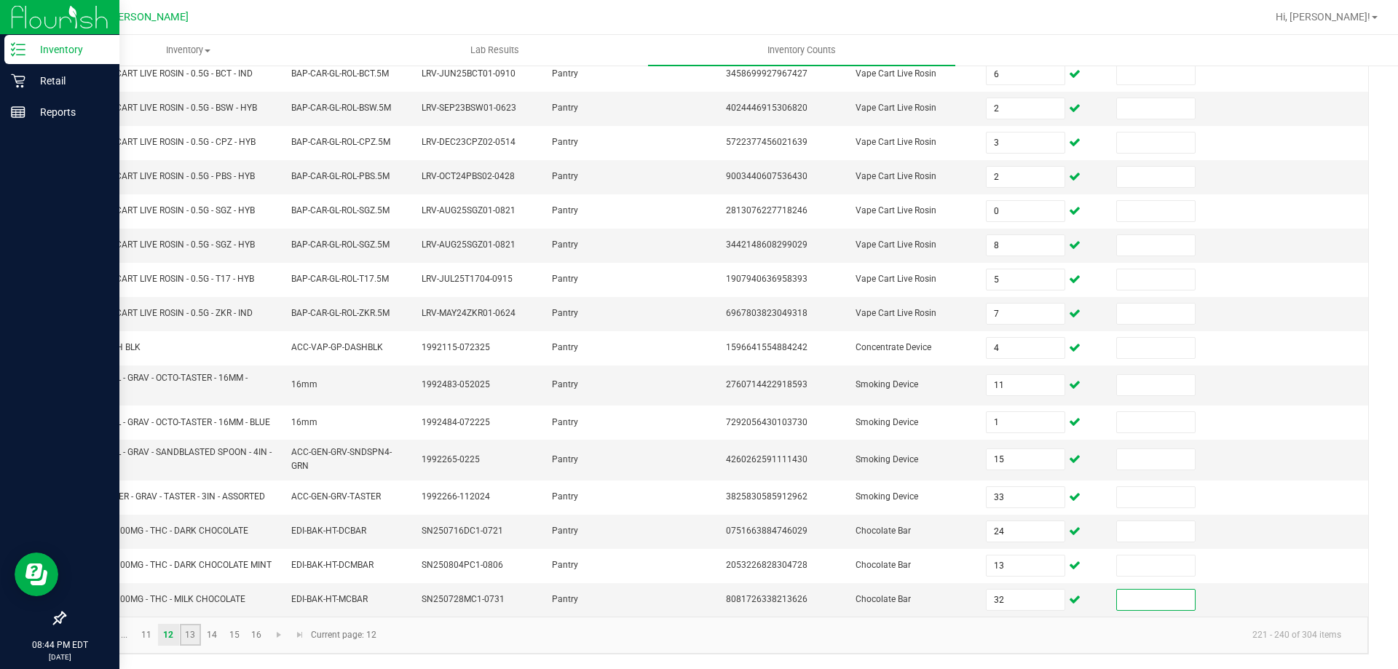
click at [189, 636] on link "13" at bounding box center [190, 635] width 21 height 22
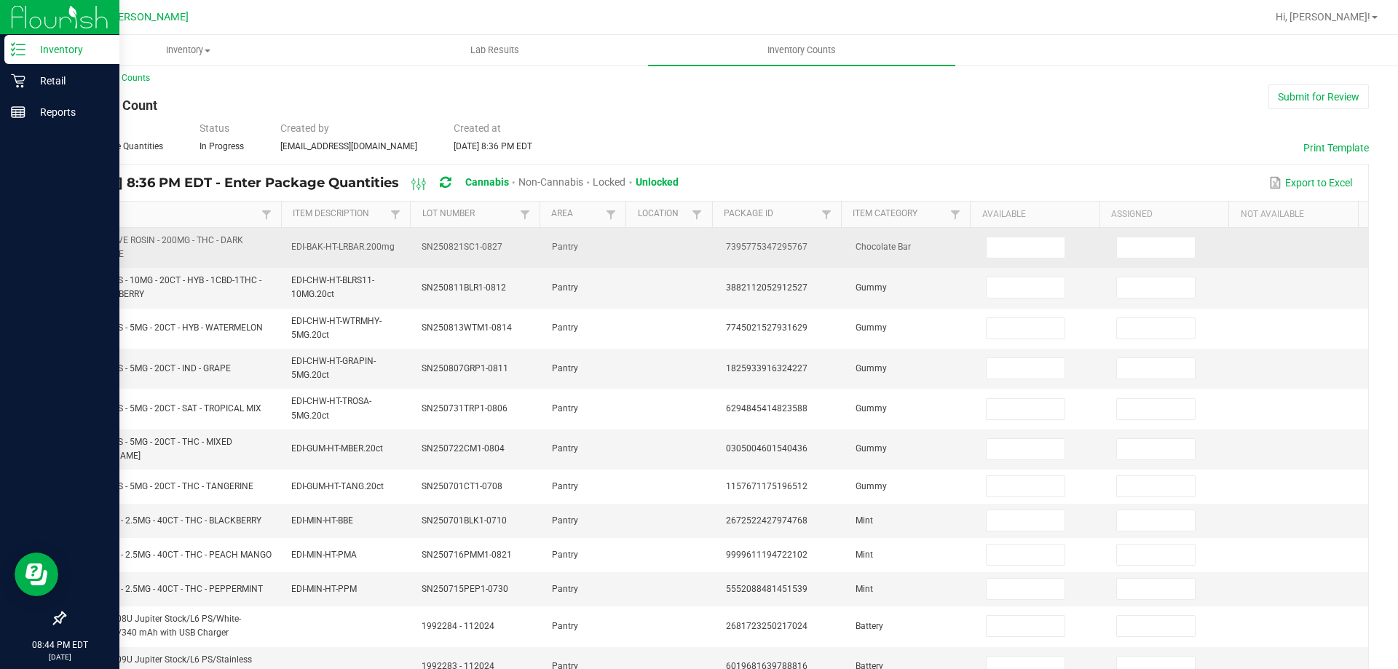
scroll to position [0, 0]
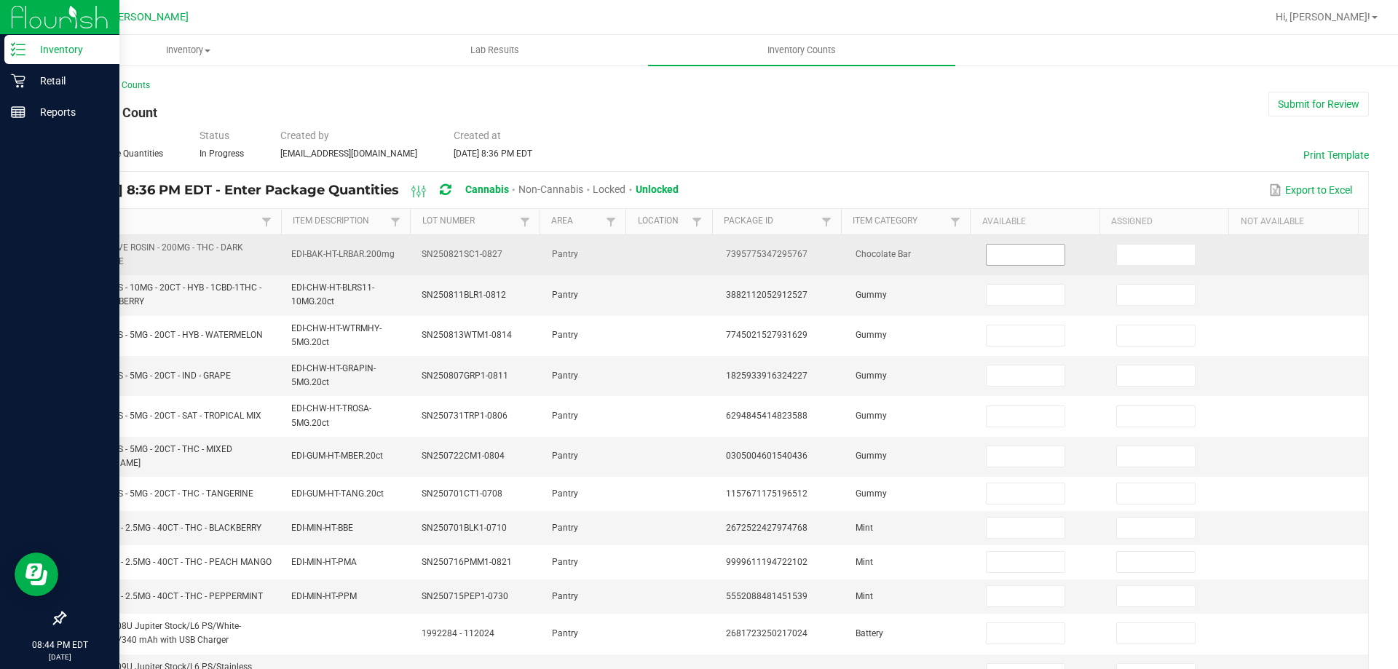
click at [1005, 256] on input at bounding box center [1024, 255] width 77 height 20
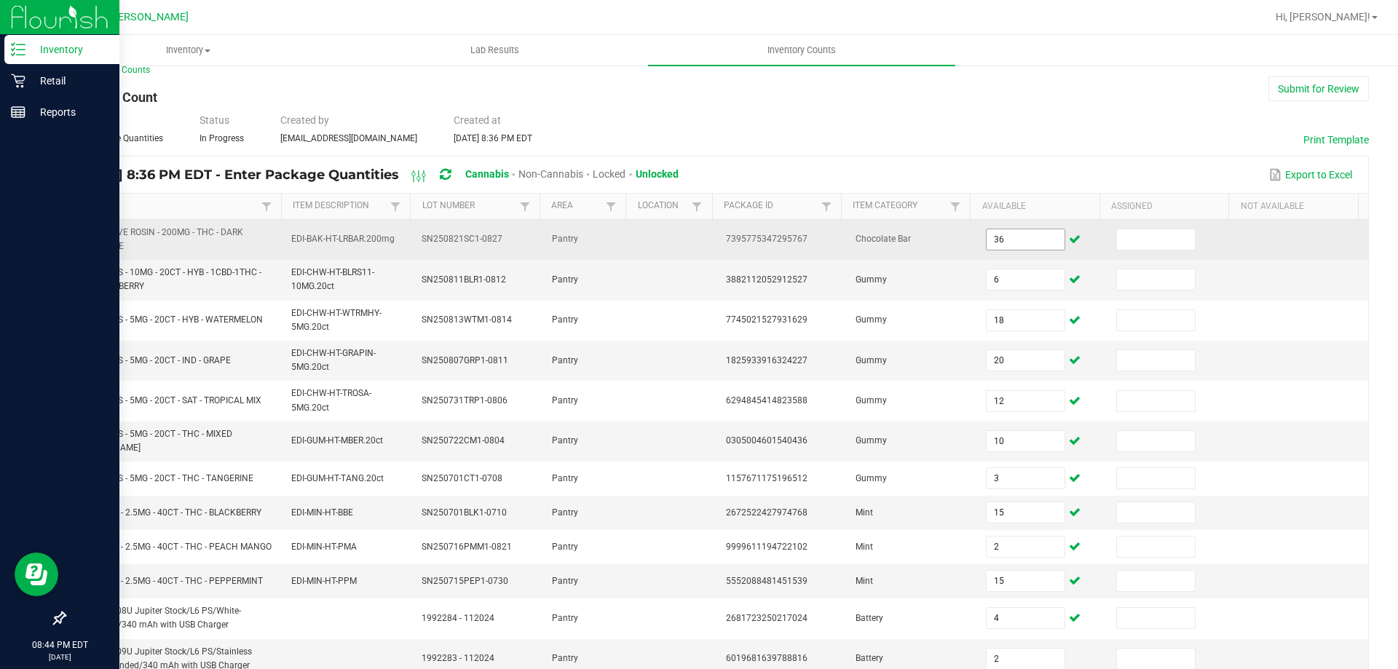
scroll to position [363, 0]
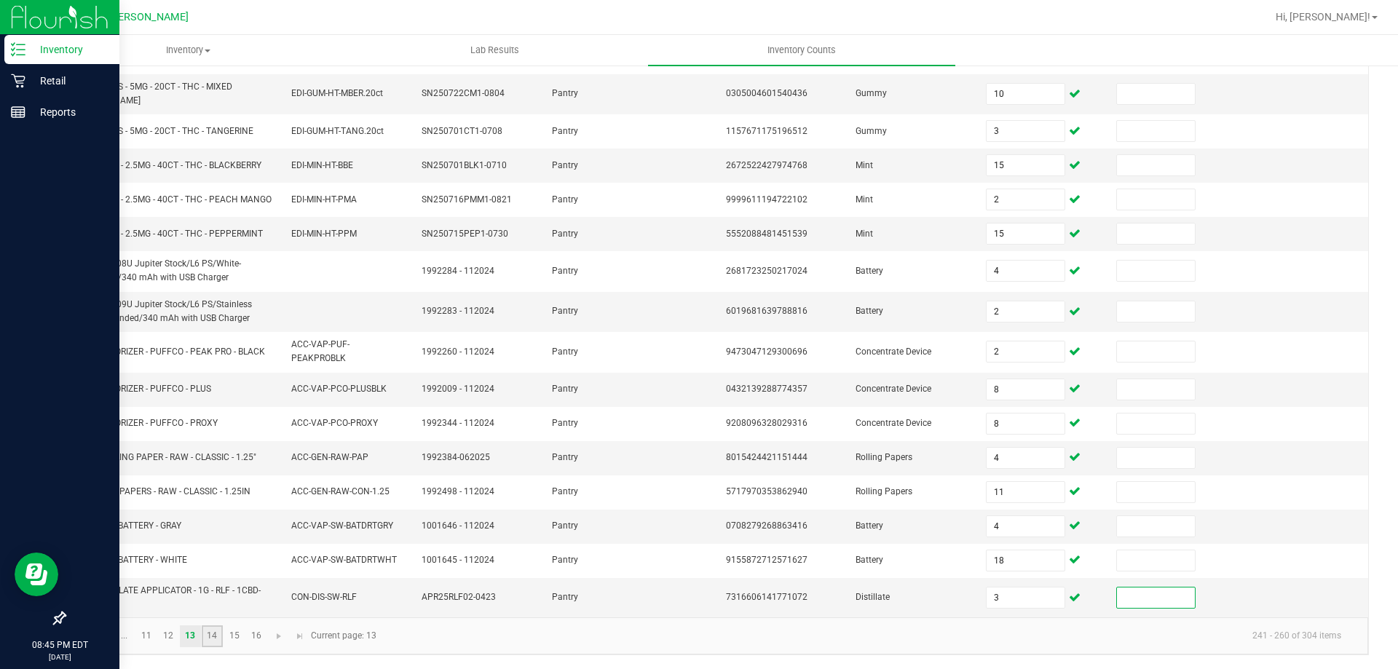
click at [209, 638] on link "14" at bounding box center [212, 636] width 21 height 22
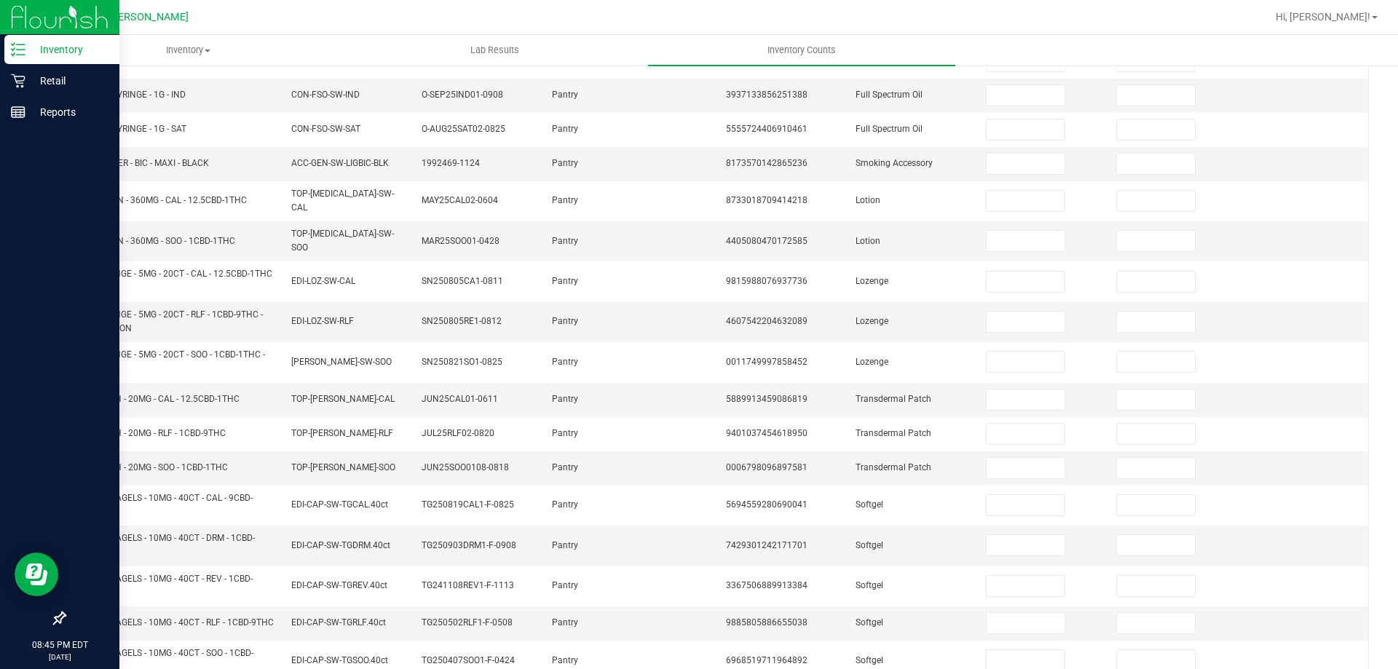
scroll to position [0, 0]
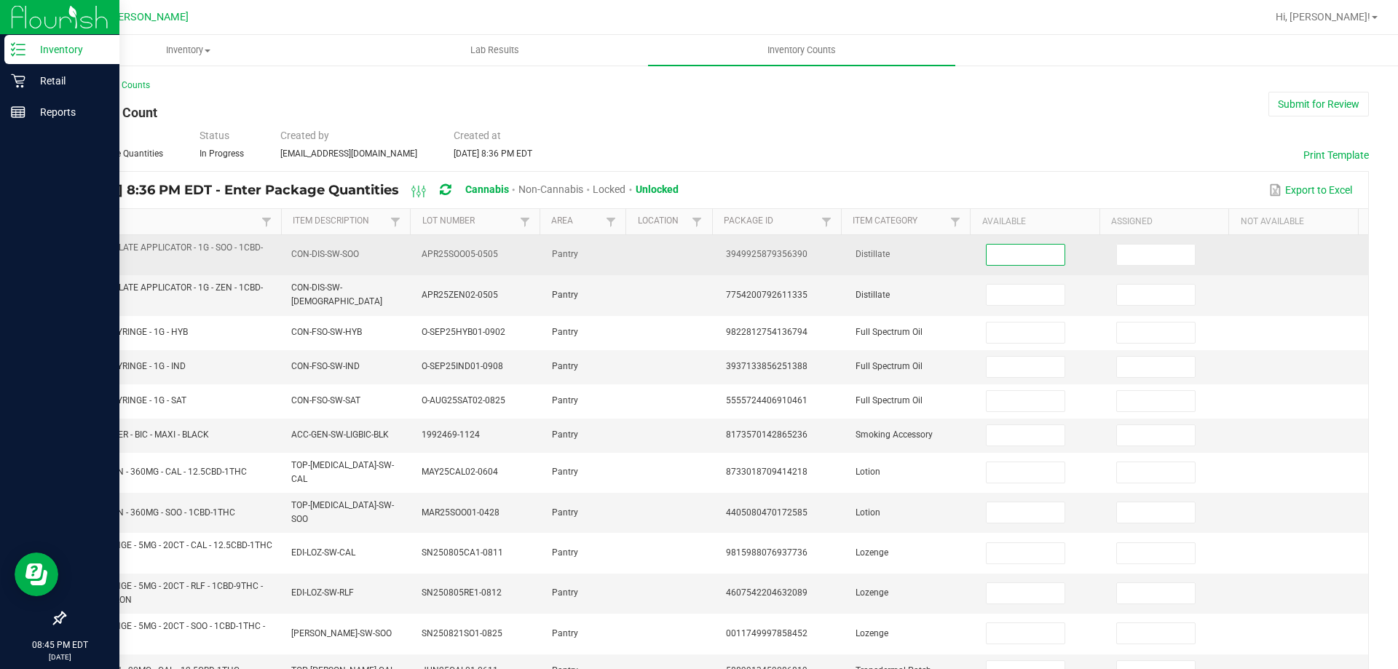
click at [1007, 258] on input at bounding box center [1024, 255] width 77 height 20
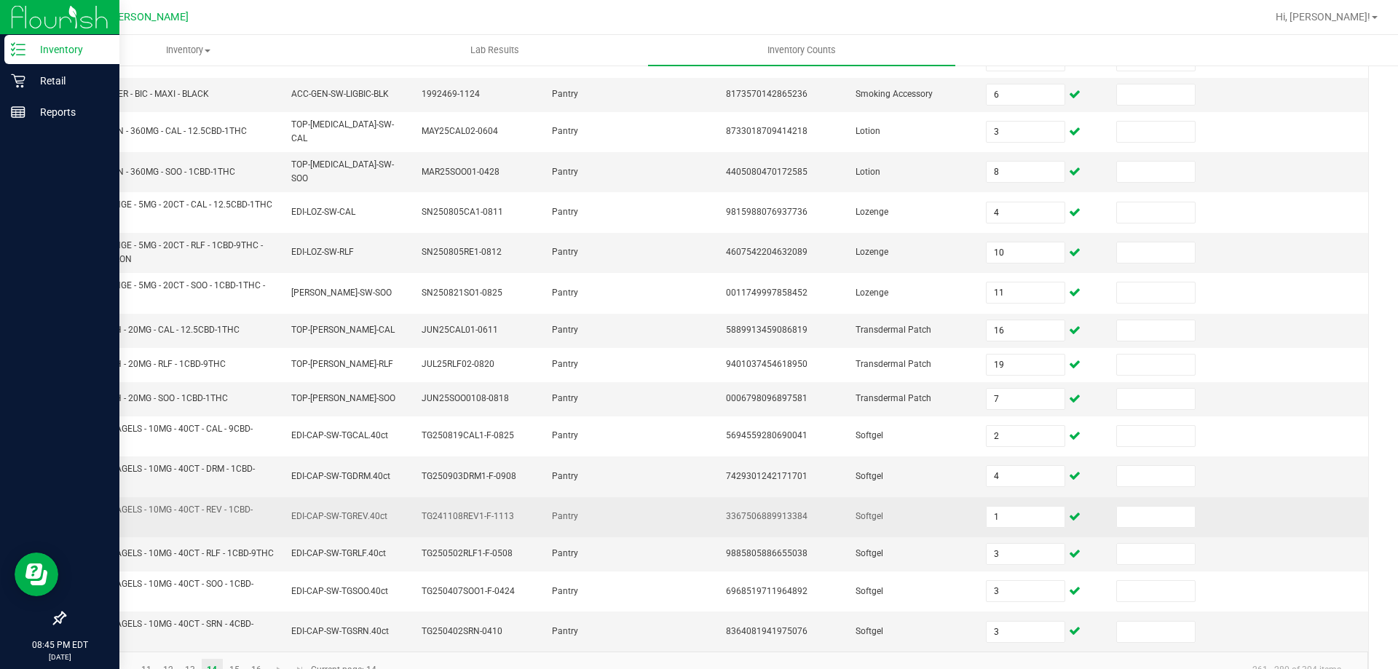
scroll to position [370, 0]
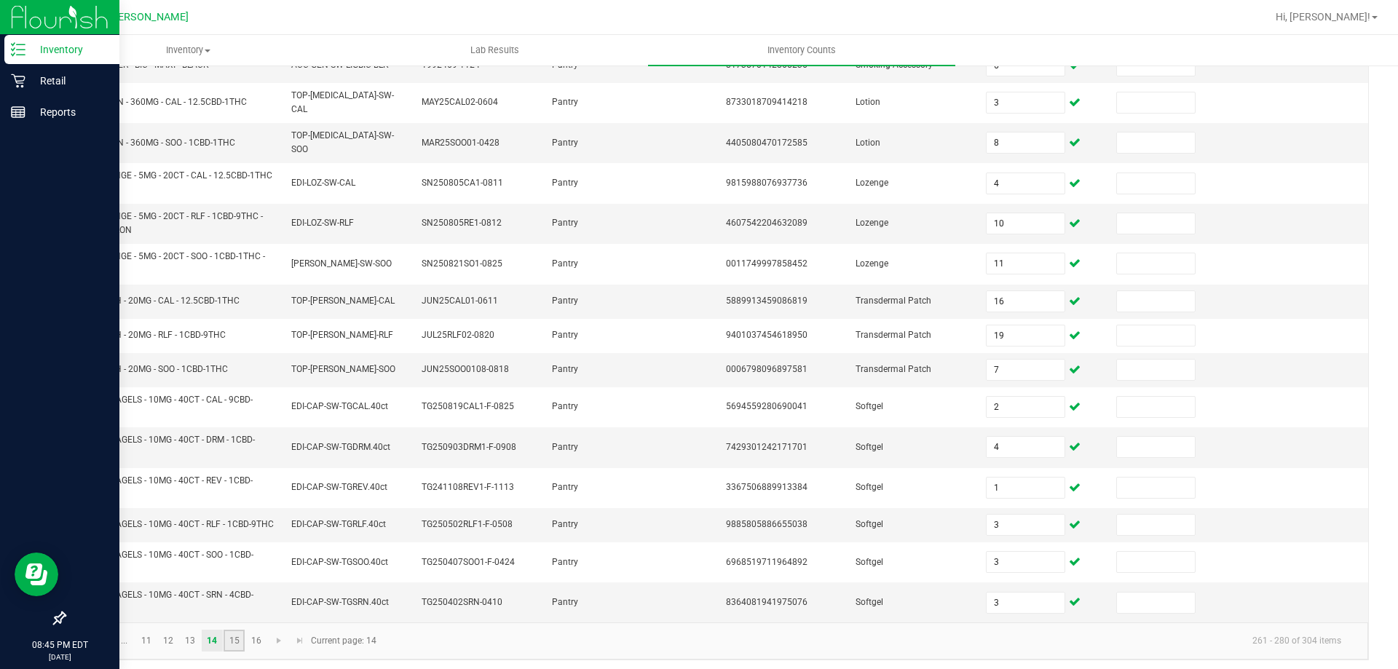
click at [239, 636] on link "15" at bounding box center [233, 641] width 21 height 22
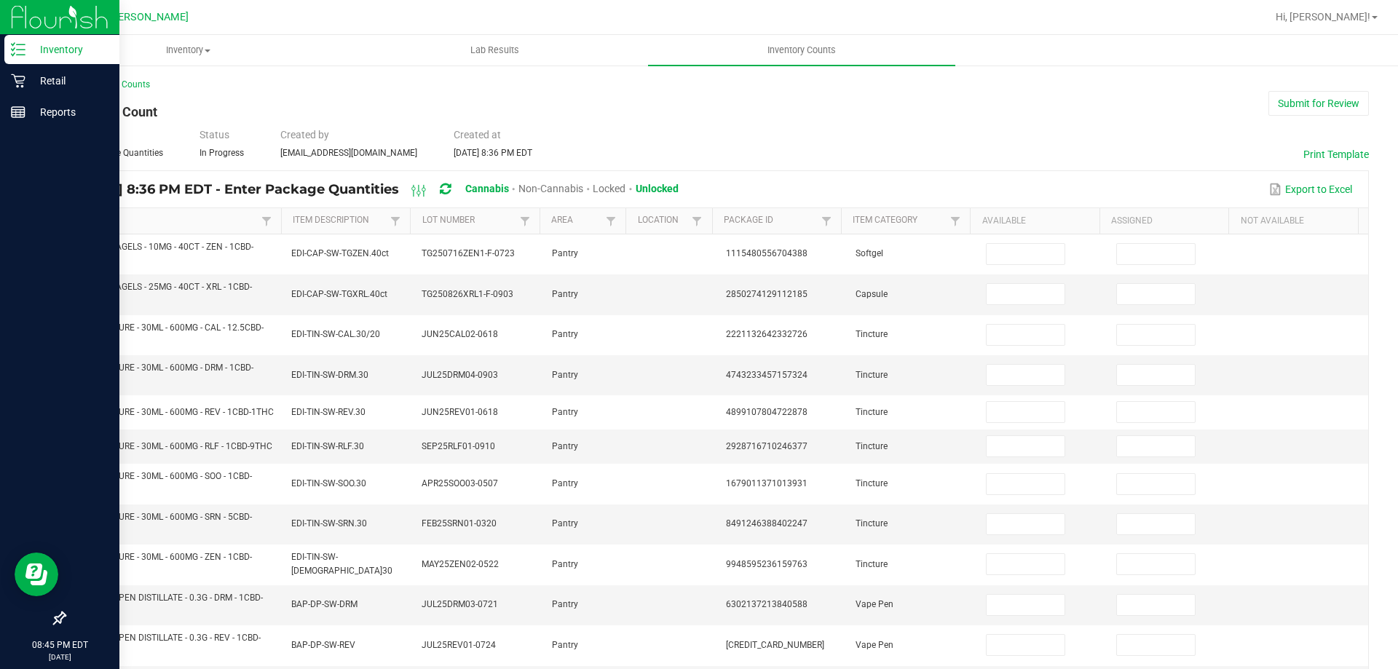
scroll to position [0, 0]
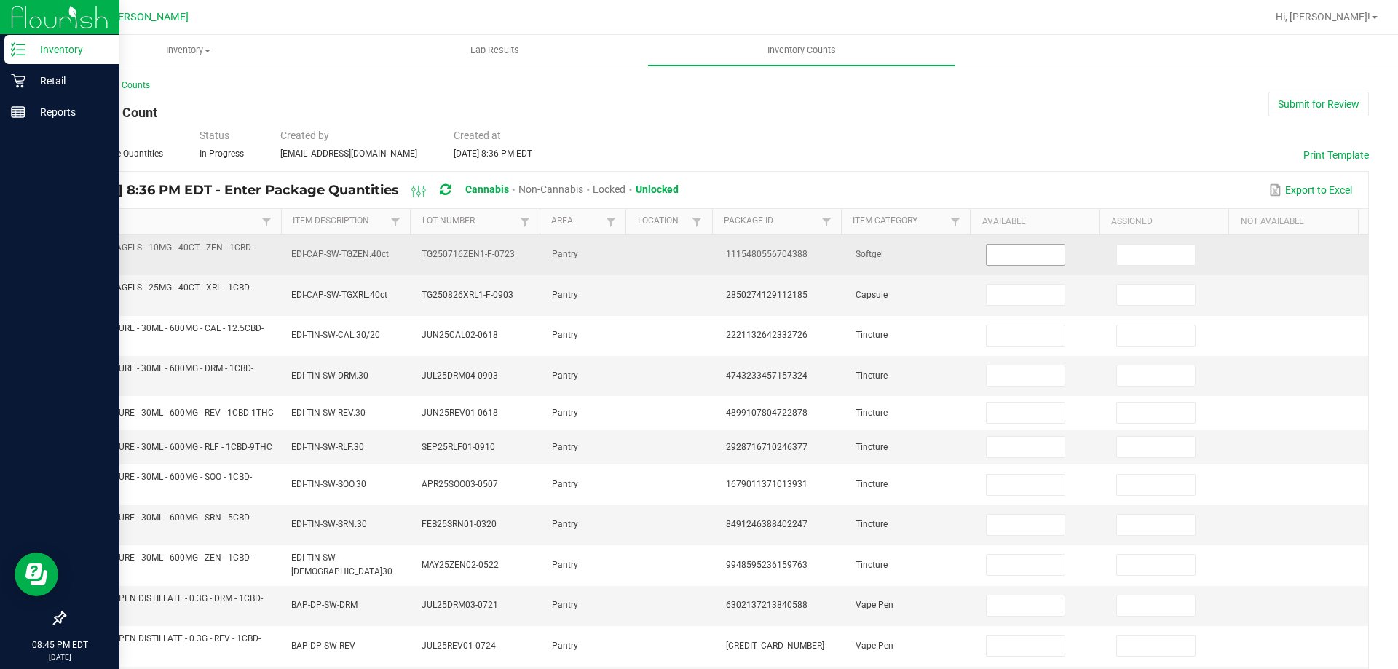
click at [997, 253] on input at bounding box center [1024, 255] width 77 height 20
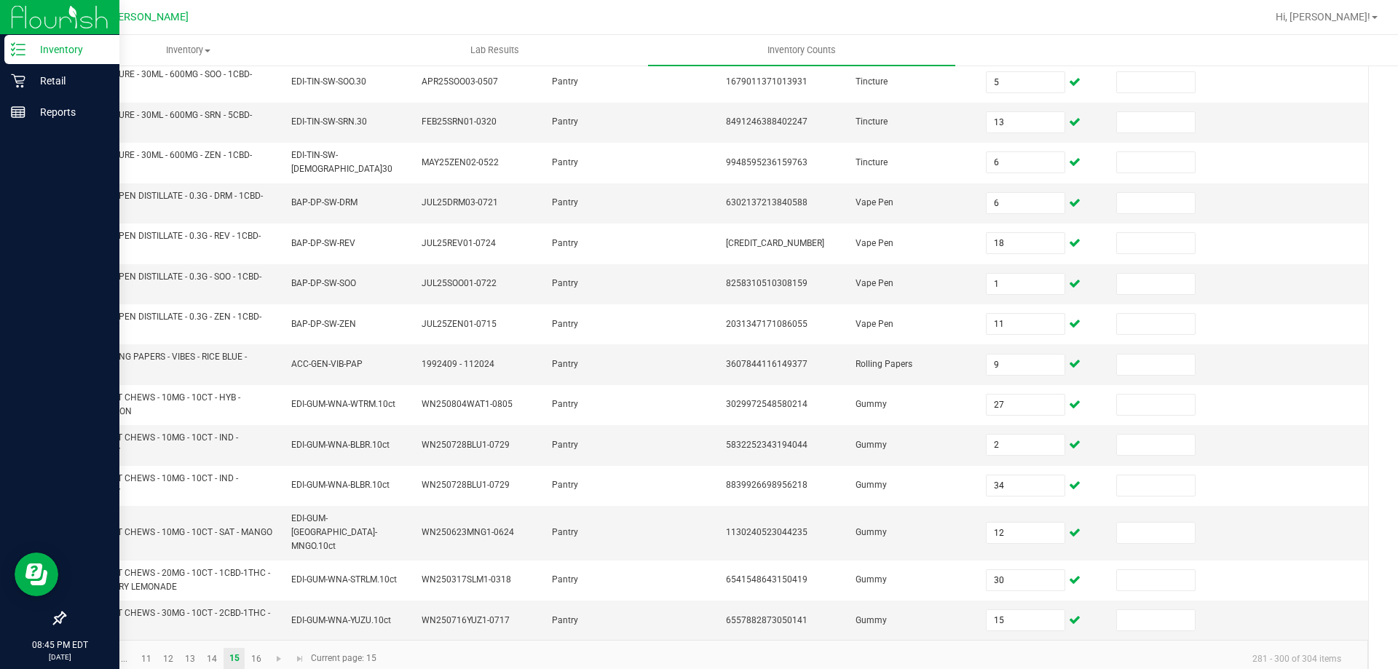
scroll to position [424, 0]
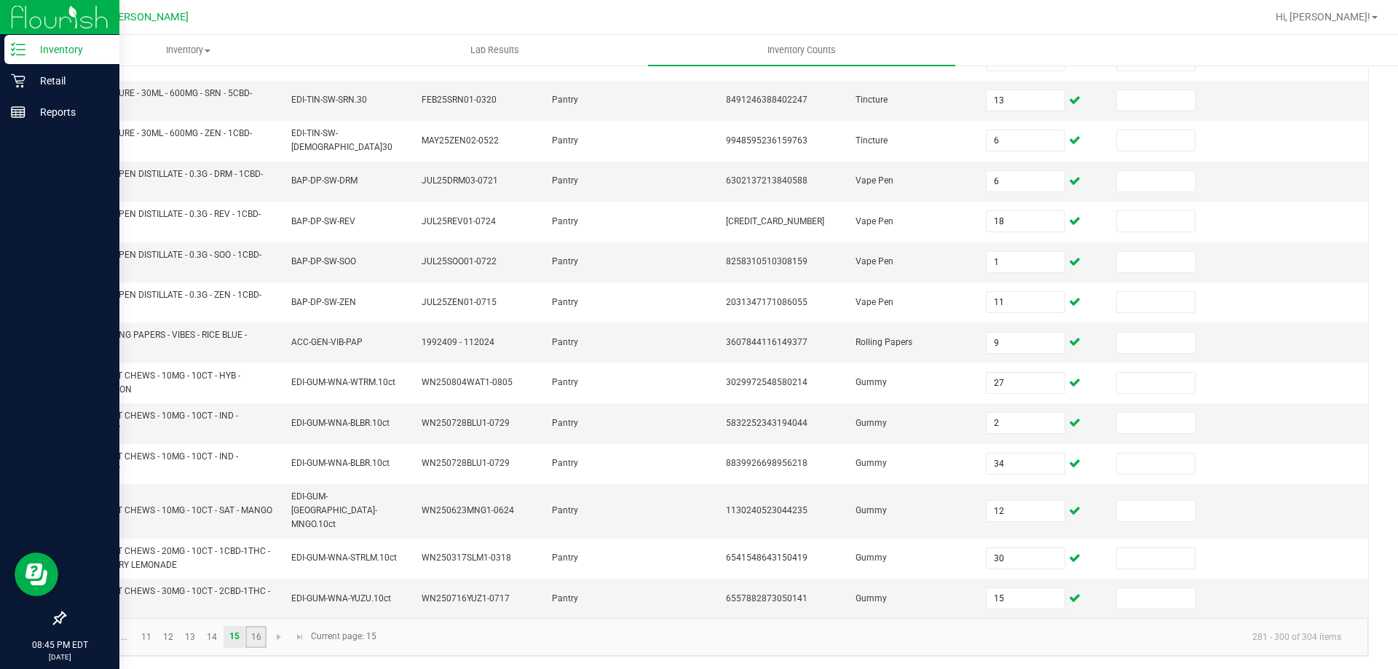
click at [253, 638] on link "16" at bounding box center [255, 637] width 21 height 22
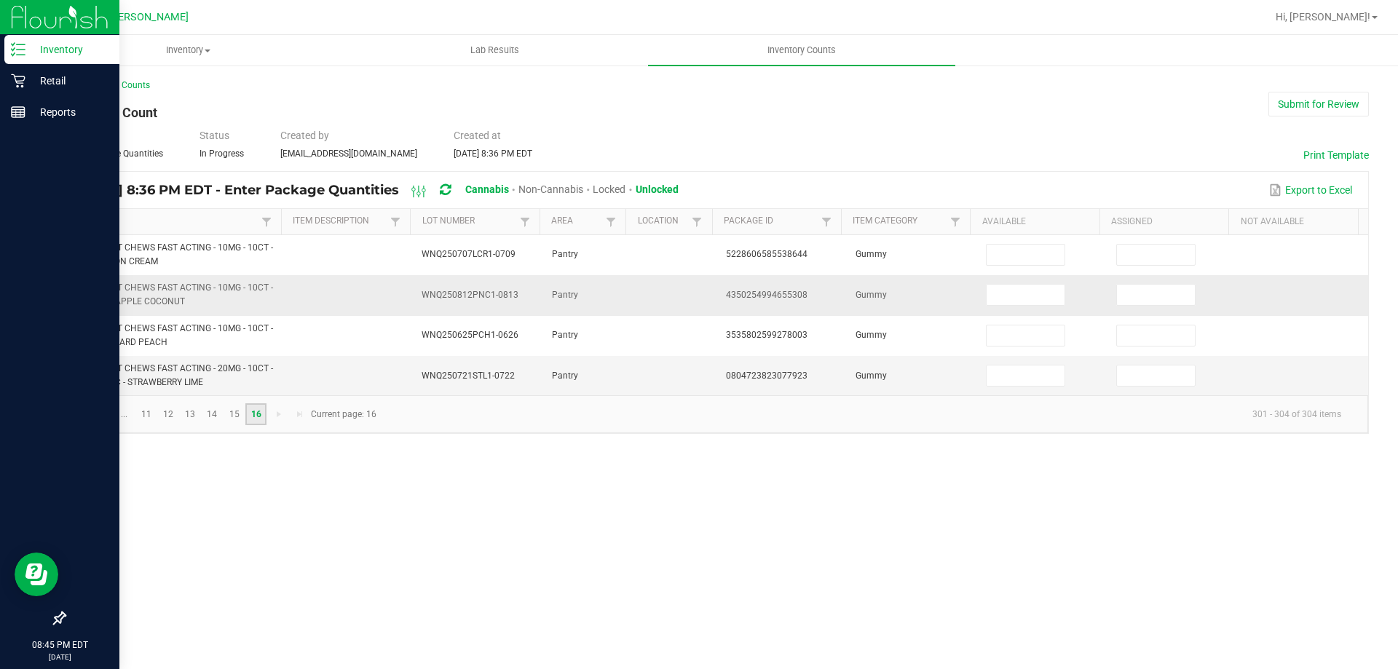
scroll to position [0, 0]
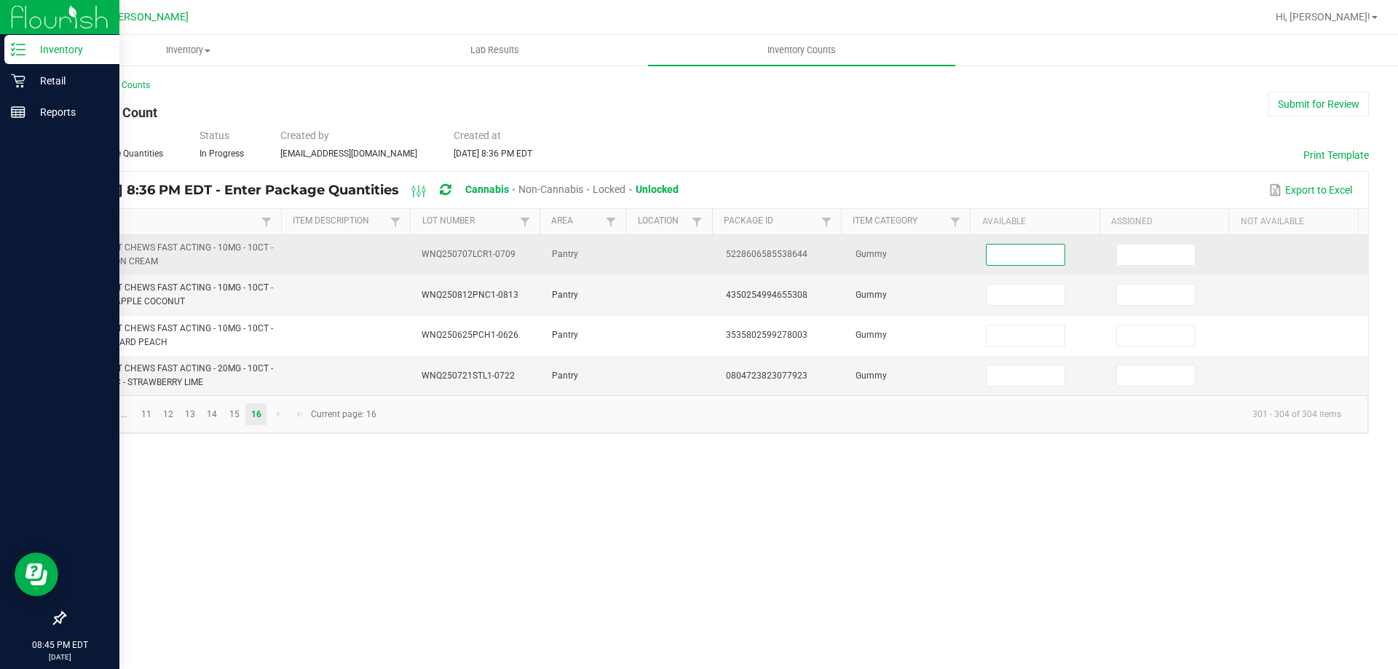
click at [1025, 254] on input at bounding box center [1024, 255] width 77 height 20
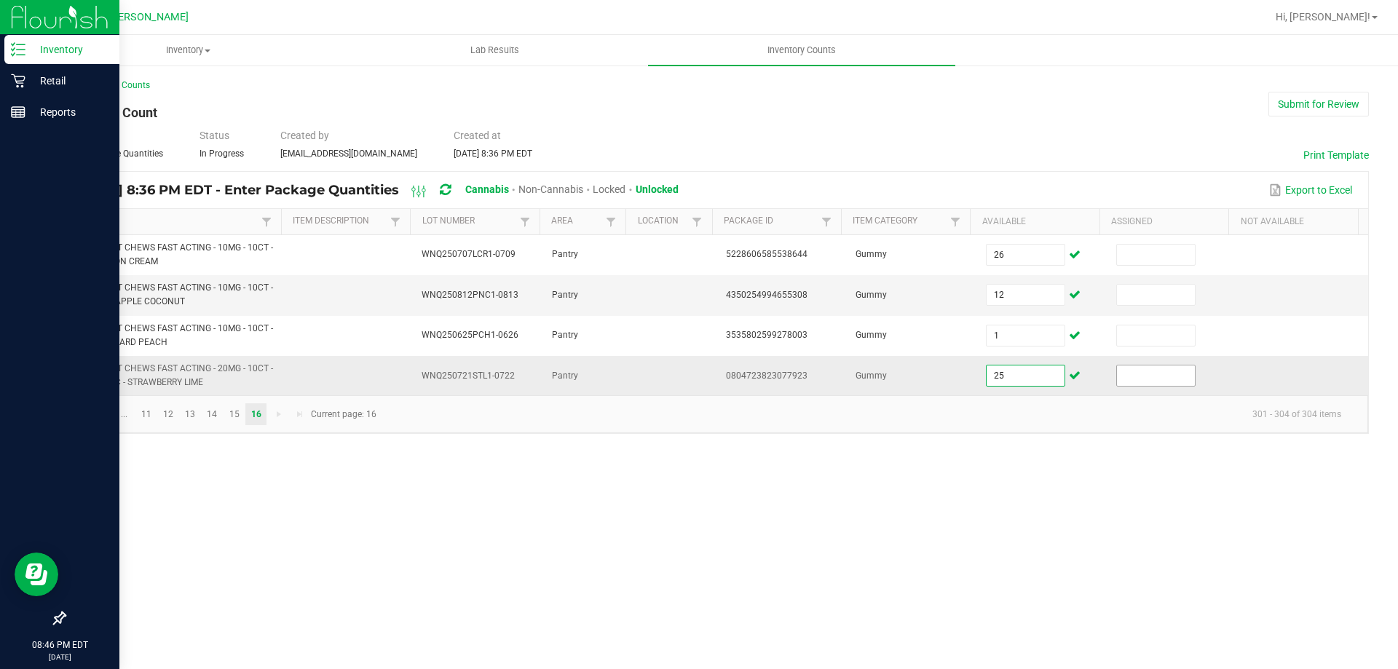
click at [1144, 381] on input at bounding box center [1155, 375] width 77 height 20
click at [1302, 104] on button "Submit for Review" at bounding box center [1318, 104] width 100 height 25
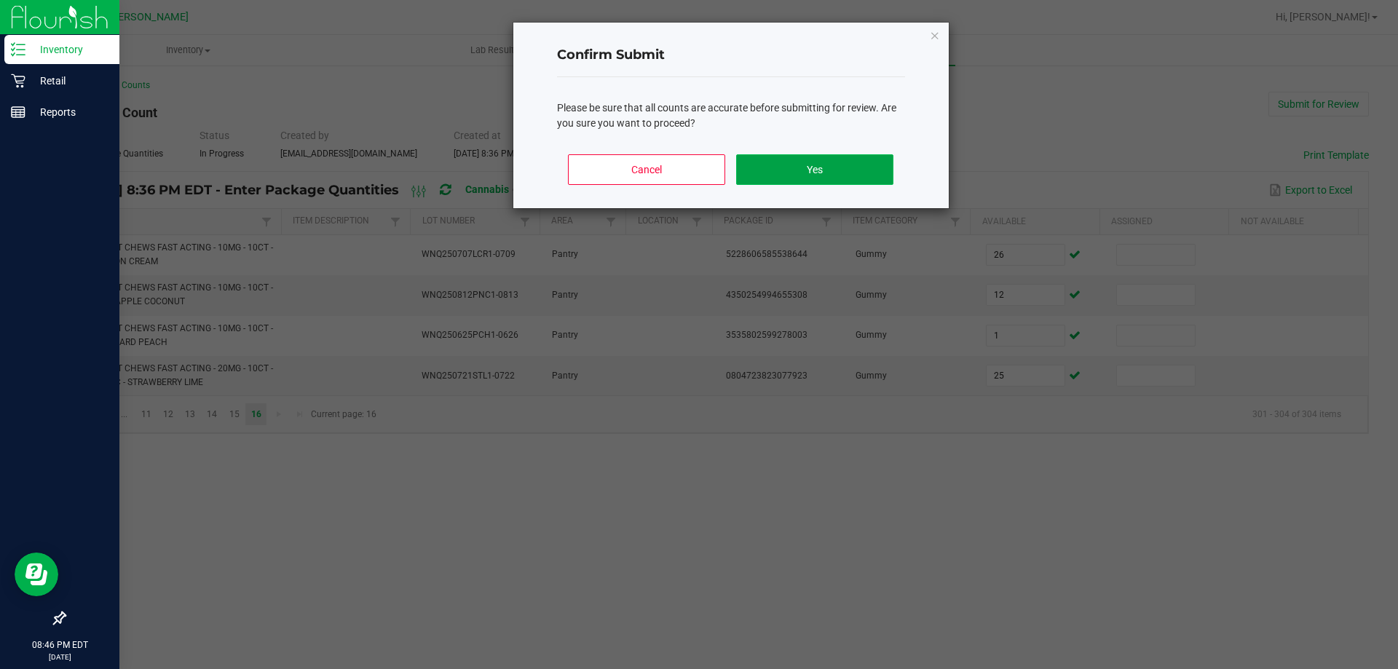
click at [818, 164] on button "Yes" at bounding box center [814, 169] width 157 height 31
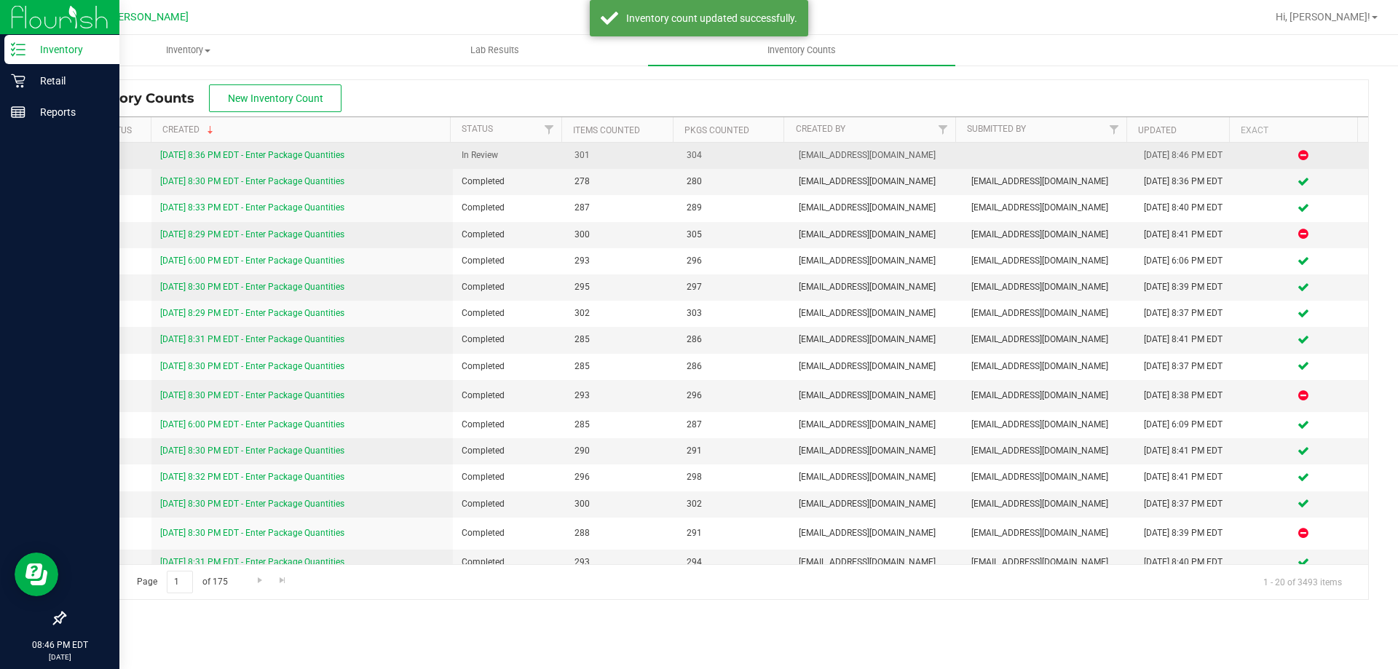
click at [217, 154] on link "[DATE] 8:36 PM EDT - Enter Package Quantities" at bounding box center [252, 155] width 184 height 10
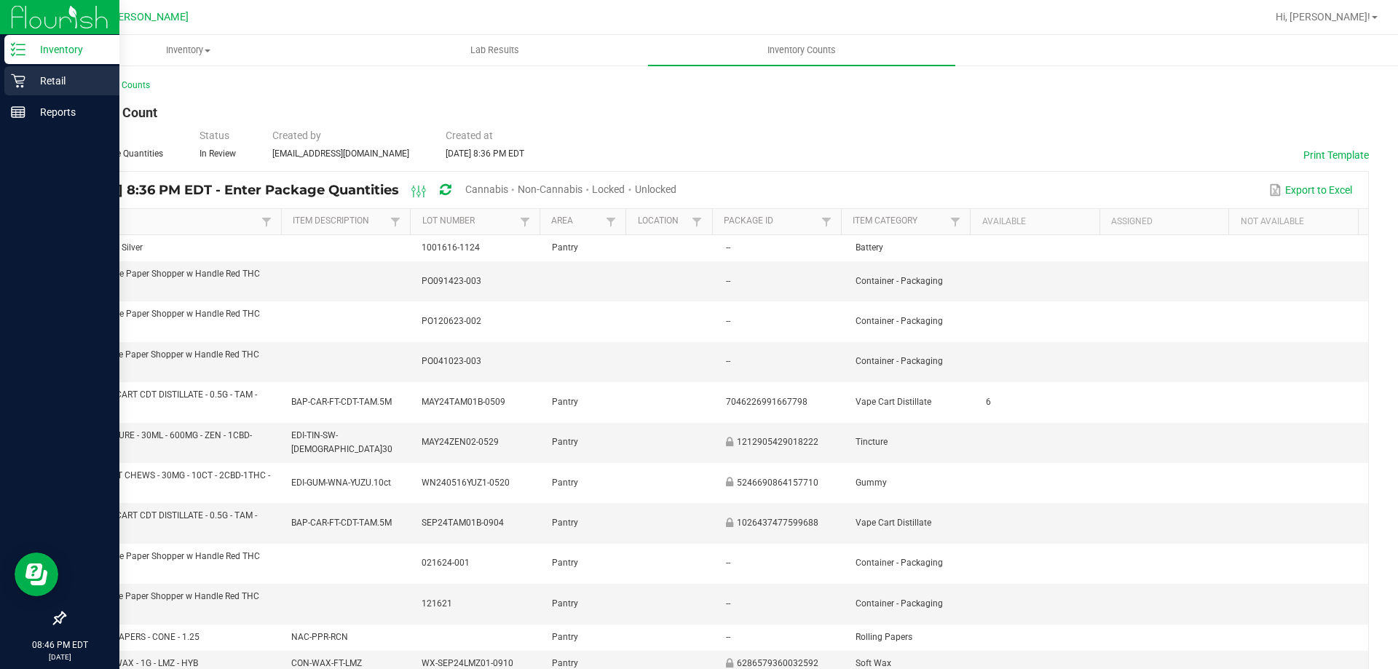
click at [57, 77] on p "Retail" at bounding box center [68, 80] width 87 height 17
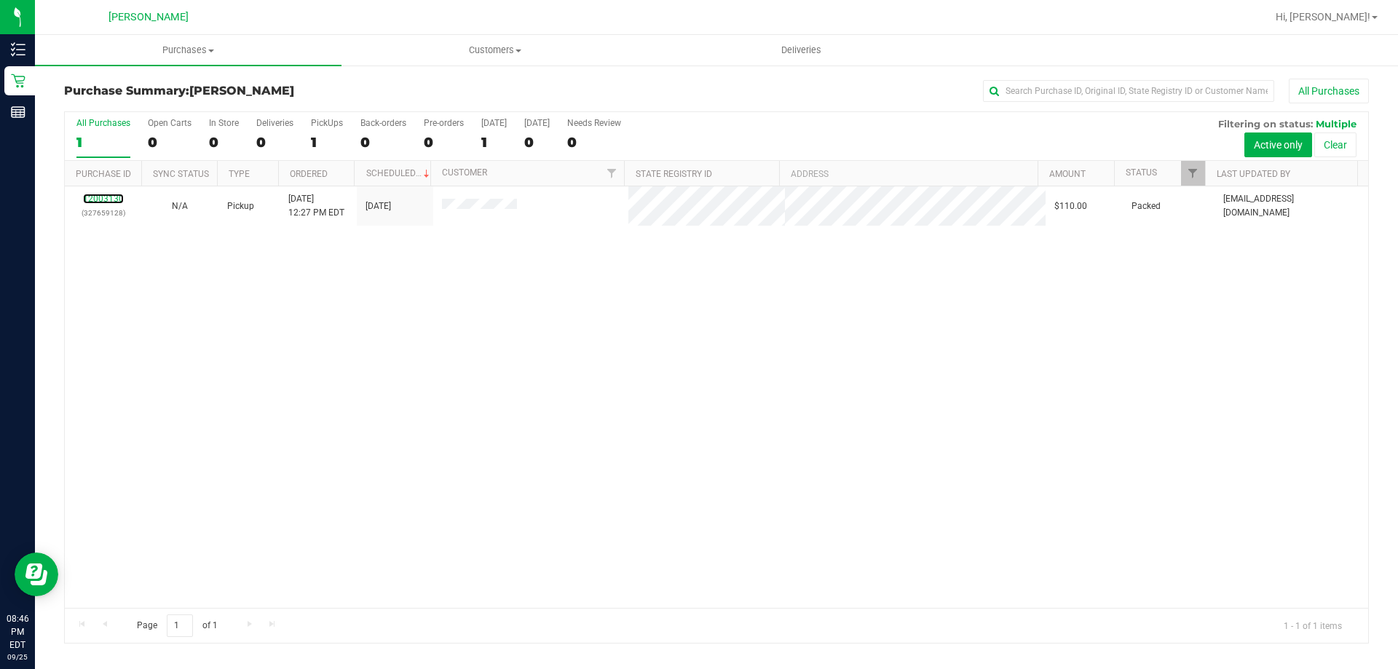
click at [110, 197] on link "12003130" at bounding box center [103, 199] width 41 height 10
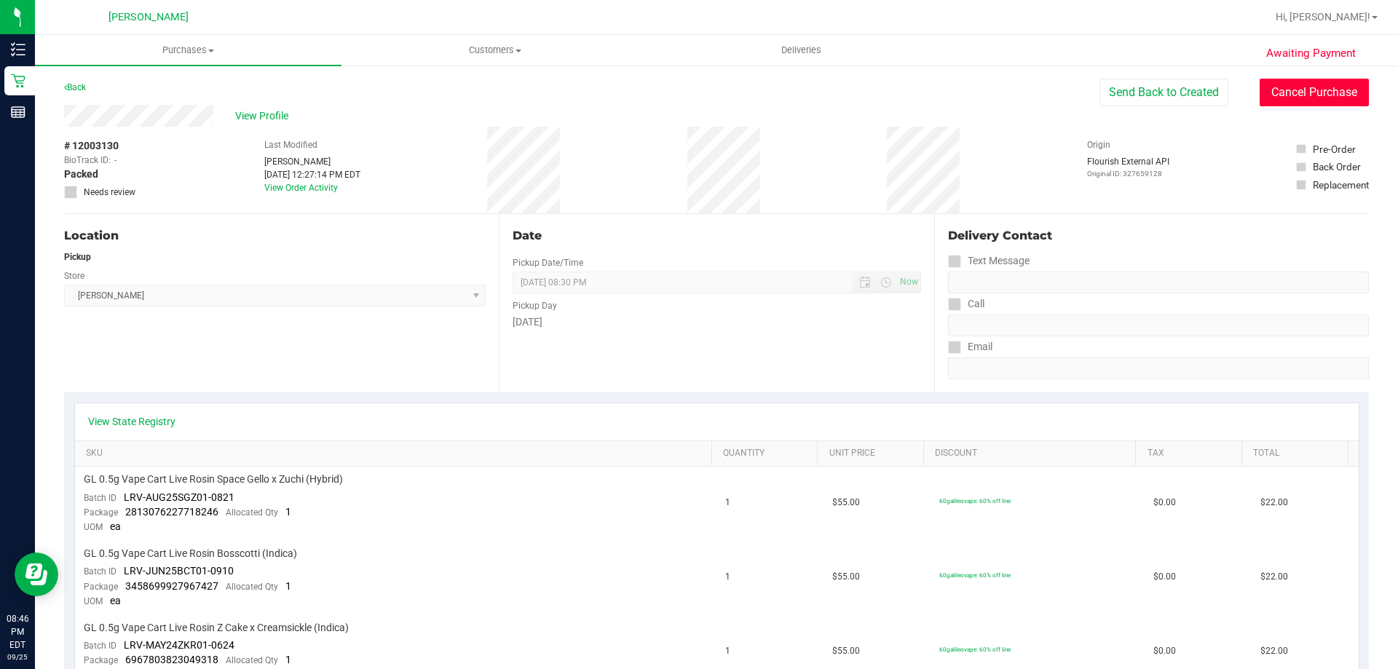
click at [1296, 95] on button "Cancel Purchase" at bounding box center [1313, 93] width 109 height 28
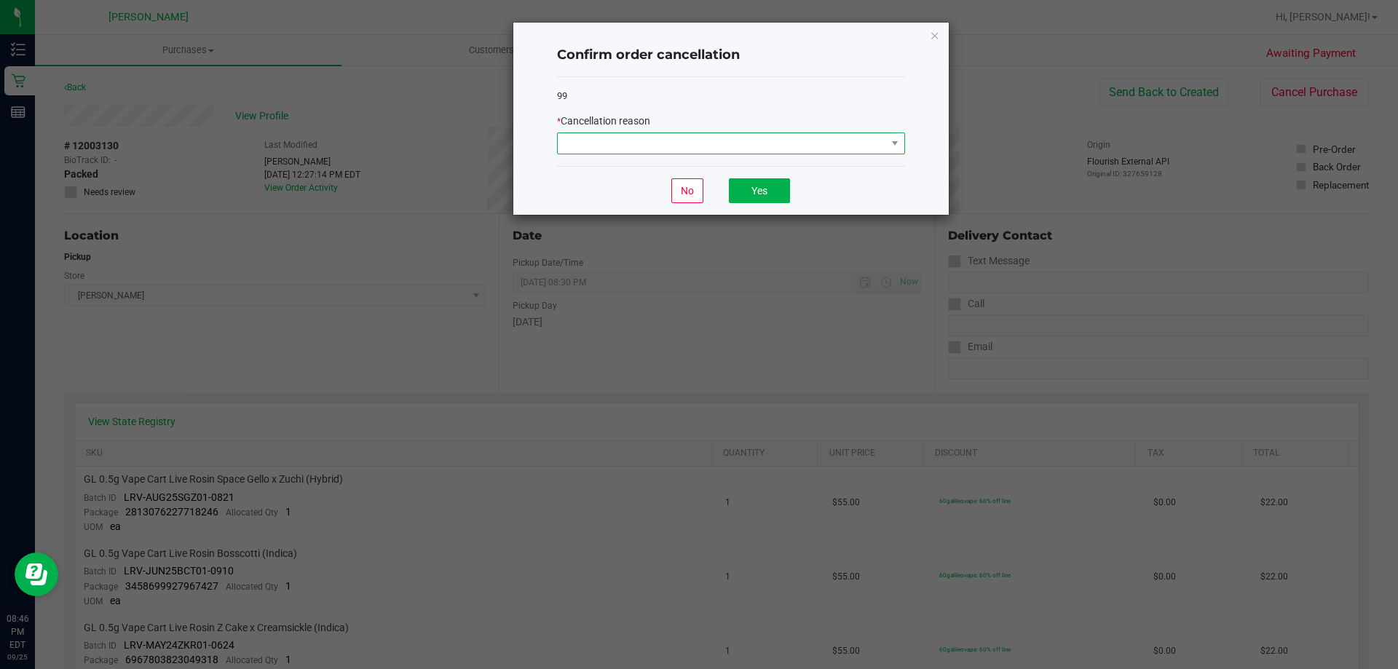
click at [853, 146] on span at bounding box center [722, 143] width 328 height 20
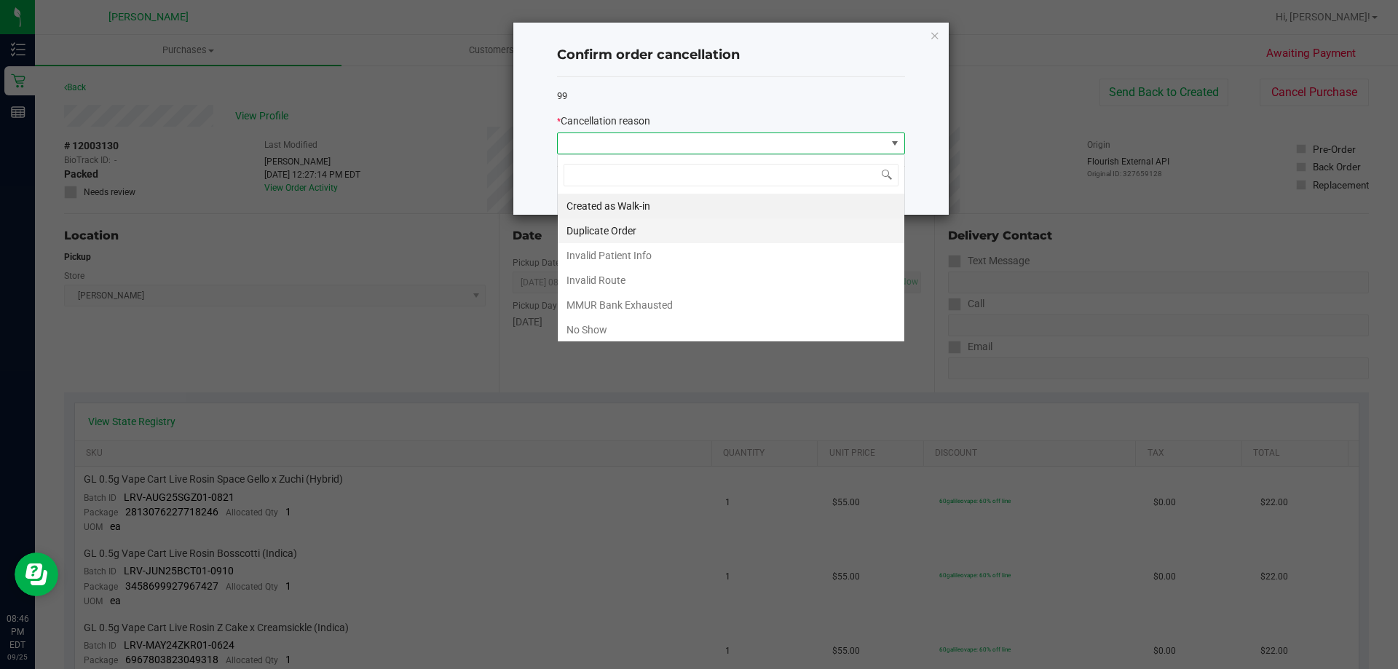
scroll to position [22, 348]
click at [728, 332] on li "No Show" at bounding box center [731, 329] width 346 height 25
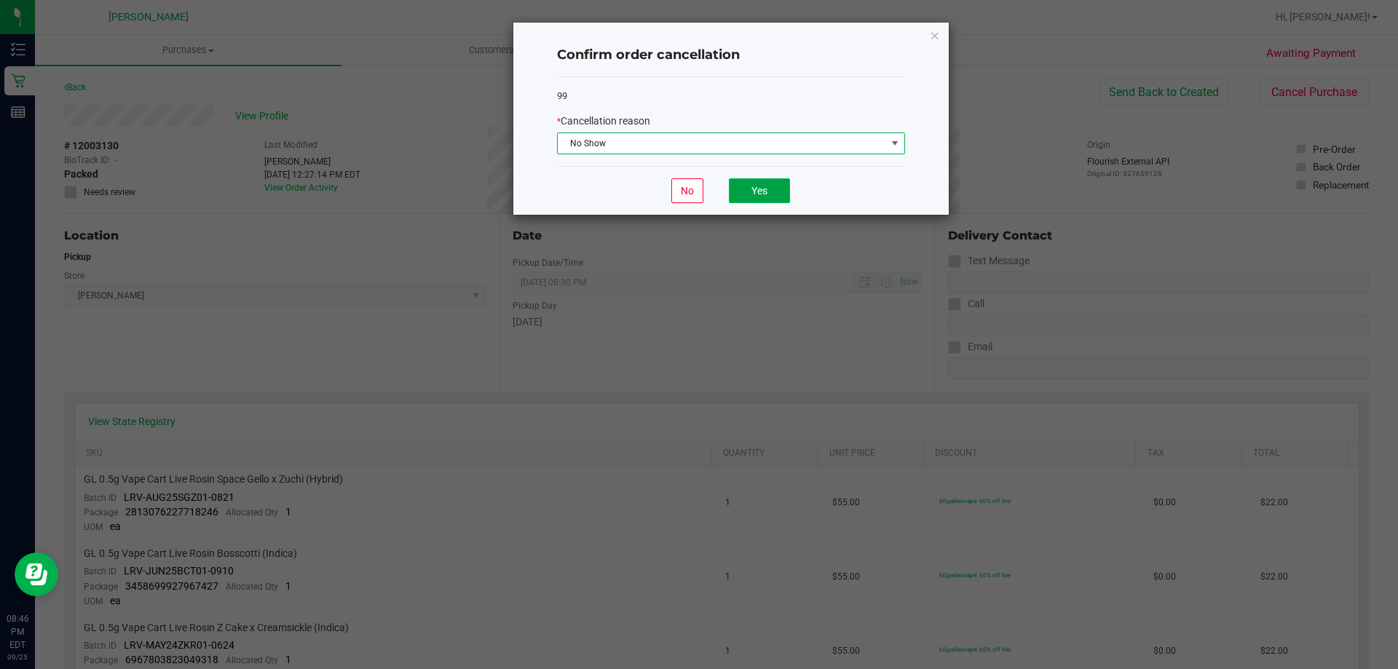
click at [777, 187] on button "Yes" at bounding box center [759, 190] width 61 height 25
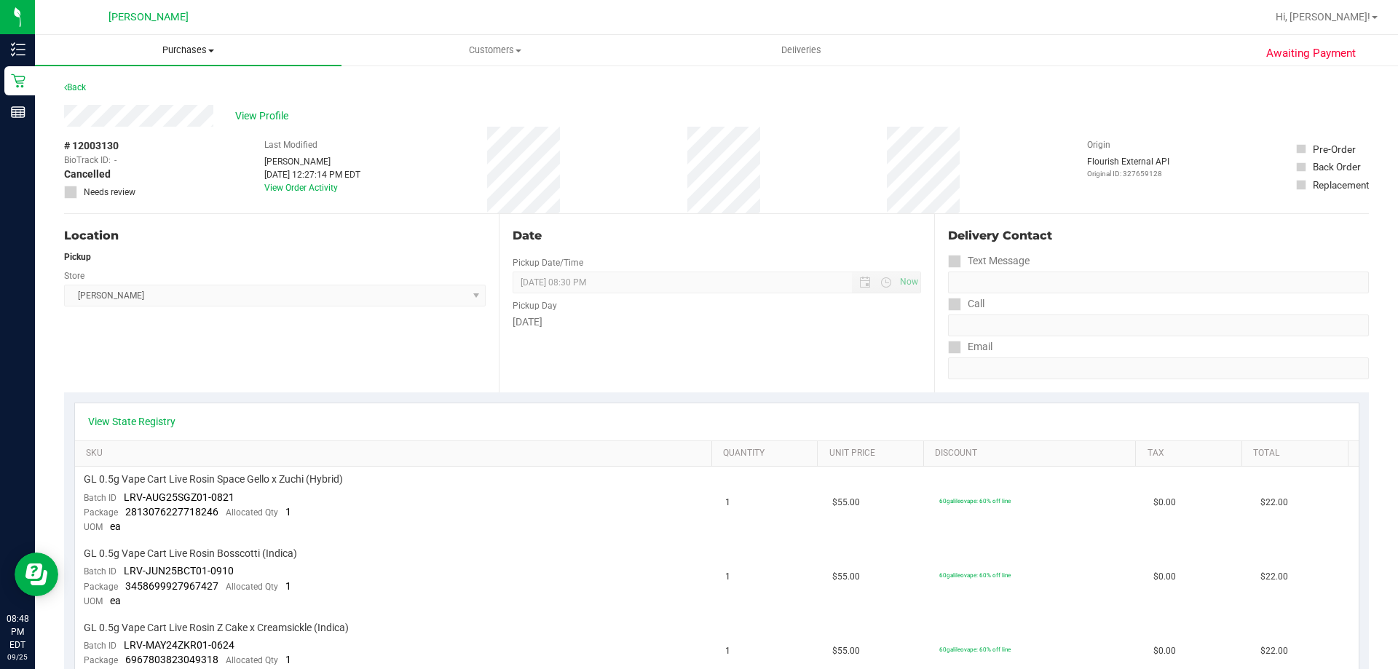
click at [177, 48] on span "Purchases" at bounding box center [188, 50] width 306 height 13
click at [124, 103] on li "Fulfillment" at bounding box center [188, 105] width 306 height 17
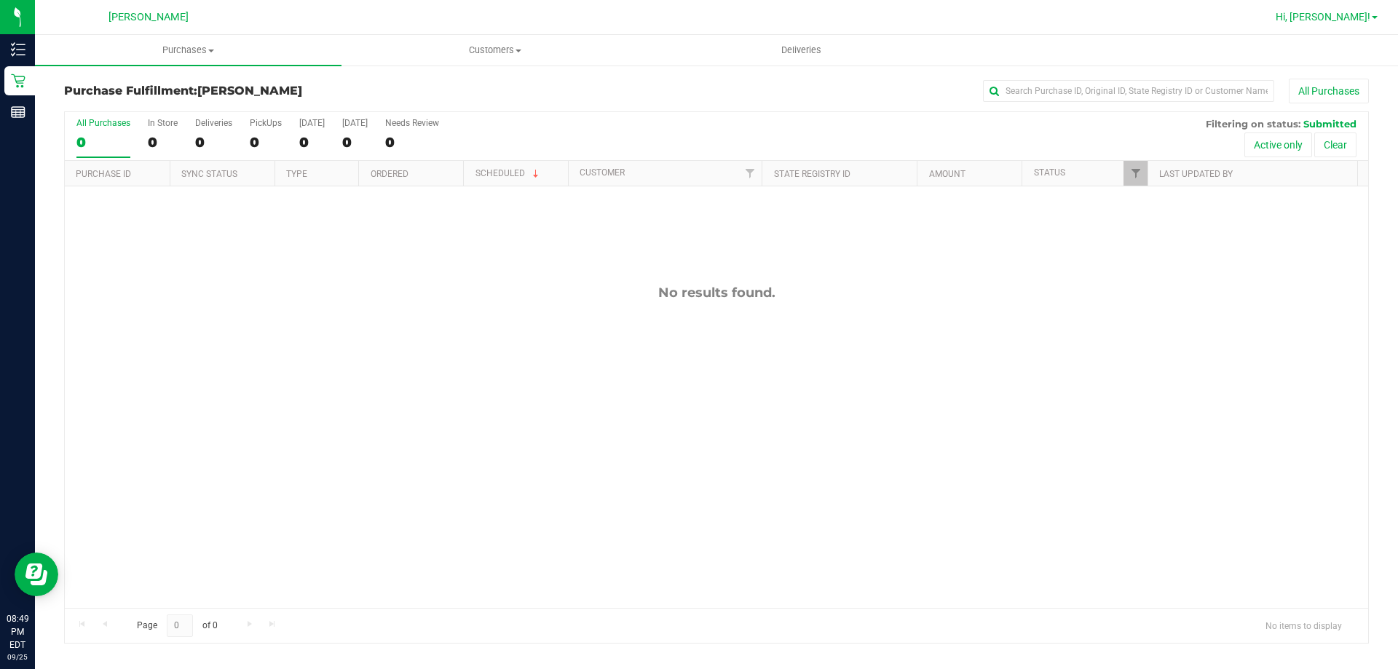
click at [1340, 17] on span "Hi, [PERSON_NAME]!" at bounding box center [1322, 17] width 95 height 12
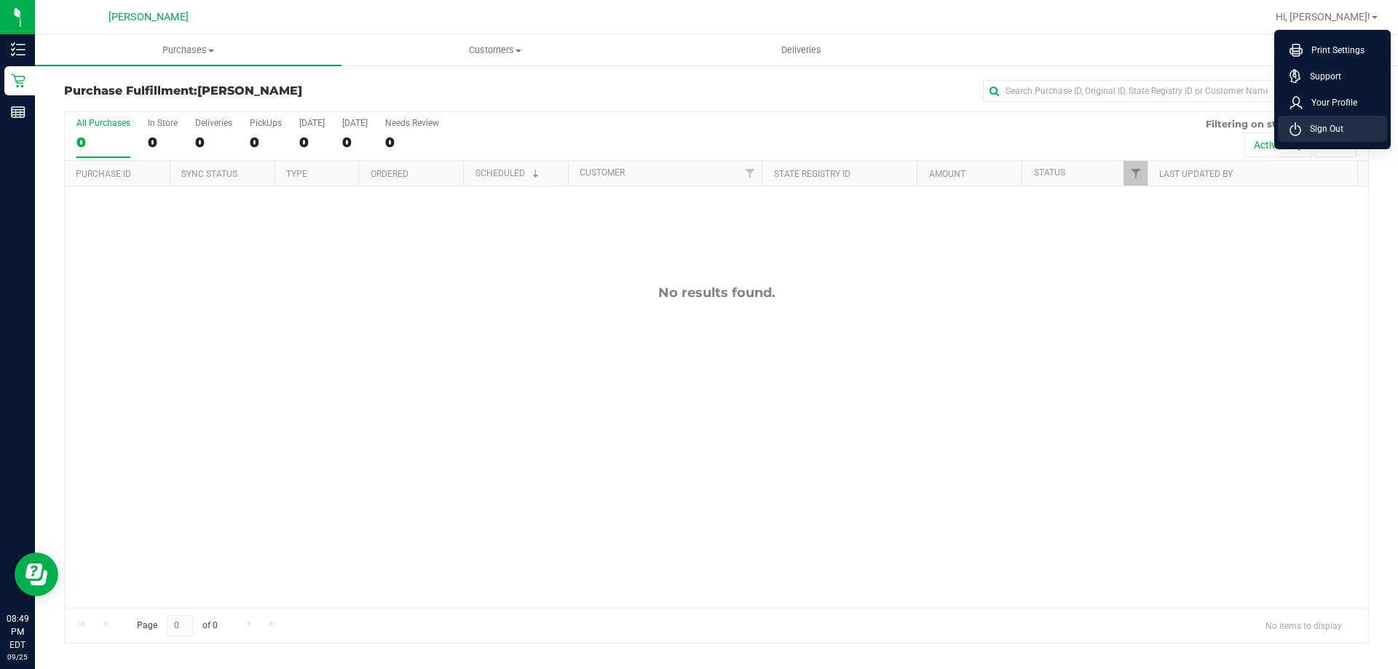
click at [1310, 133] on span "Sign Out" at bounding box center [1322, 129] width 42 height 15
